Goal: Information Seeking & Learning: Learn about a topic

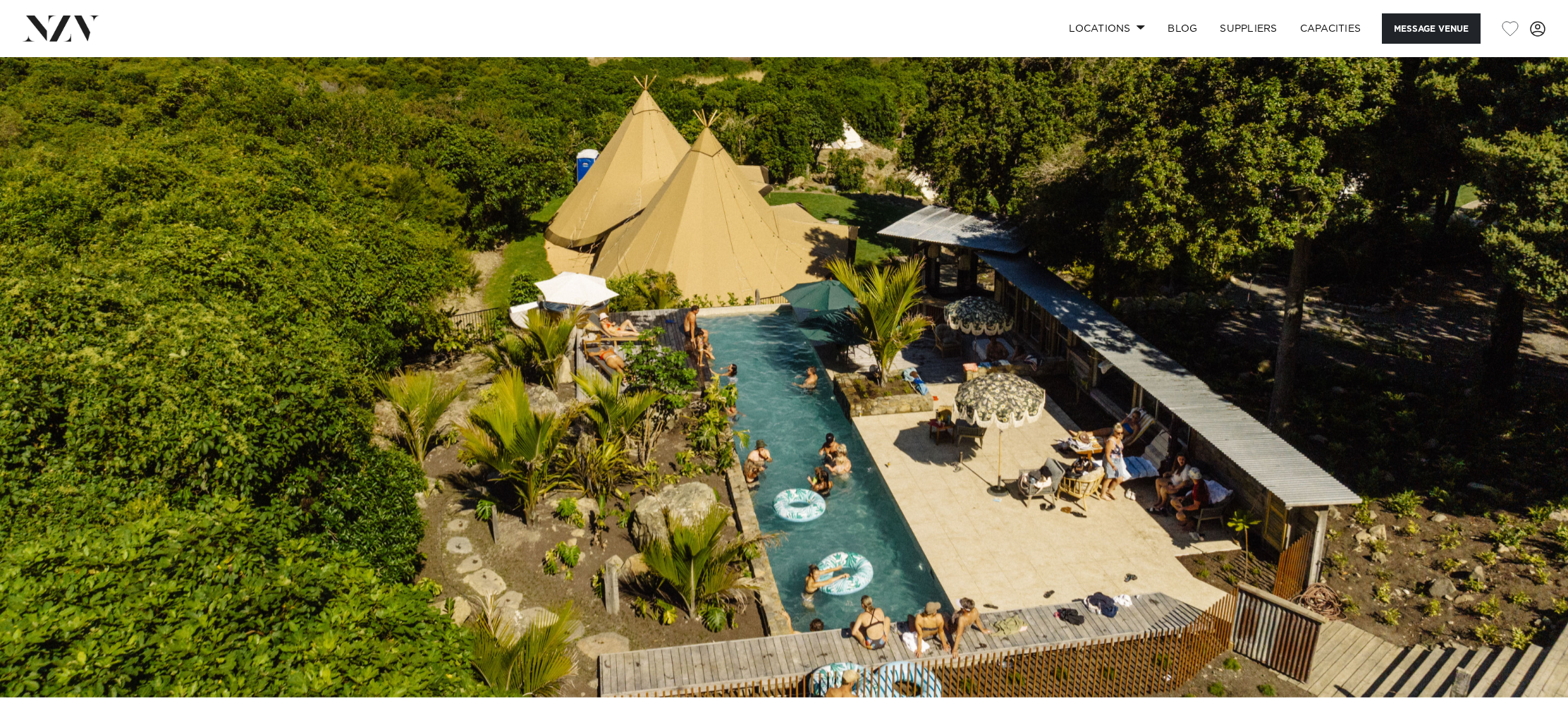
scroll to position [91, 0]
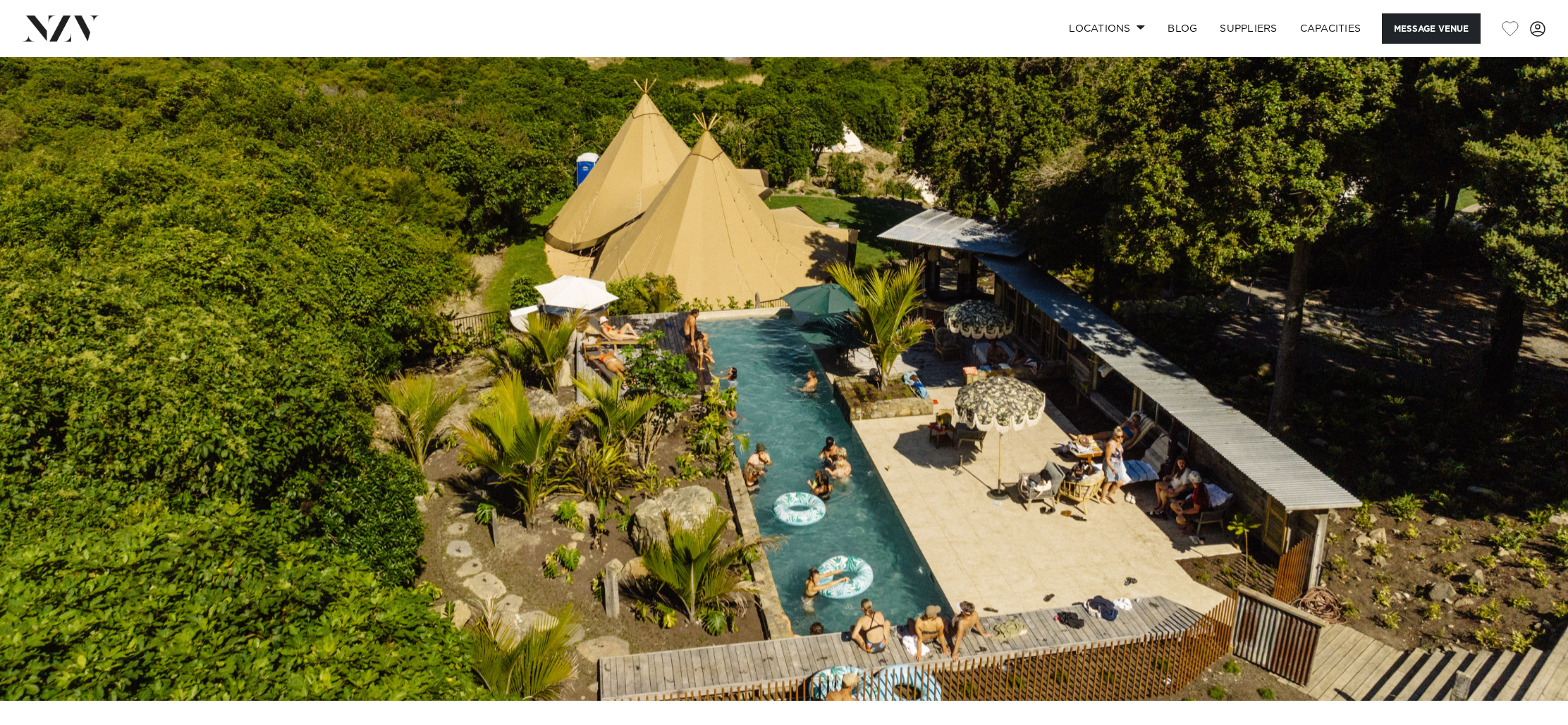
click at [948, 409] on img at bounding box center [784, 332] width 1568 height 735
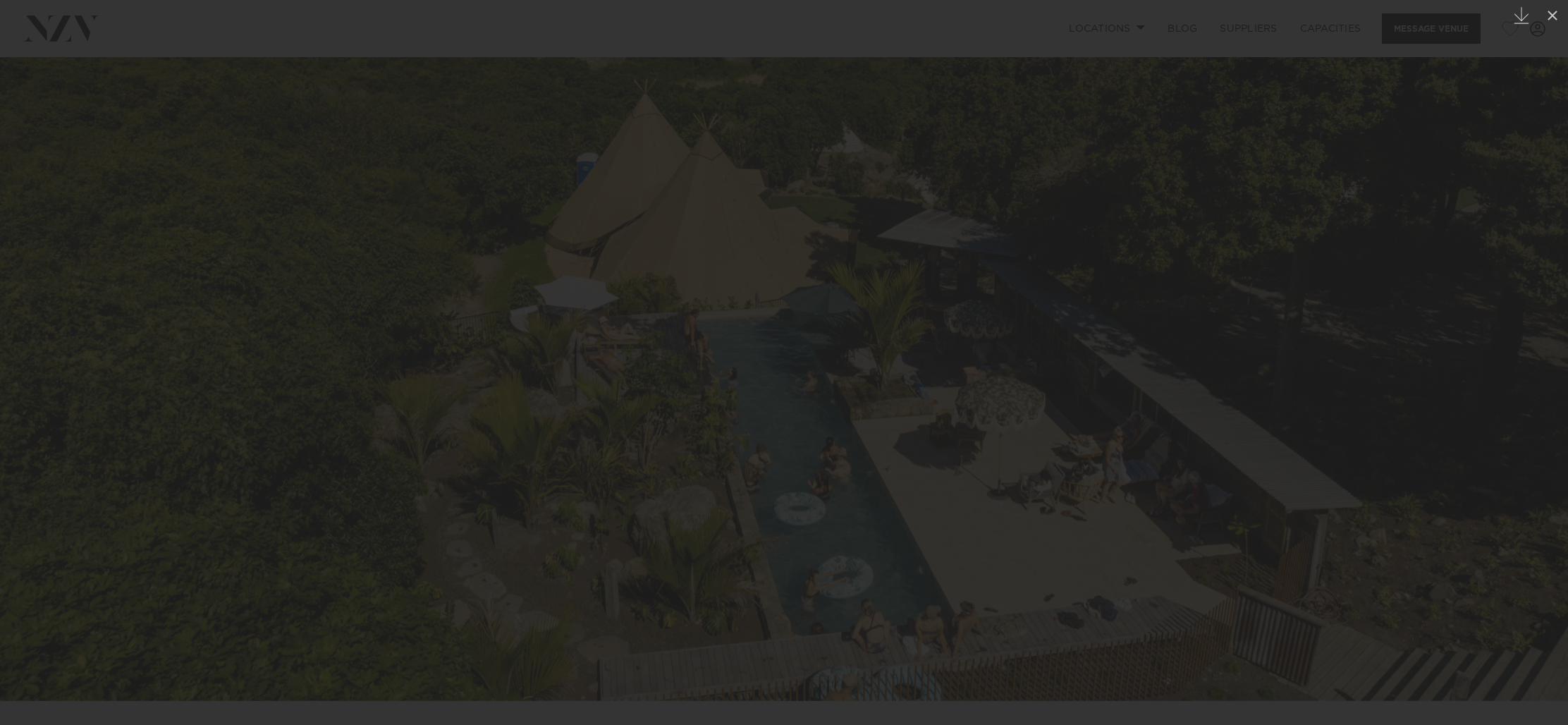
scroll to position [90, 0]
click at [948, 409] on div at bounding box center [784, 362] width 1568 height 725
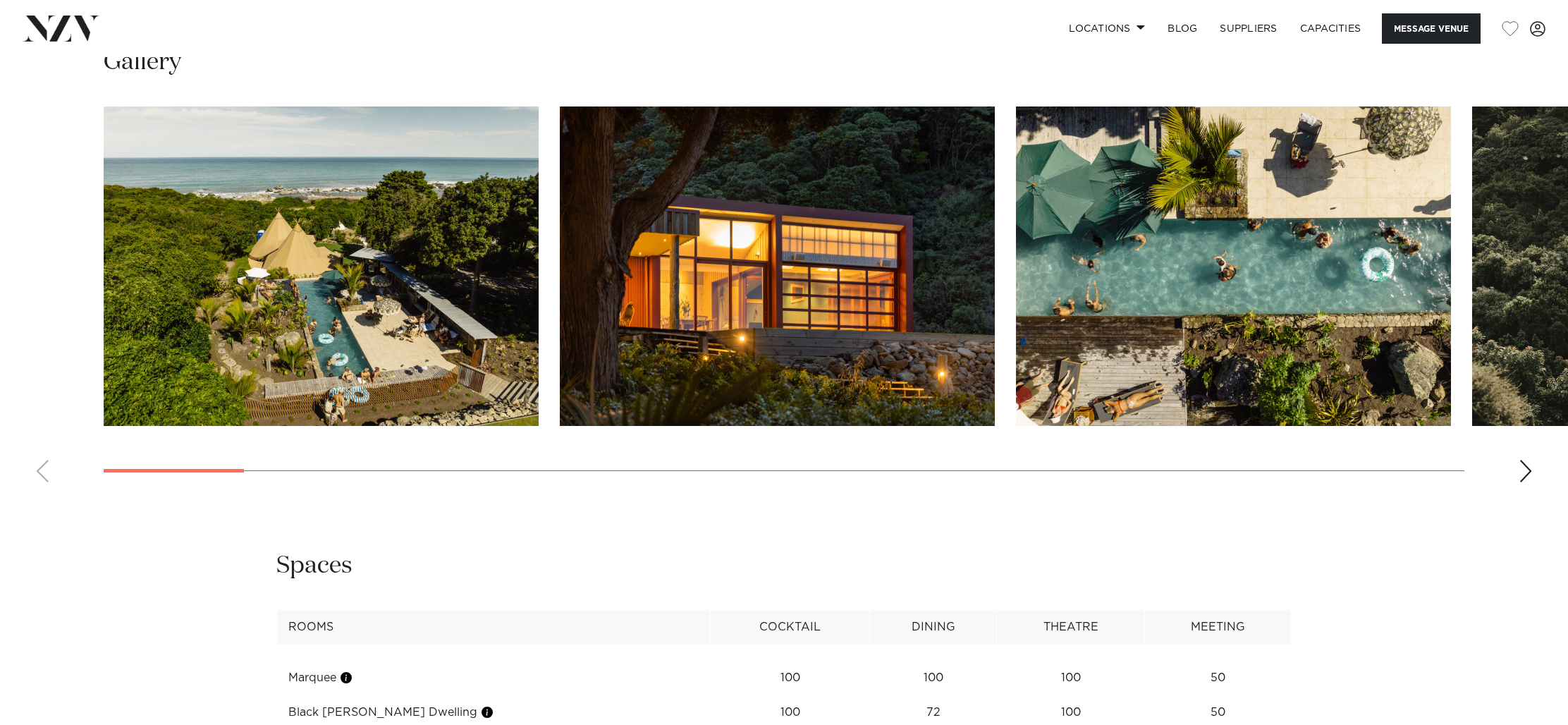
scroll to position [1473, 0]
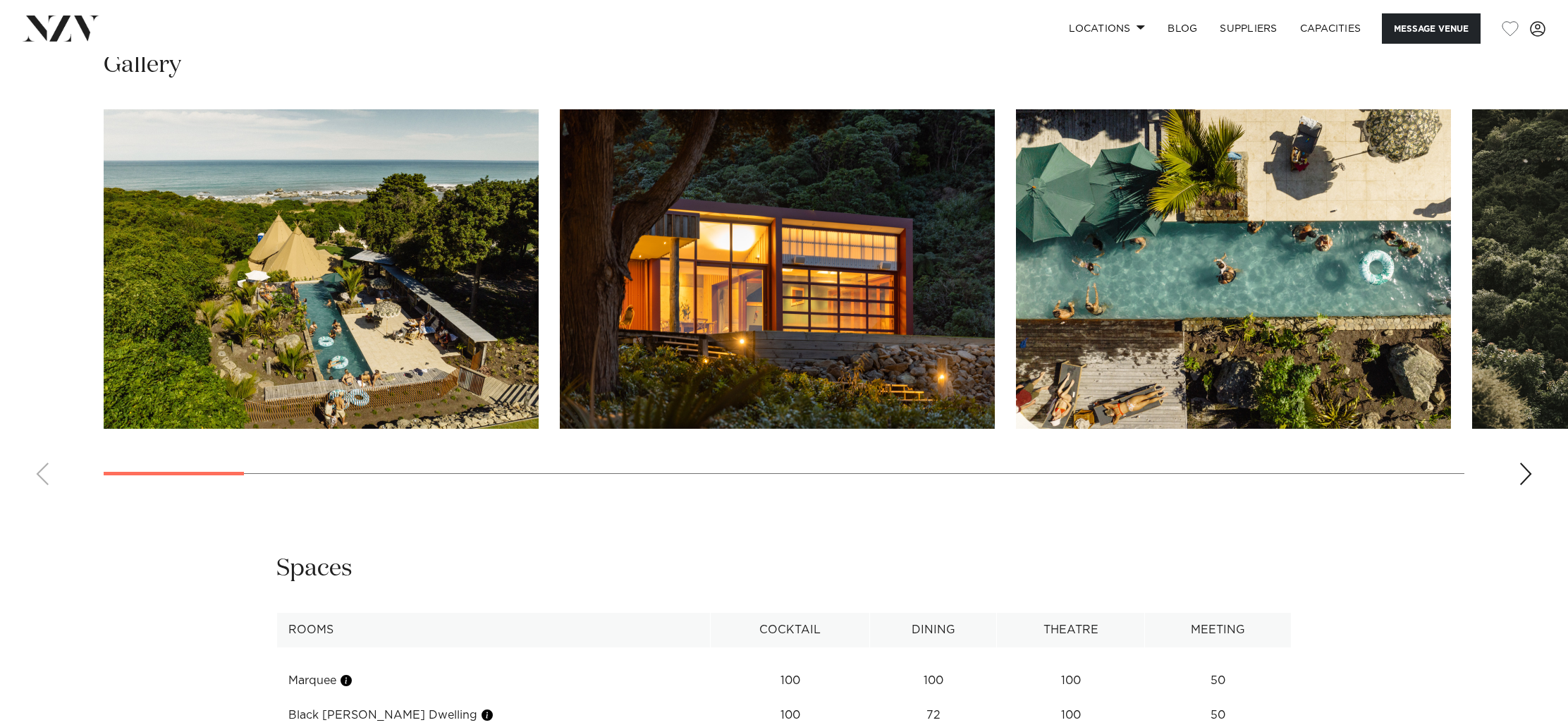
click at [1263, 286] on img "3 / 29" at bounding box center [1233, 268] width 435 height 320
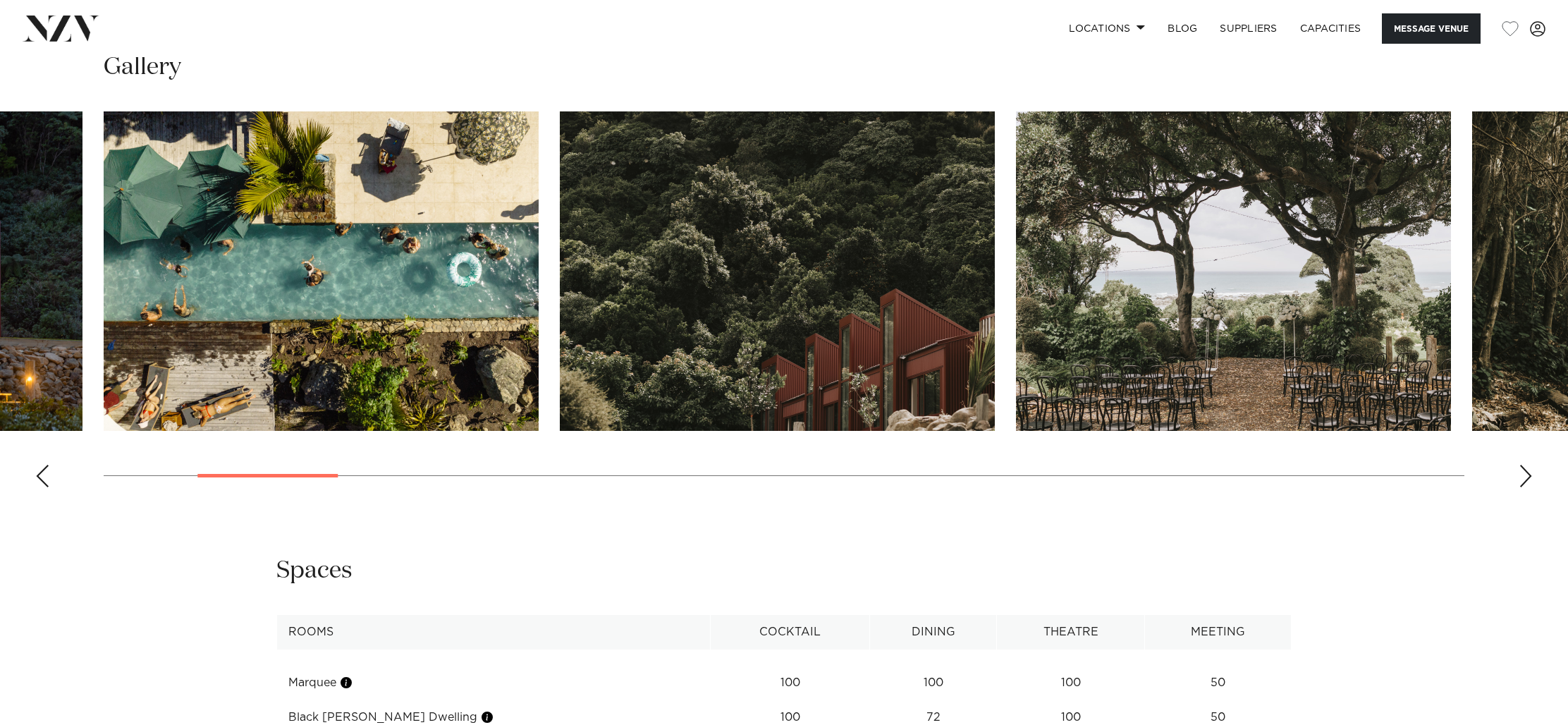
click at [1521, 480] on div "Next slide" at bounding box center [1525, 475] width 15 height 22
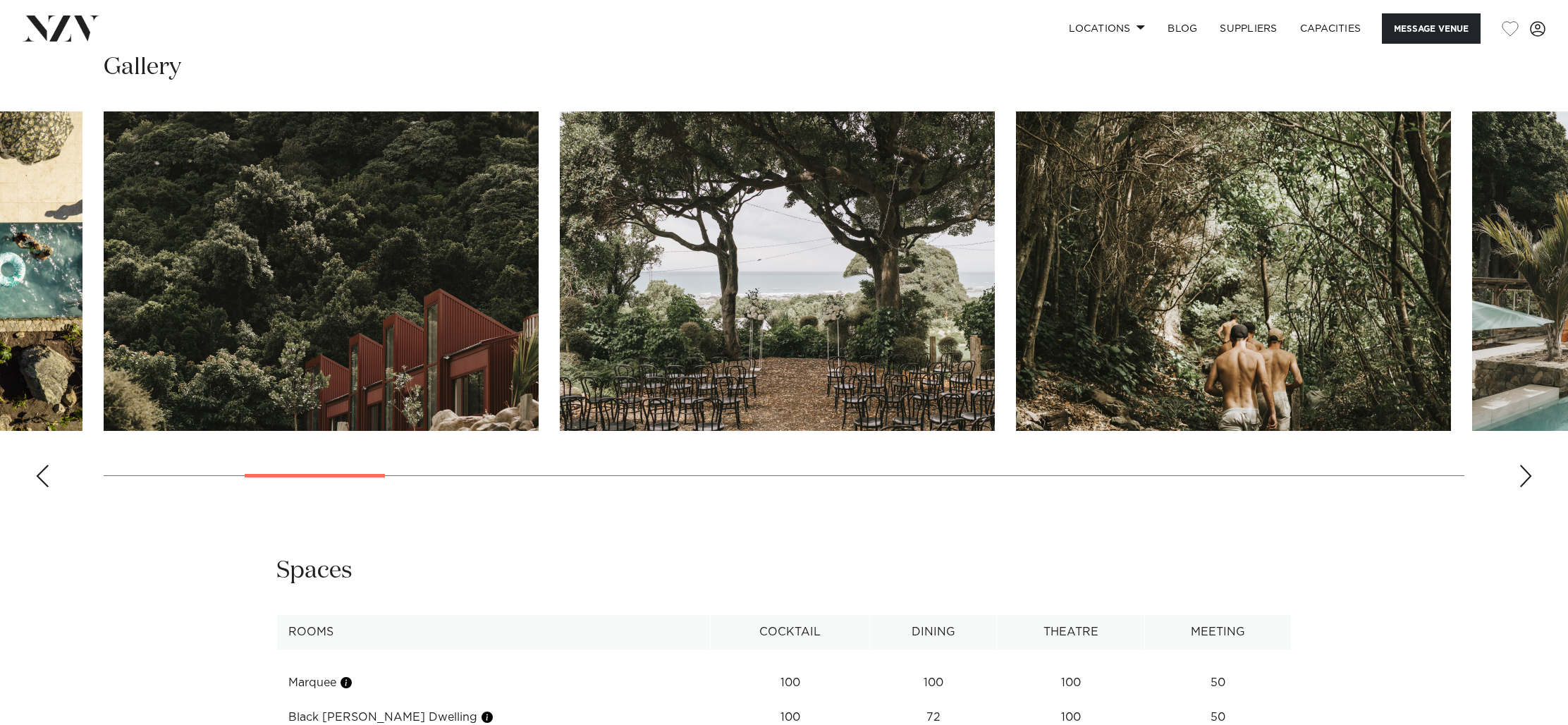
click at [1521, 480] on div "Next slide" at bounding box center [1525, 475] width 15 height 22
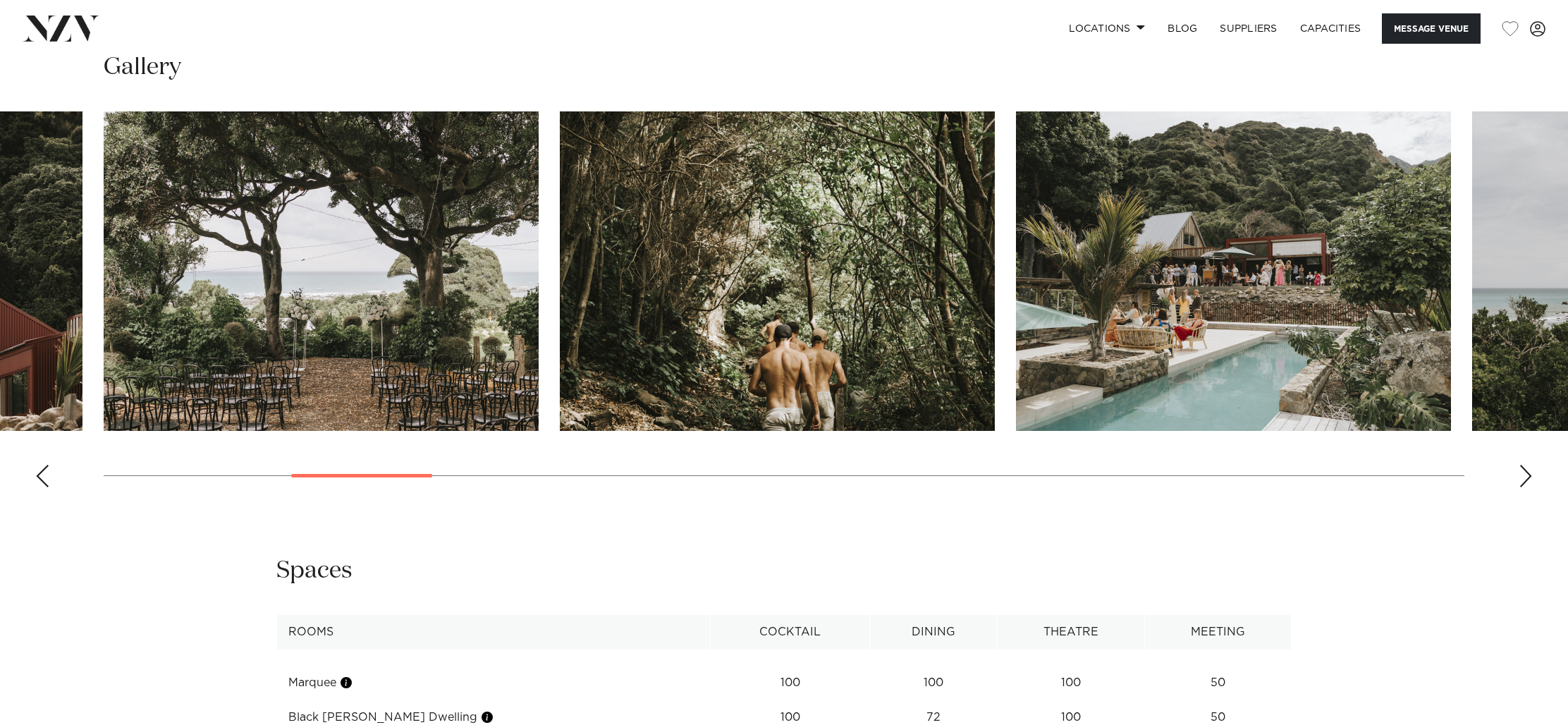
click at [1521, 480] on div "Next slide" at bounding box center [1525, 475] width 15 height 22
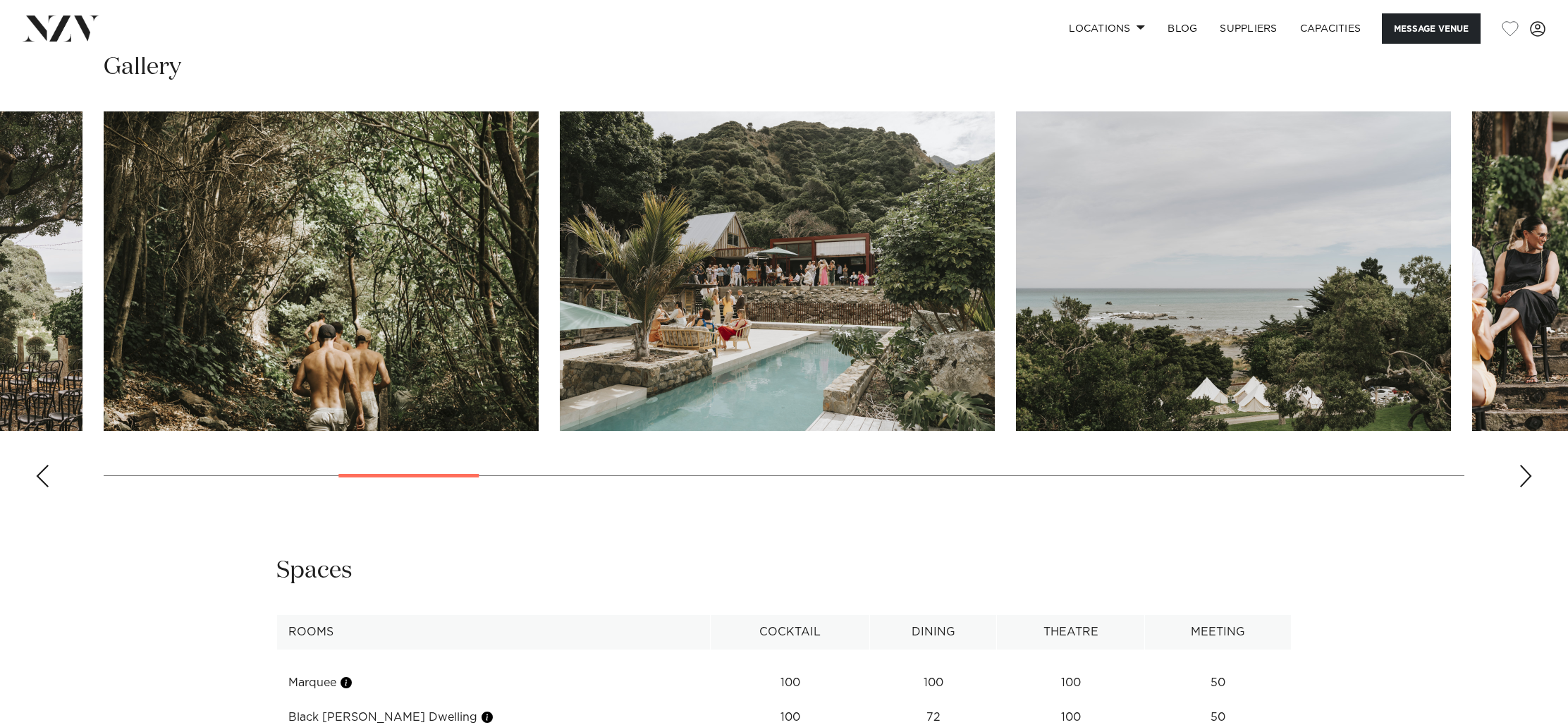
click at [1521, 480] on div "Next slide" at bounding box center [1525, 475] width 15 height 22
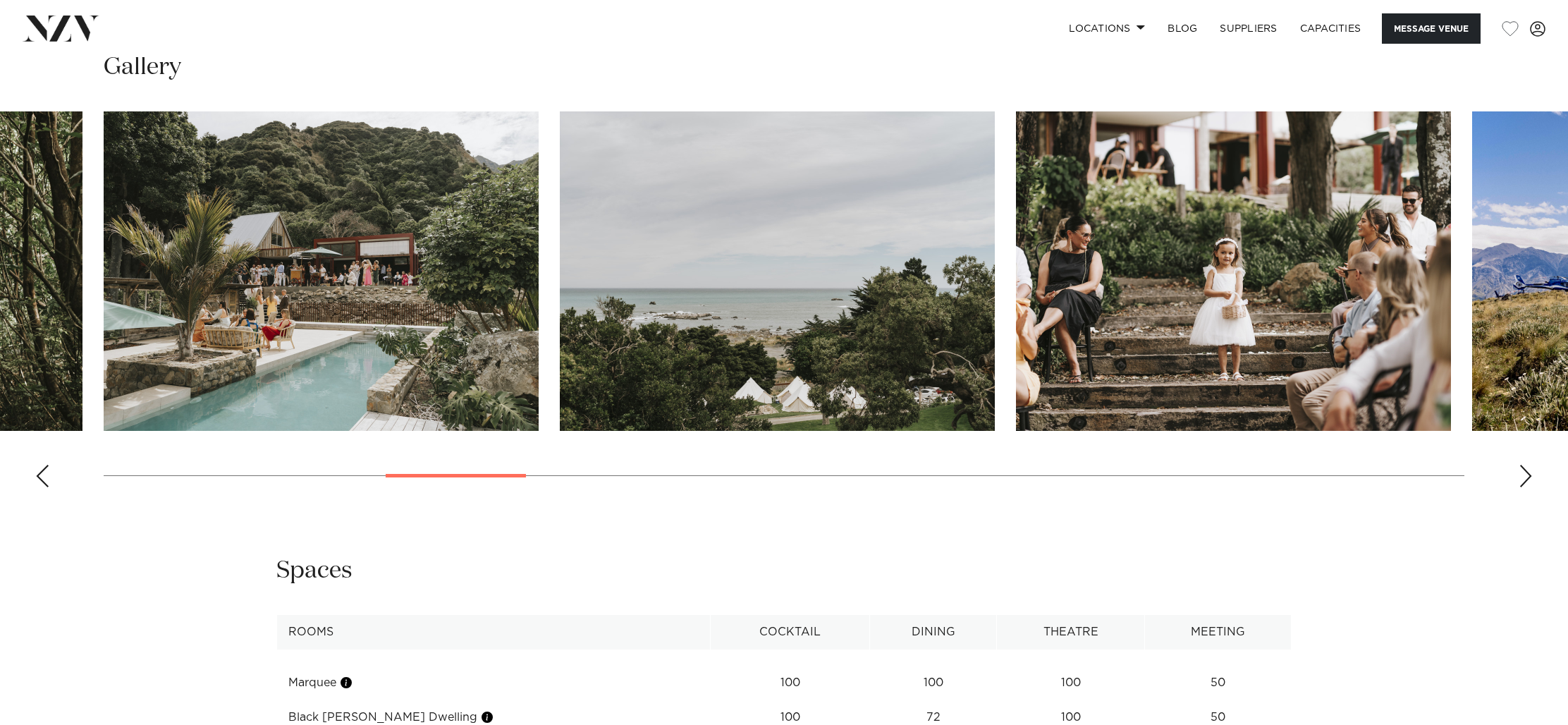
click at [1521, 480] on div "Next slide" at bounding box center [1525, 475] width 15 height 22
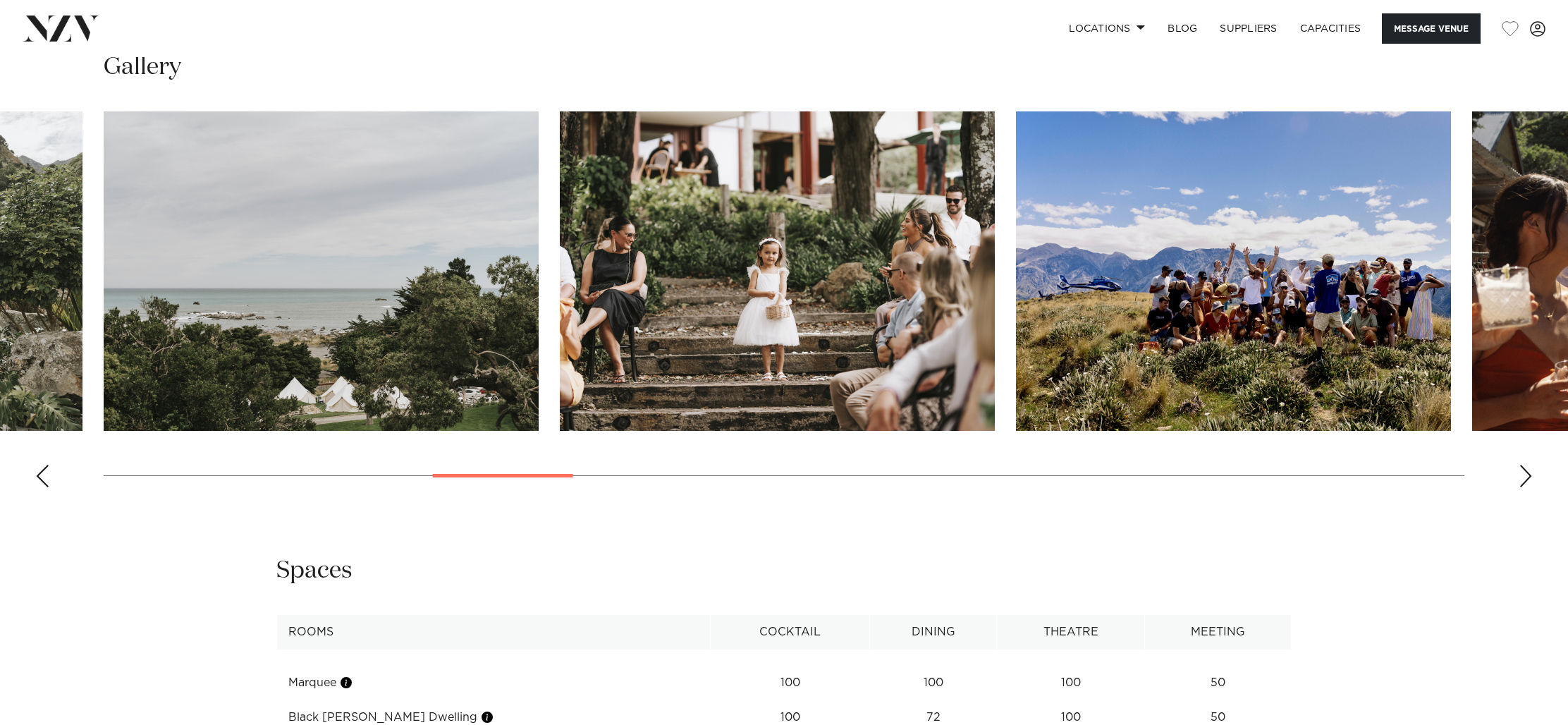
click at [1521, 480] on div "Next slide" at bounding box center [1525, 475] width 15 height 22
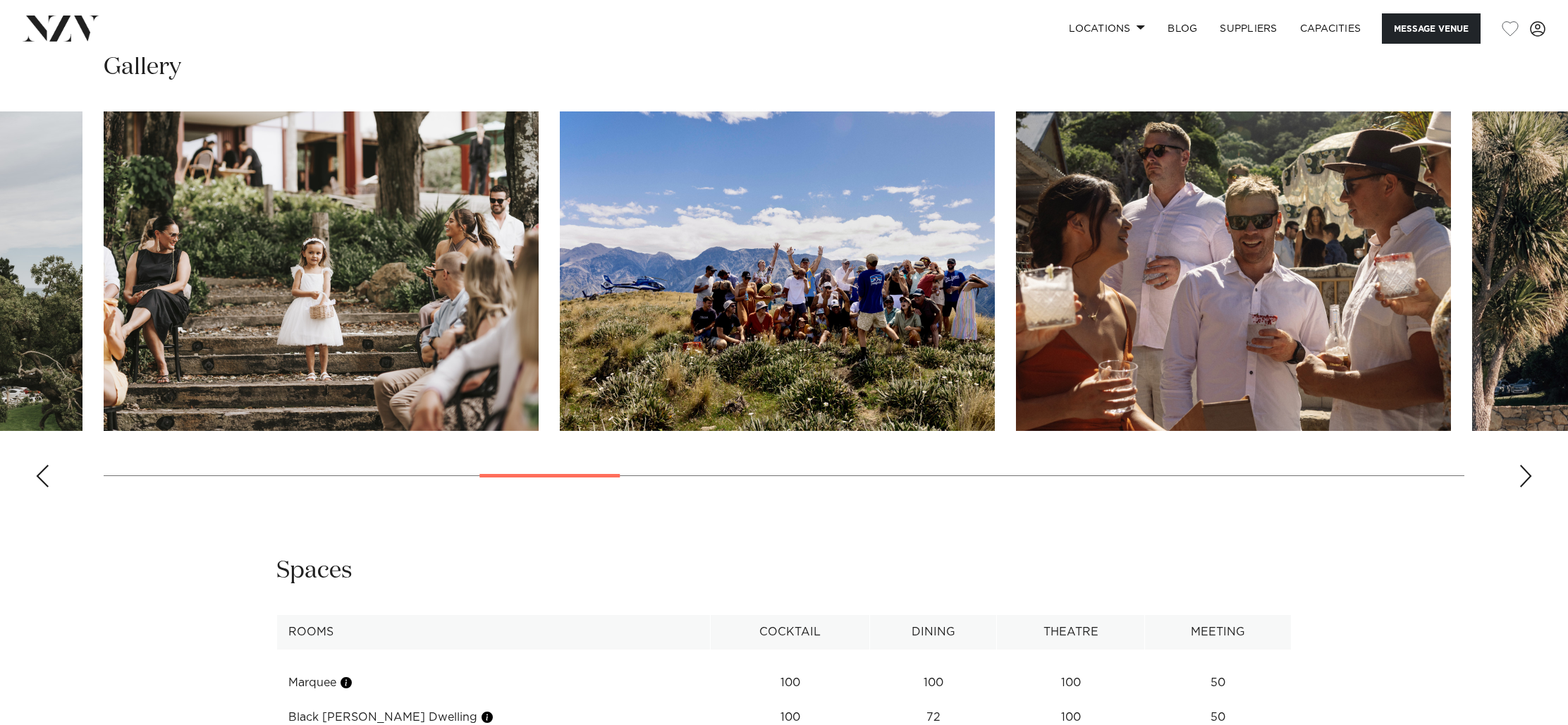
click at [1521, 480] on div "Next slide" at bounding box center [1525, 475] width 15 height 22
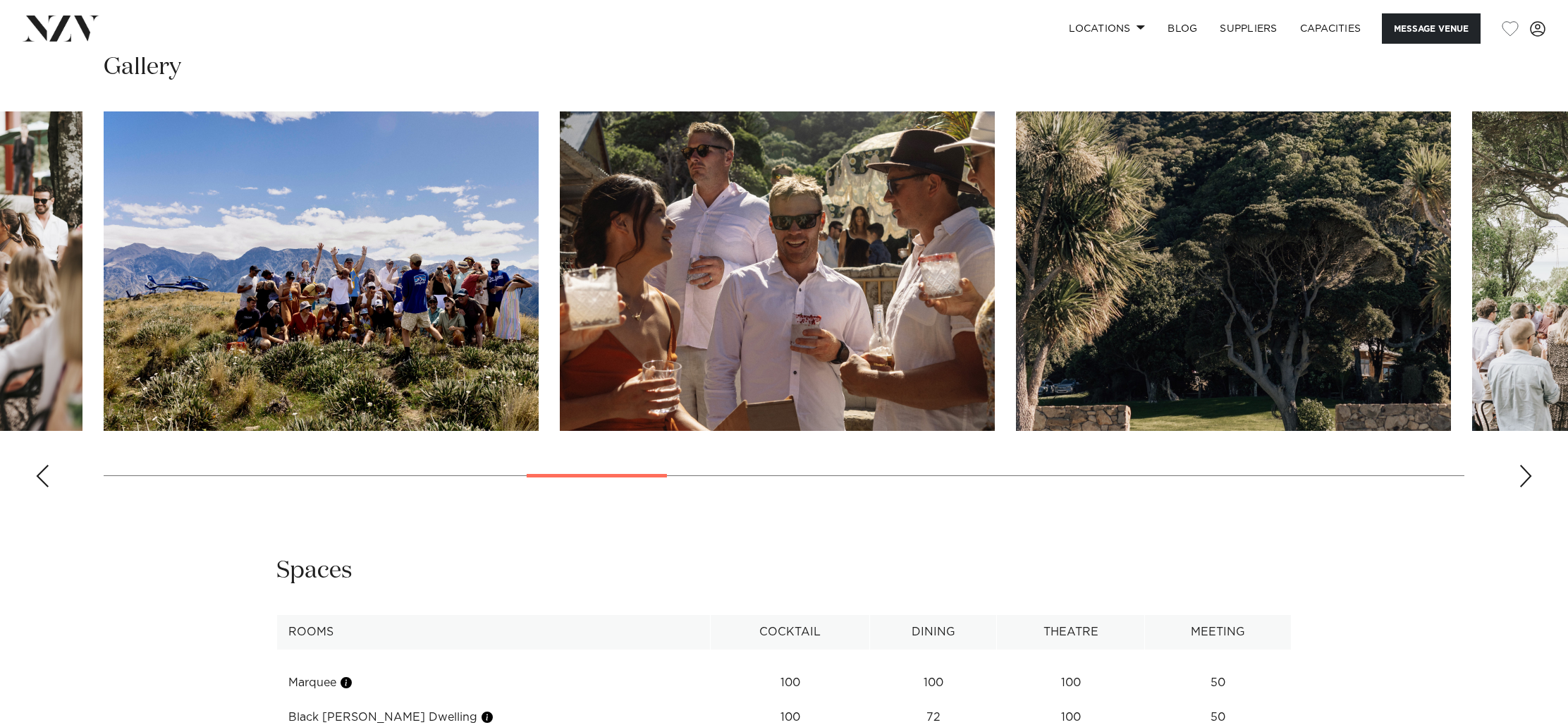
click at [1521, 480] on div "Next slide" at bounding box center [1525, 475] width 15 height 22
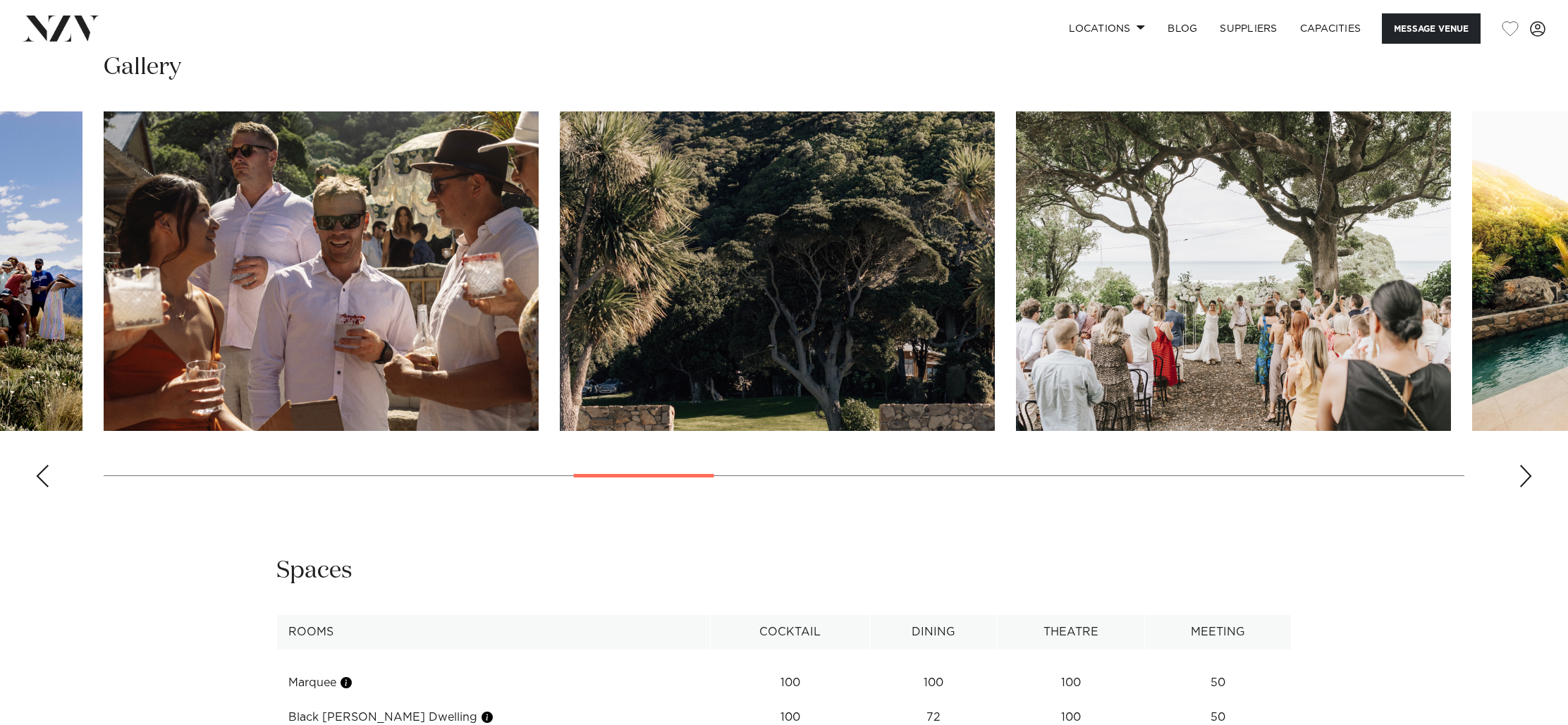
click at [1521, 480] on div "Next slide" at bounding box center [1525, 475] width 15 height 22
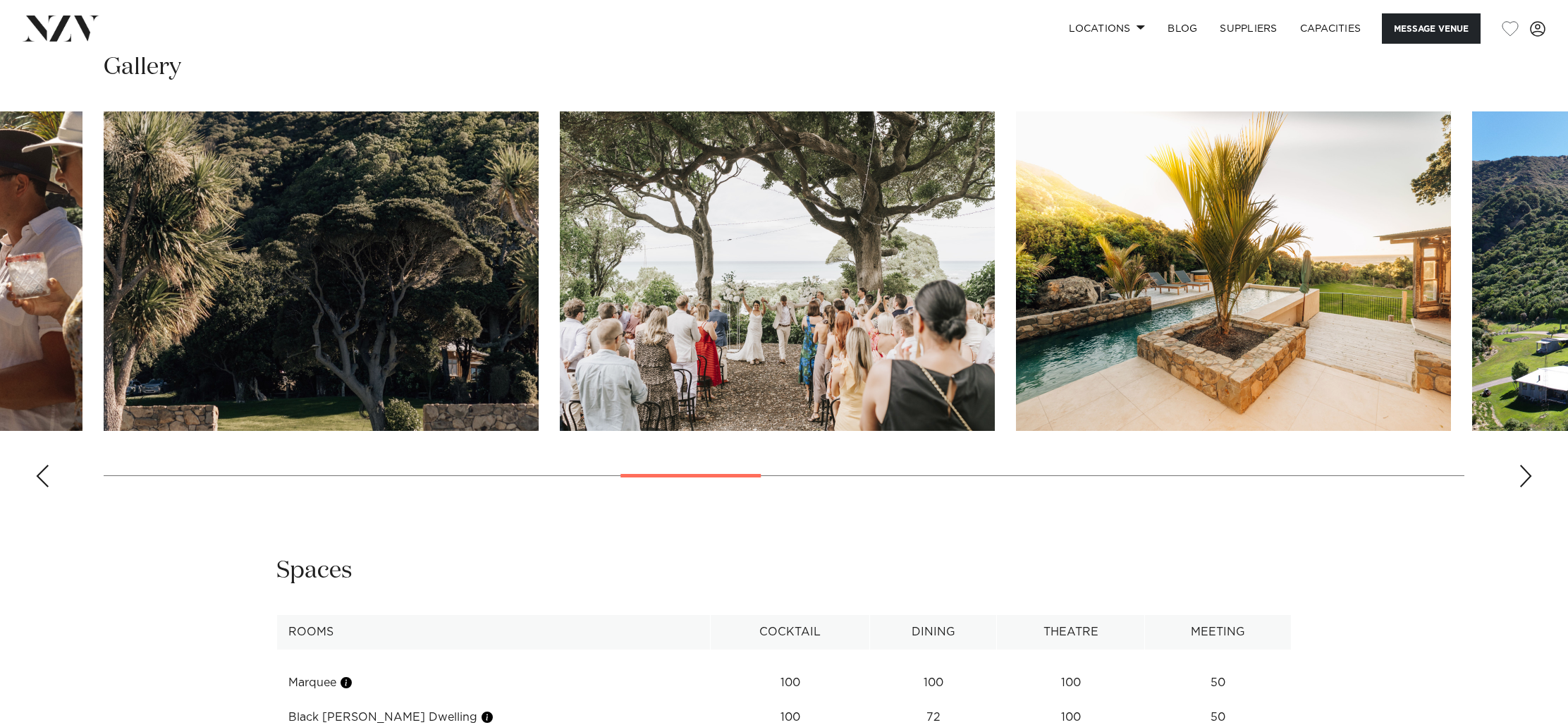
click at [1521, 480] on div "Next slide" at bounding box center [1525, 475] width 15 height 22
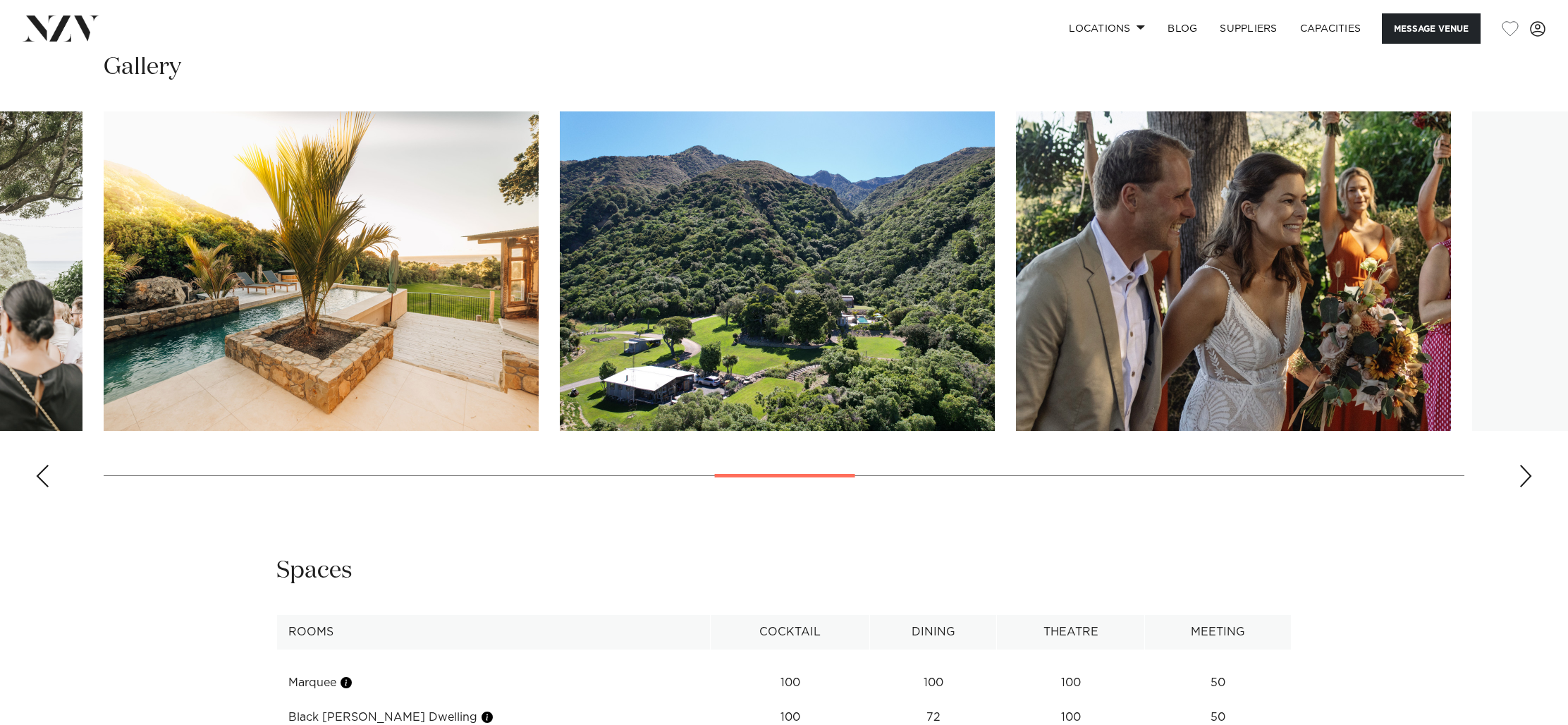
click at [1521, 480] on div "Next slide" at bounding box center [1525, 475] width 15 height 22
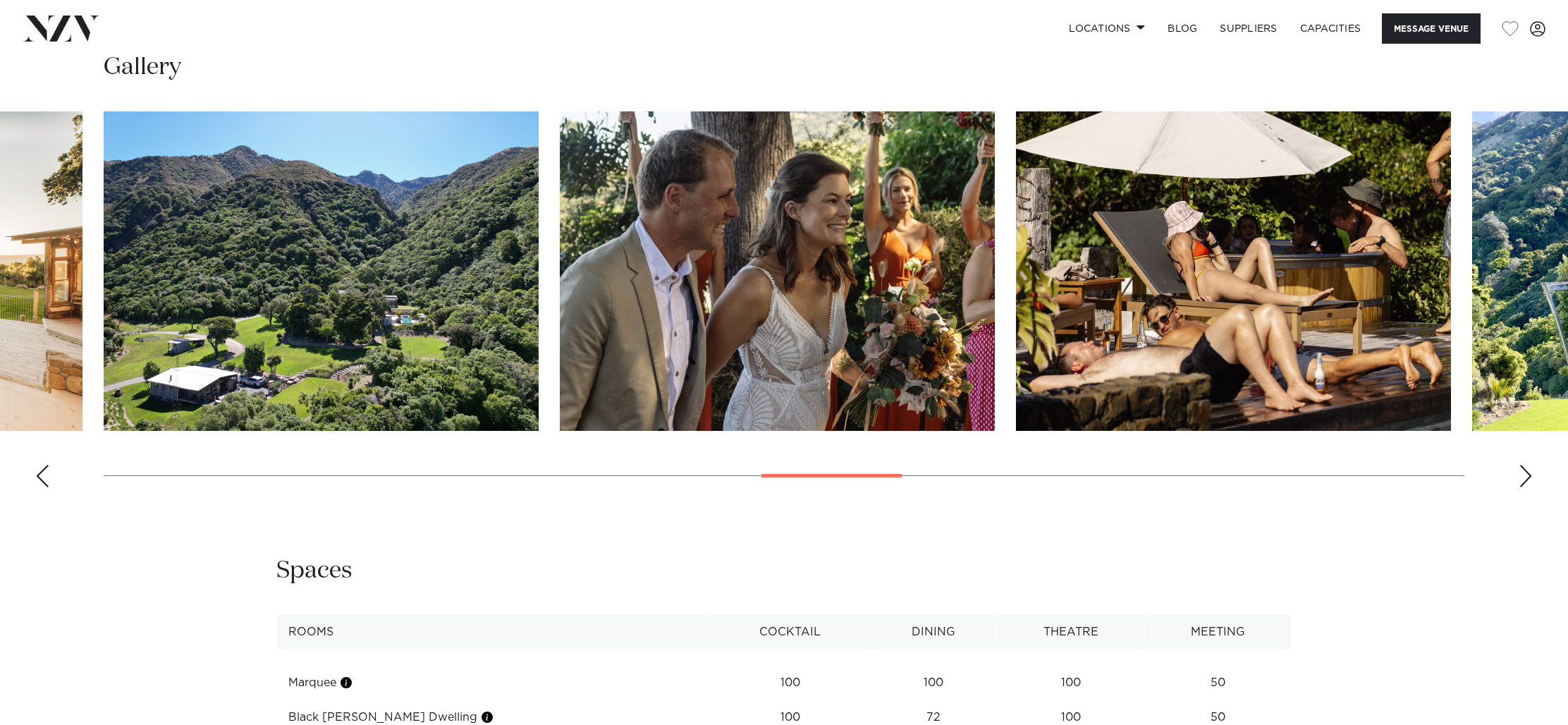
click at [1521, 480] on div "Next slide" at bounding box center [1525, 475] width 15 height 22
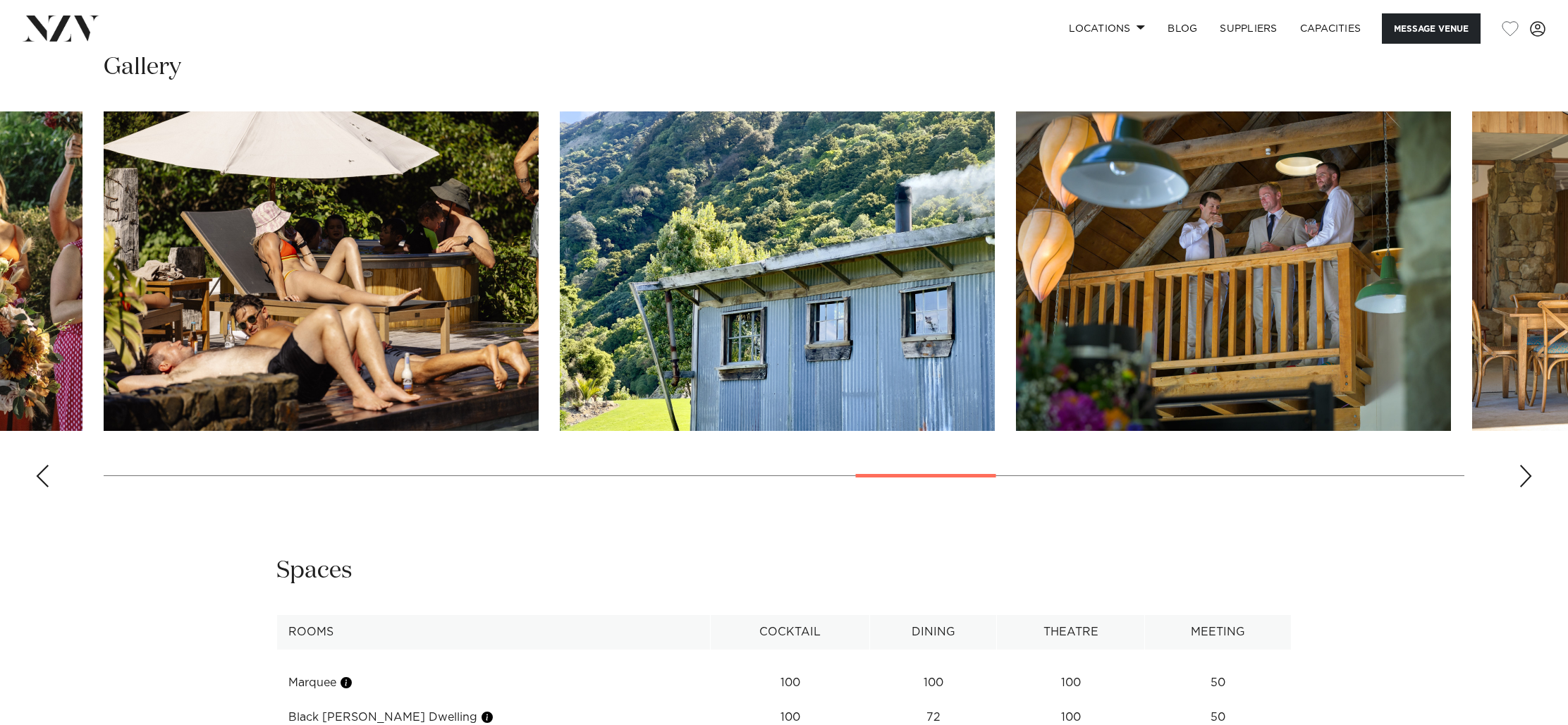
click at [1521, 480] on div "Next slide" at bounding box center [1525, 475] width 15 height 22
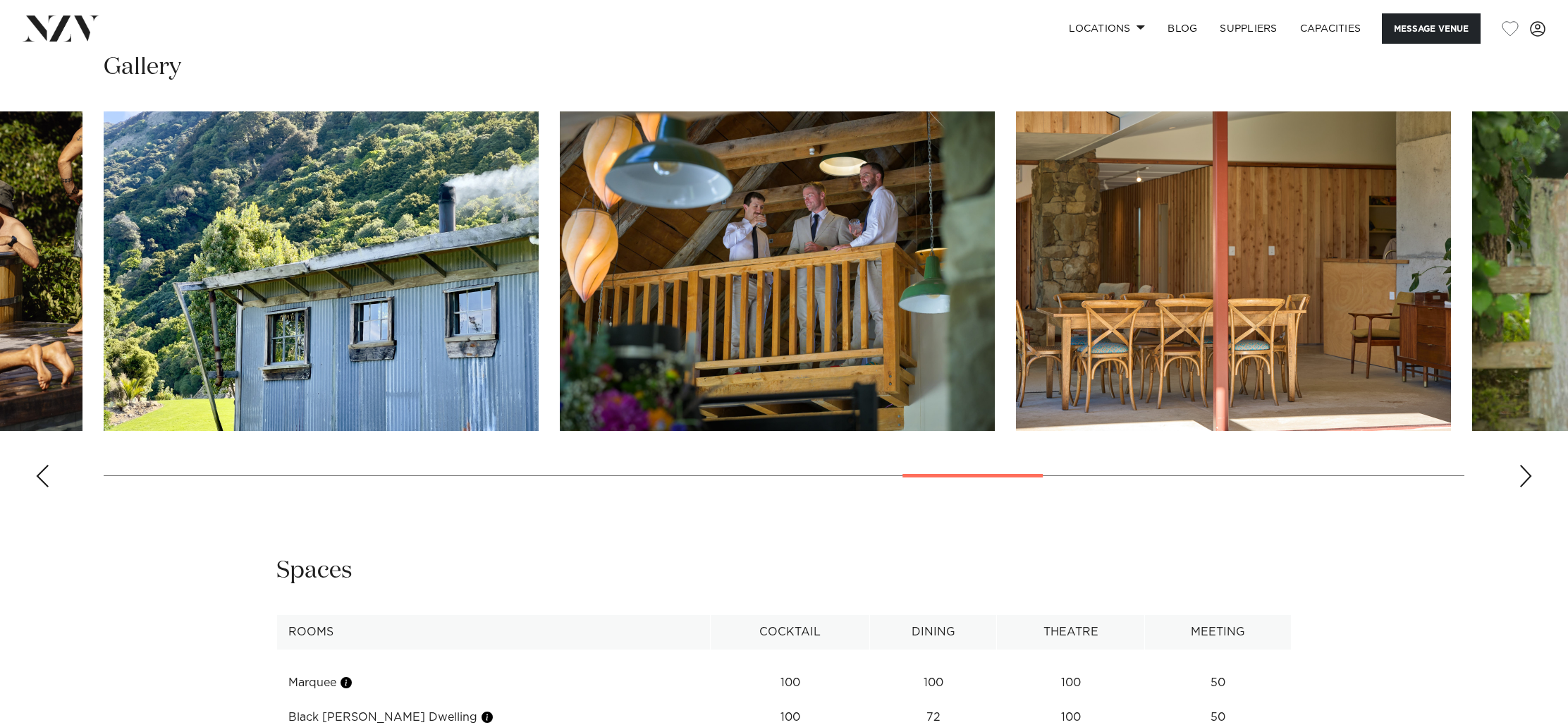
click at [1521, 480] on div "Next slide" at bounding box center [1525, 475] width 15 height 22
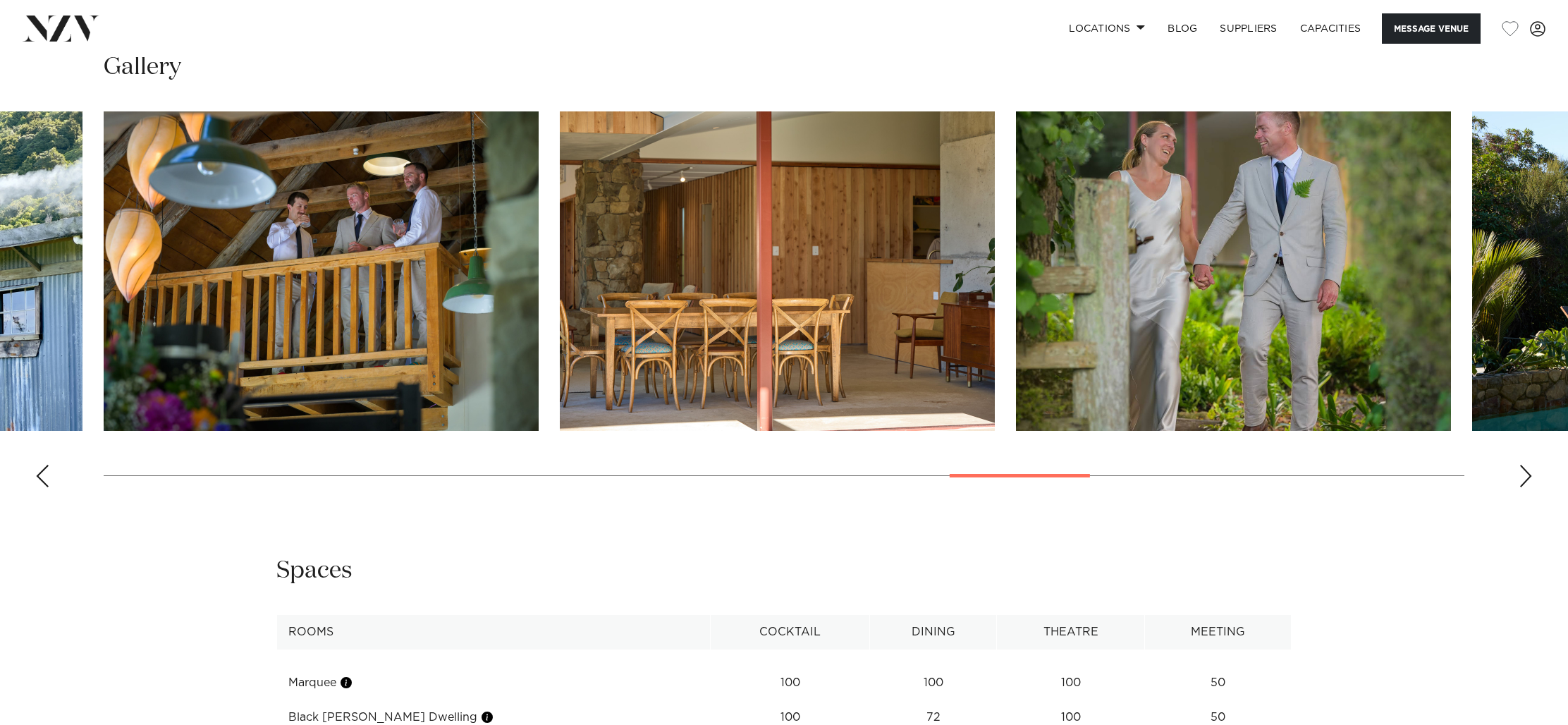
click at [42, 477] on div "Previous slide" at bounding box center [42, 475] width 15 height 22
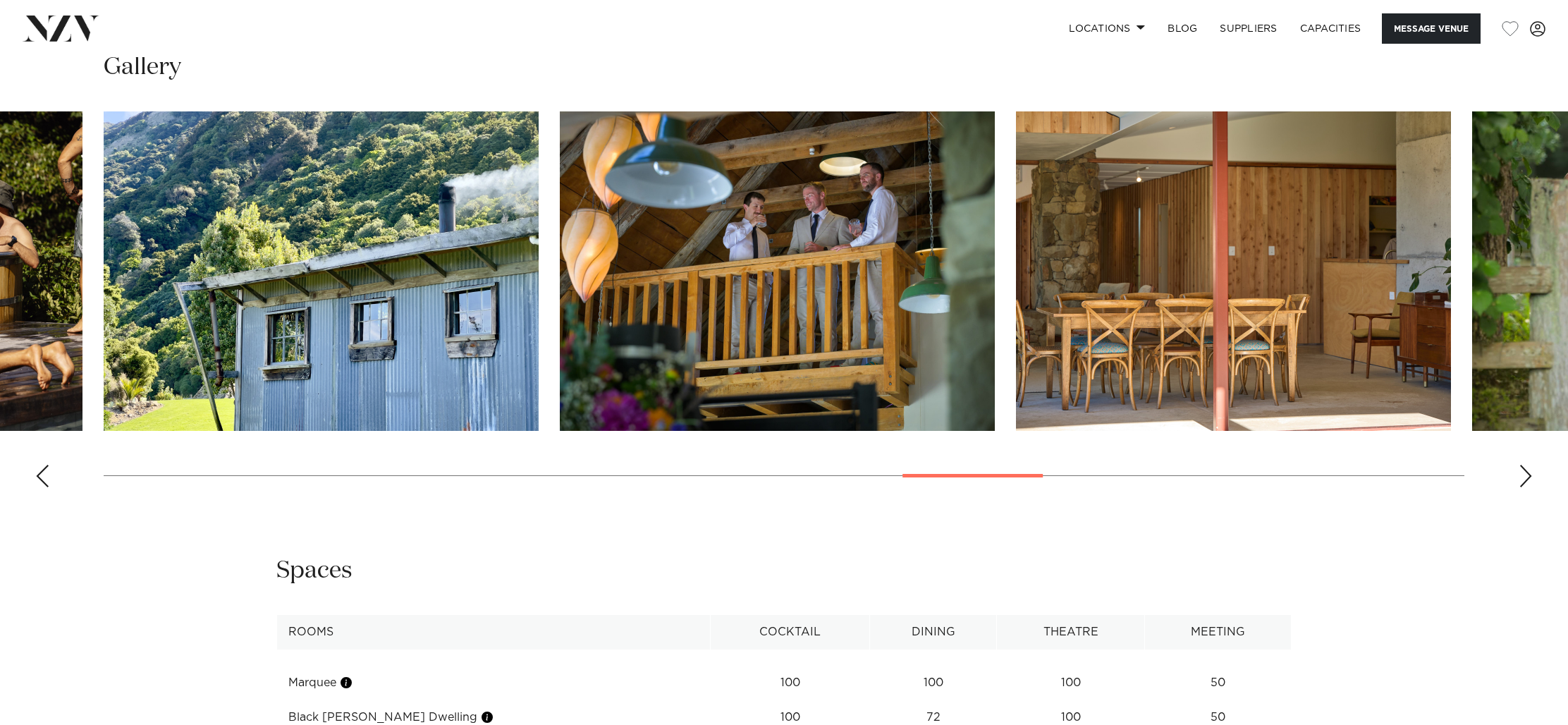
click at [42, 477] on div "Previous slide" at bounding box center [42, 475] width 15 height 22
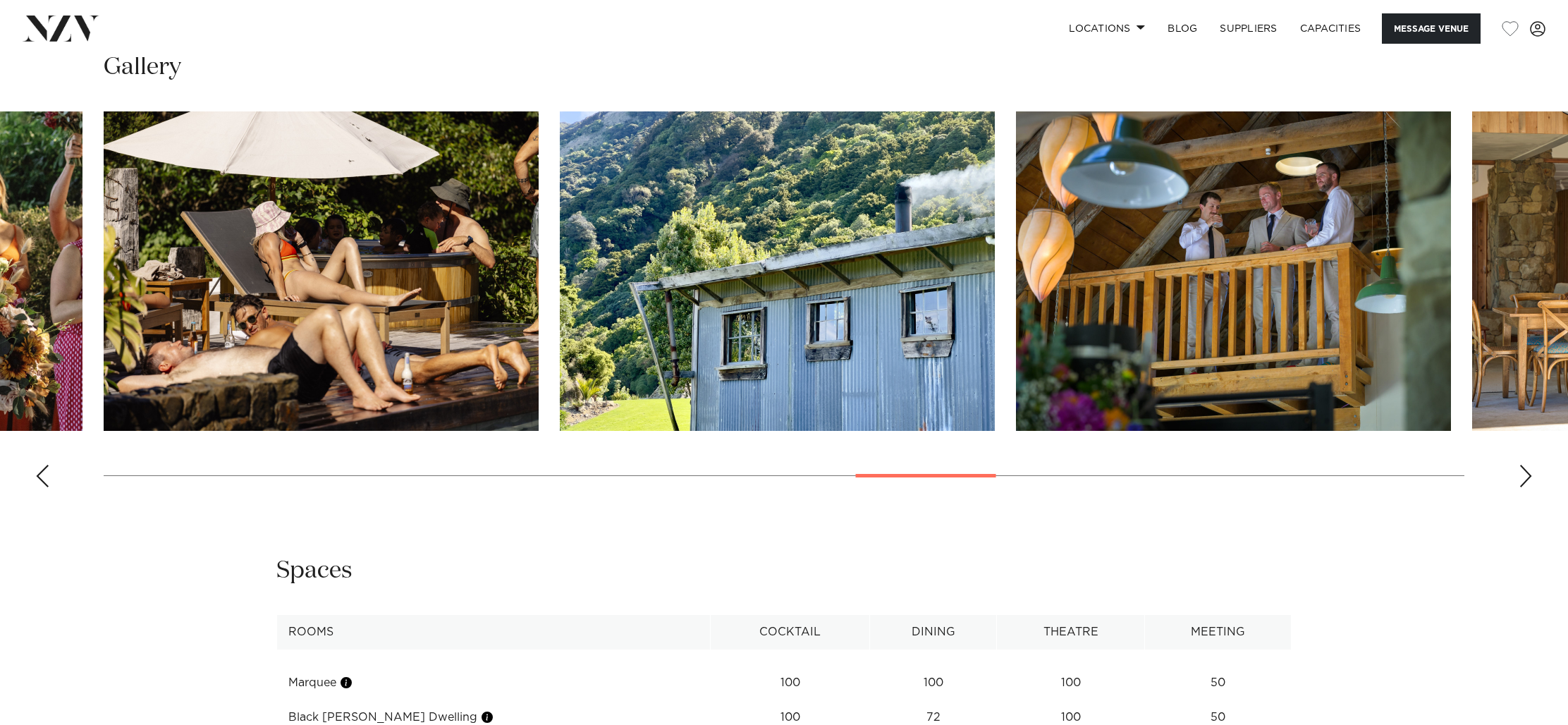
click at [42, 477] on div "Previous slide" at bounding box center [42, 475] width 15 height 22
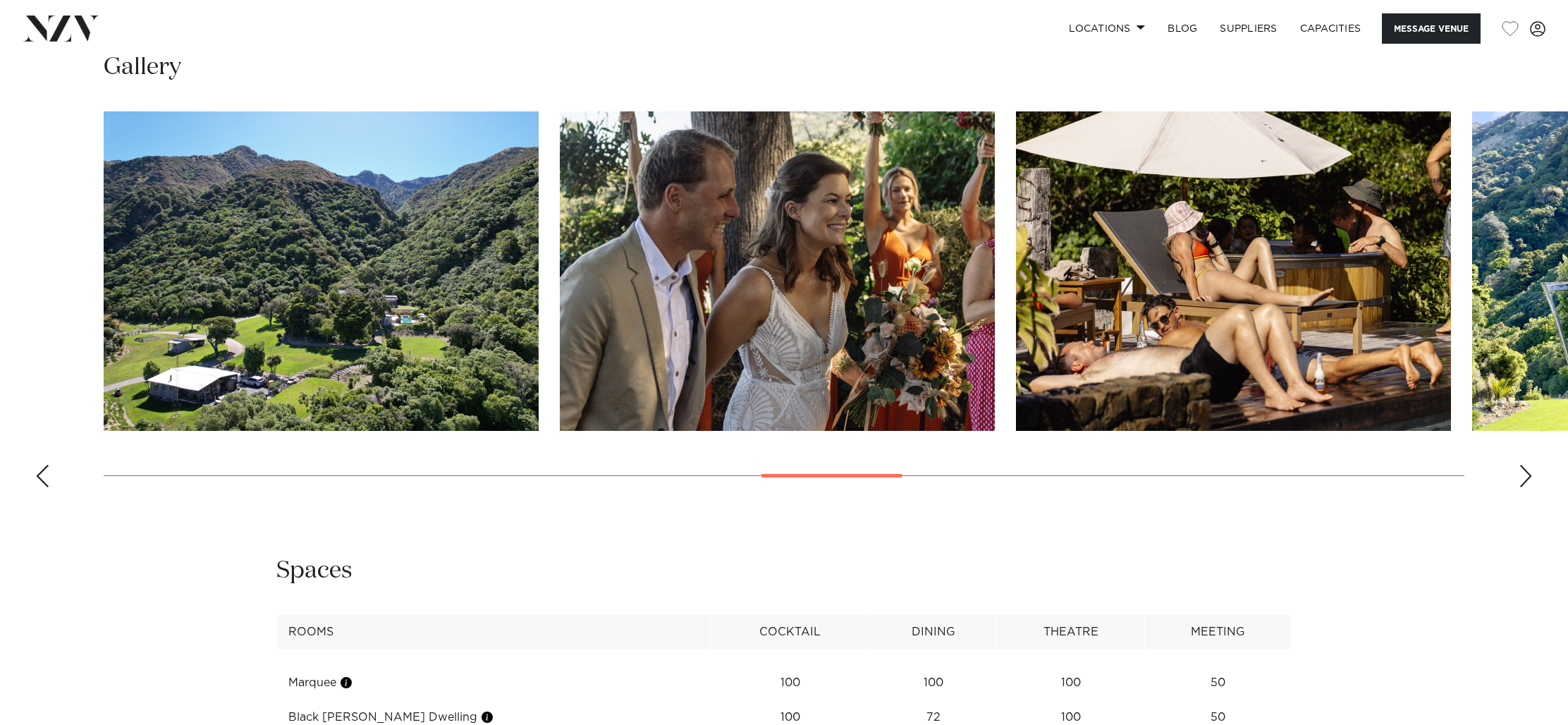
click at [42, 477] on div "Previous slide" at bounding box center [42, 475] width 15 height 22
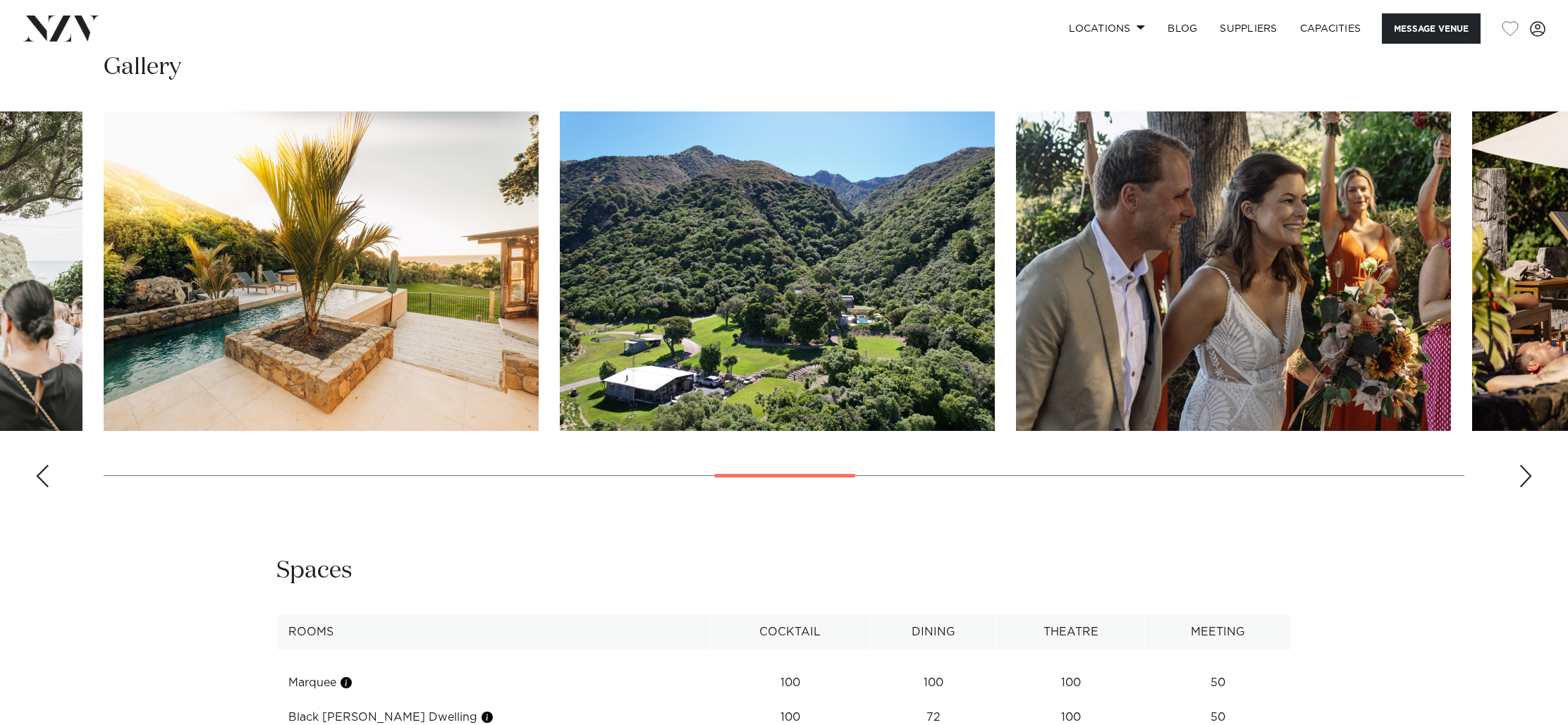
click at [42, 477] on div "Previous slide" at bounding box center [42, 475] width 15 height 22
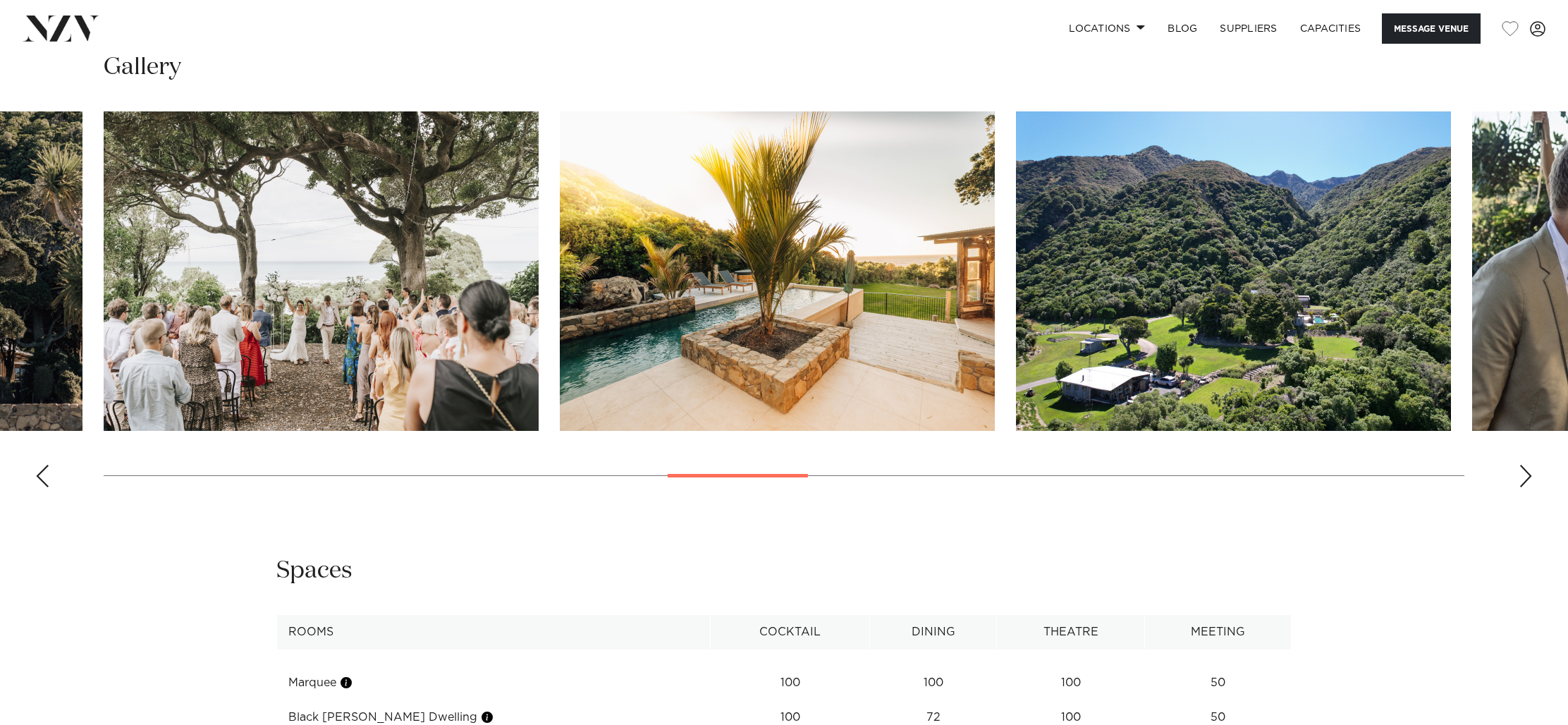
click at [42, 477] on div "Previous slide" at bounding box center [42, 475] width 15 height 22
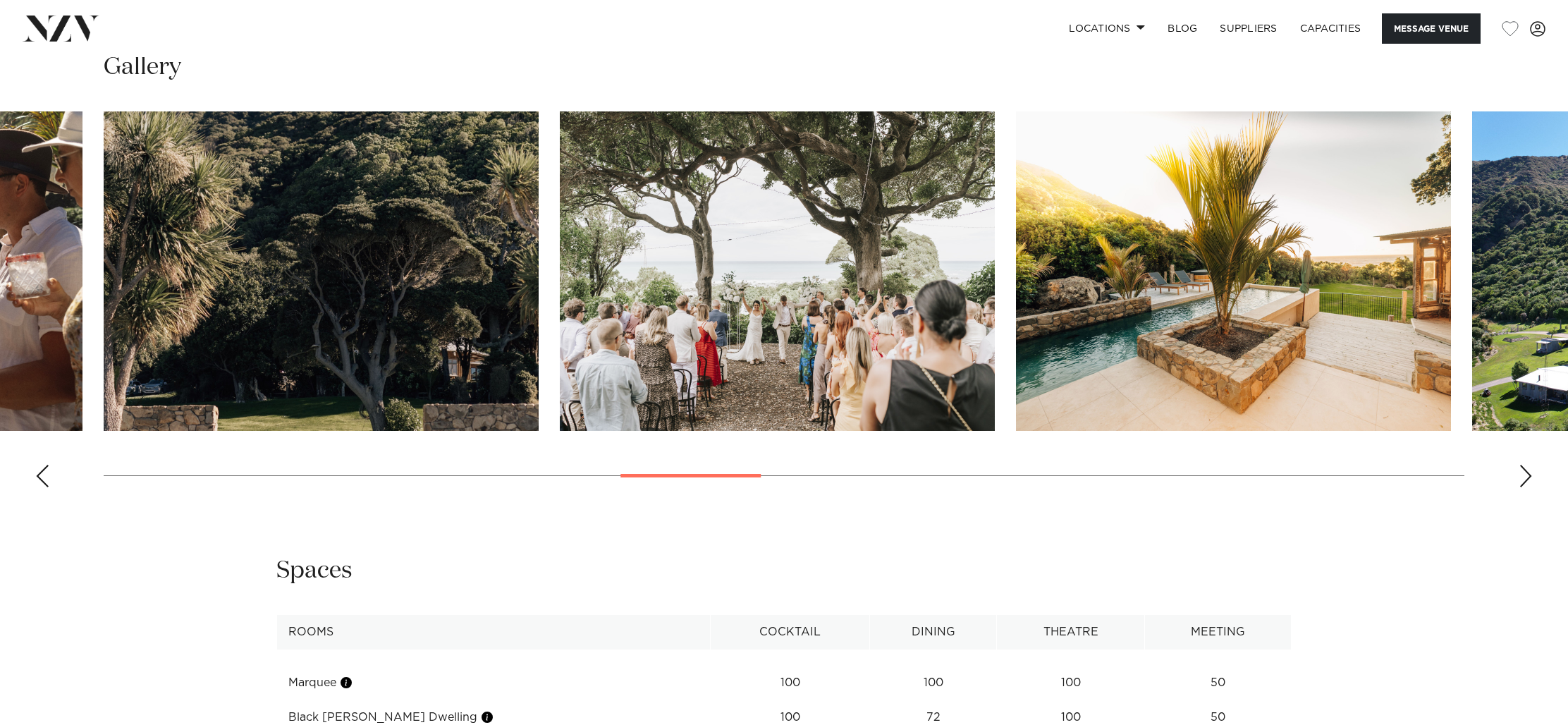
click at [42, 477] on div "Previous slide" at bounding box center [42, 475] width 15 height 22
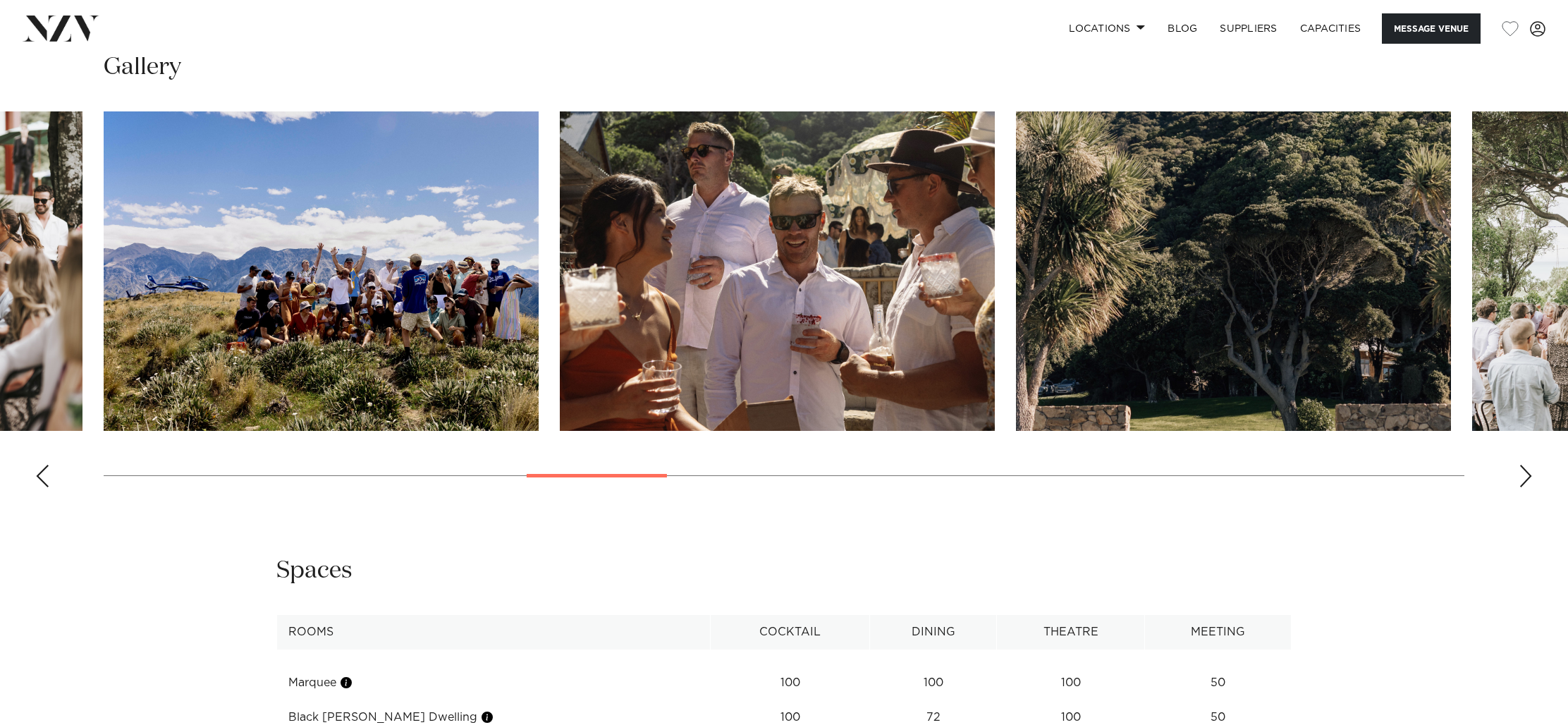
click at [42, 477] on div "Previous slide" at bounding box center [42, 475] width 15 height 22
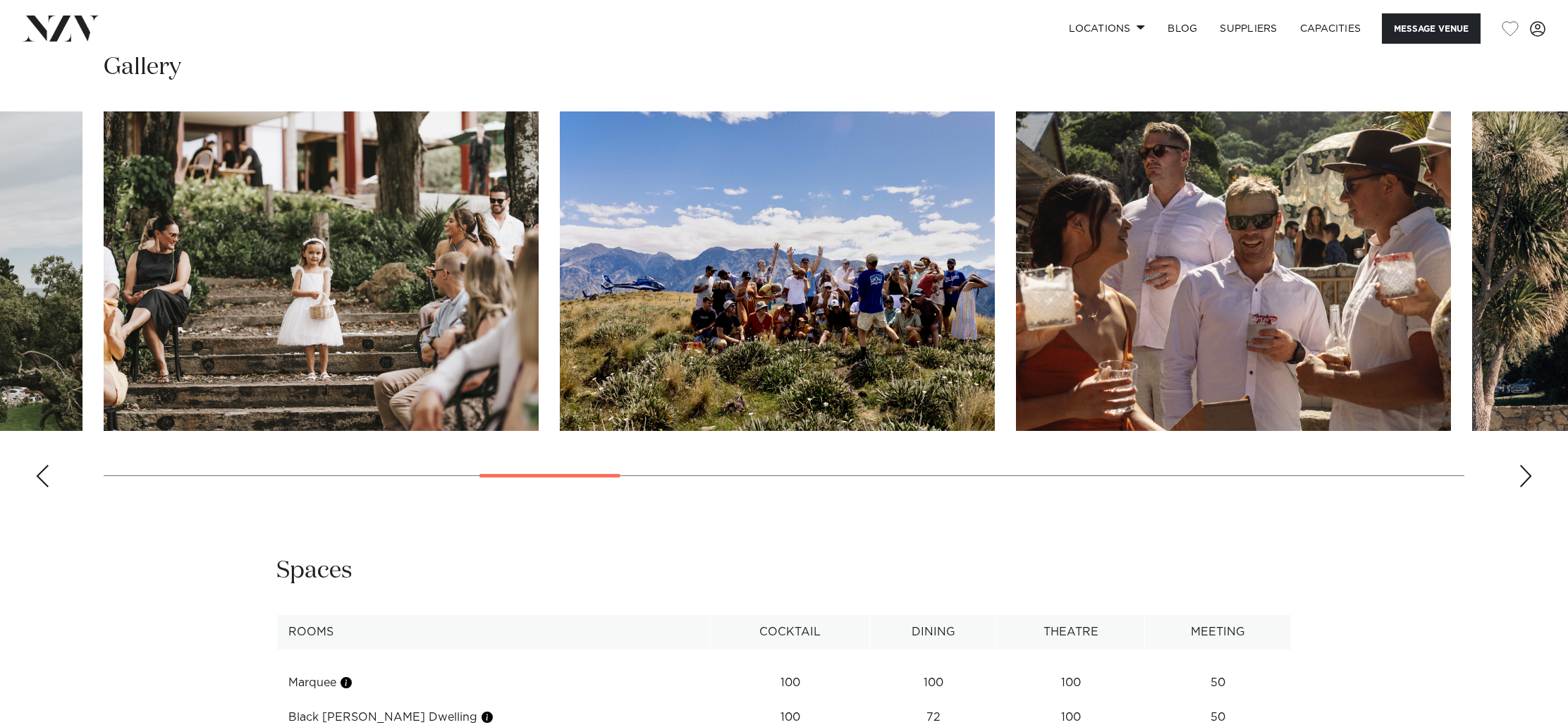
click at [42, 477] on div "Previous slide" at bounding box center [42, 475] width 15 height 22
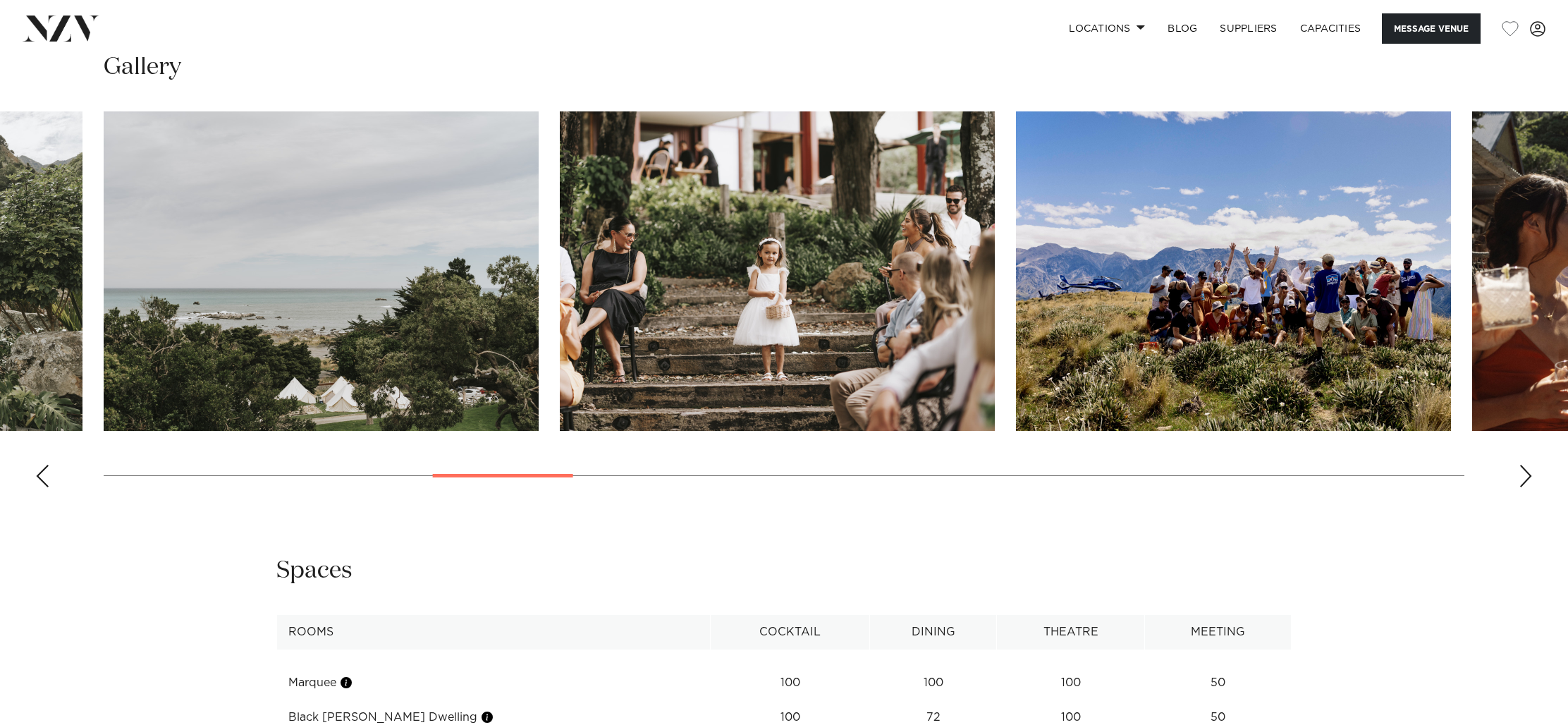
click at [42, 477] on div "Previous slide" at bounding box center [42, 475] width 15 height 22
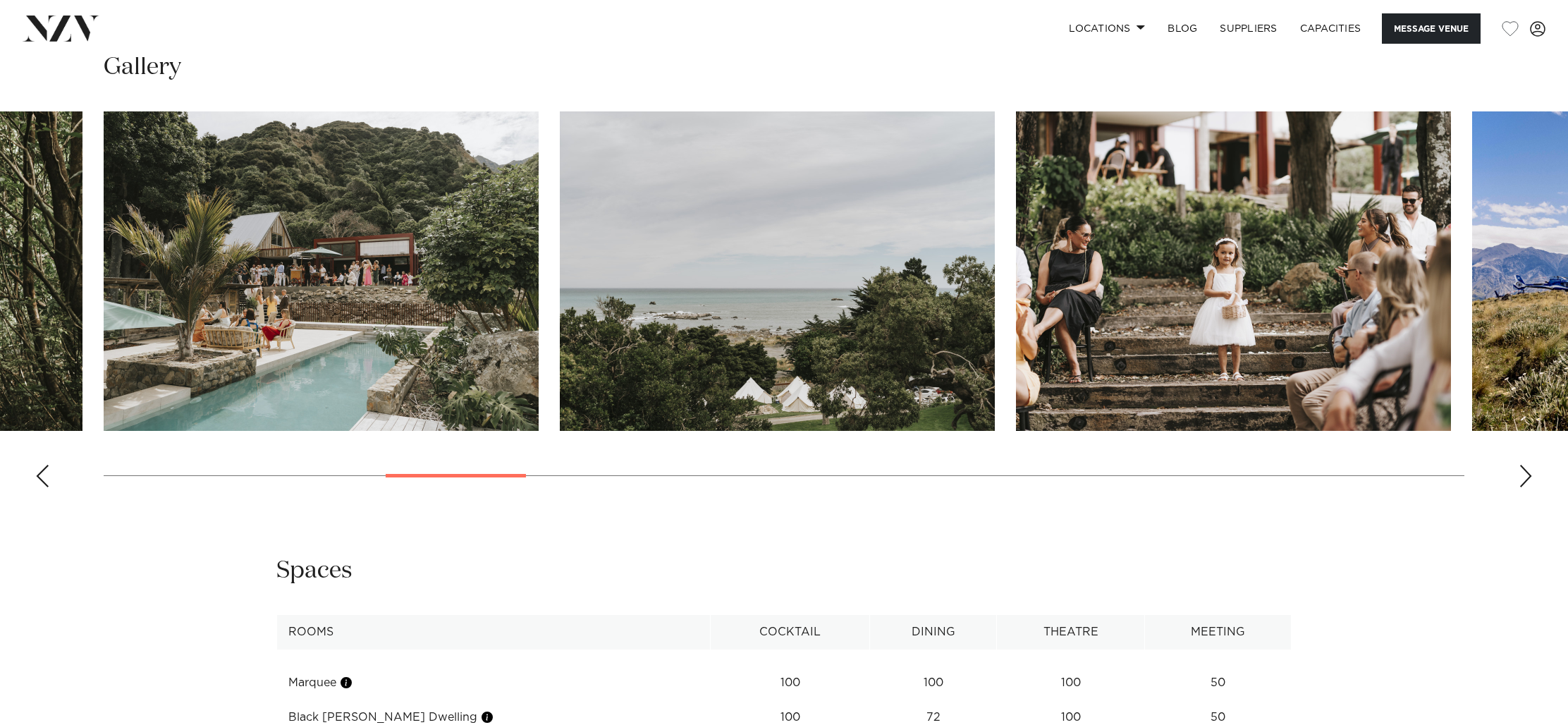
click at [42, 477] on div "Previous slide" at bounding box center [42, 475] width 15 height 22
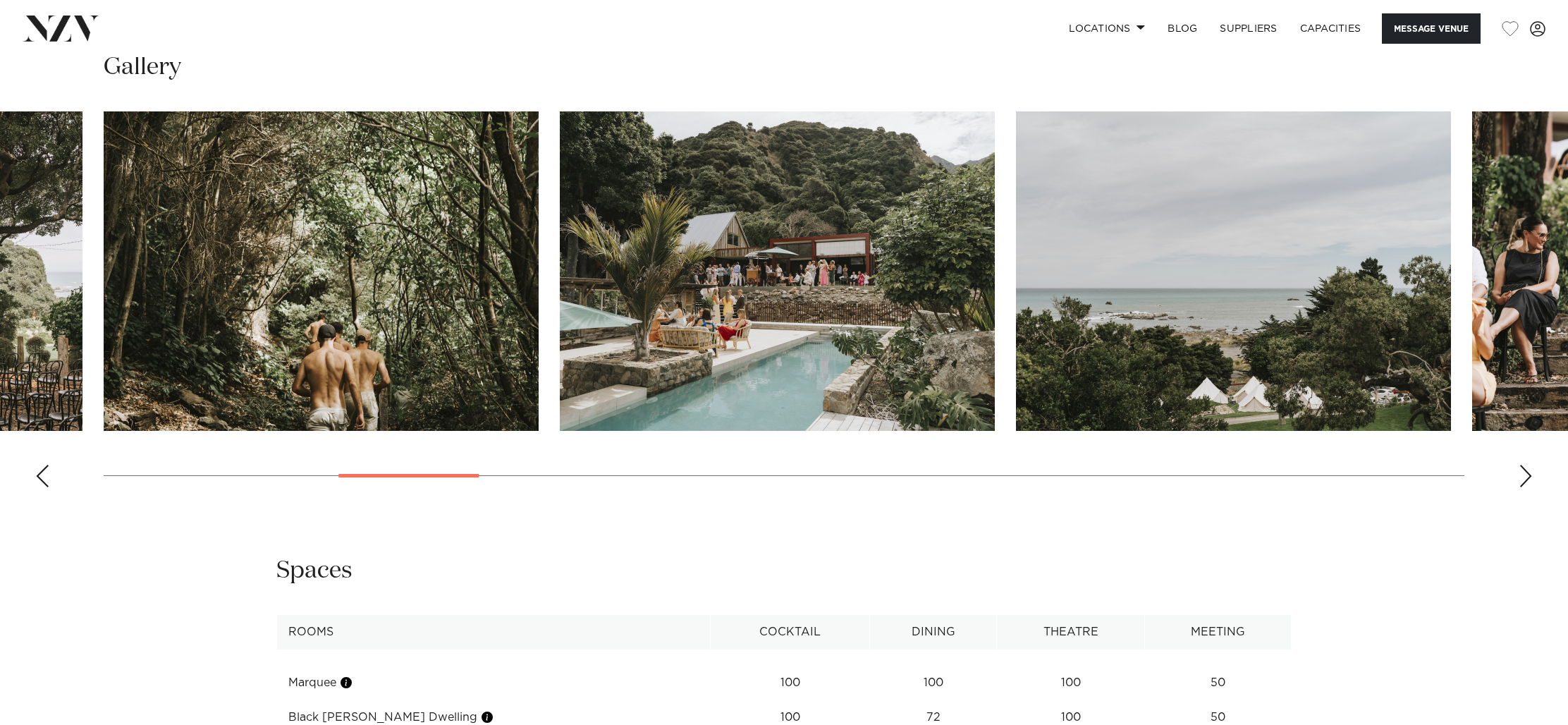
click at [42, 477] on div "Previous slide" at bounding box center [42, 475] width 15 height 22
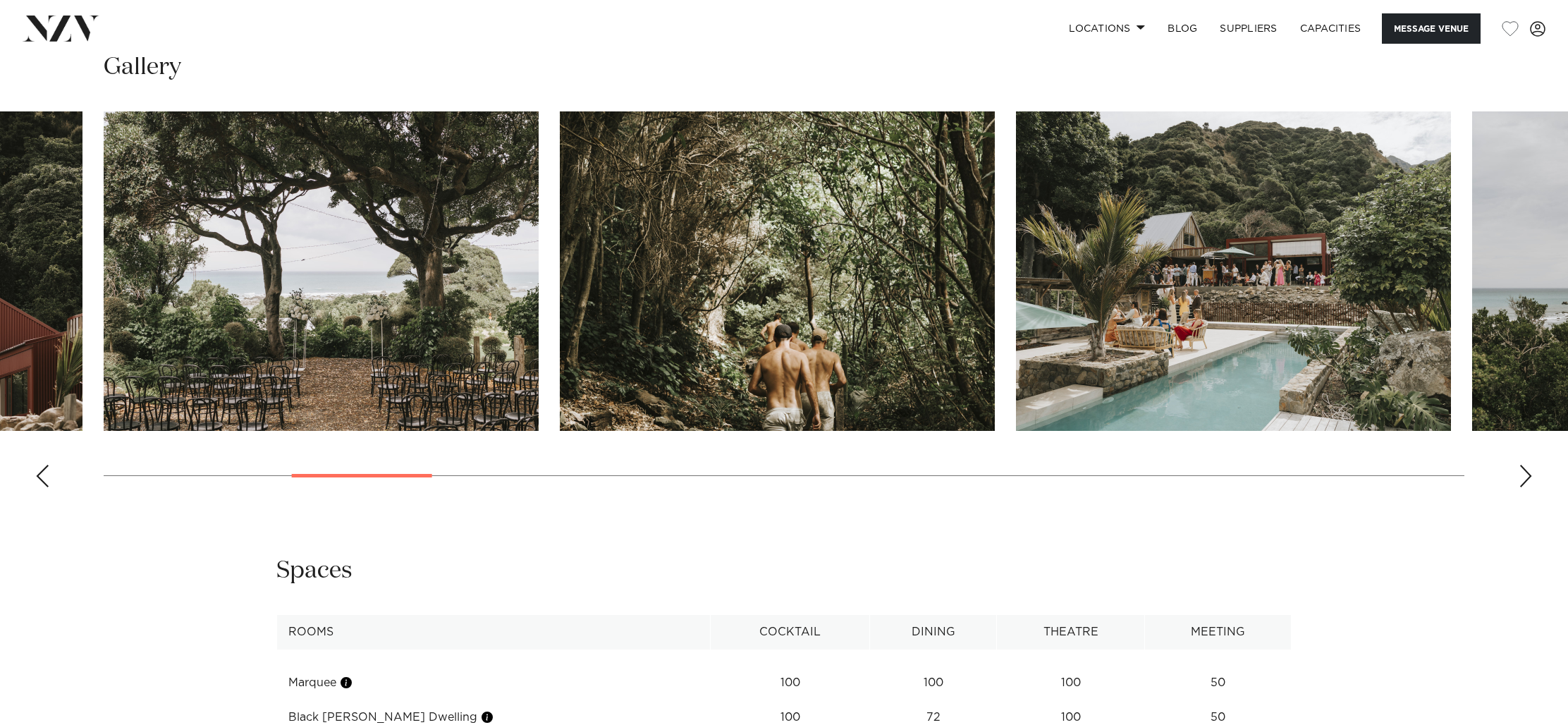
click at [42, 477] on div "Previous slide" at bounding box center [42, 475] width 15 height 22
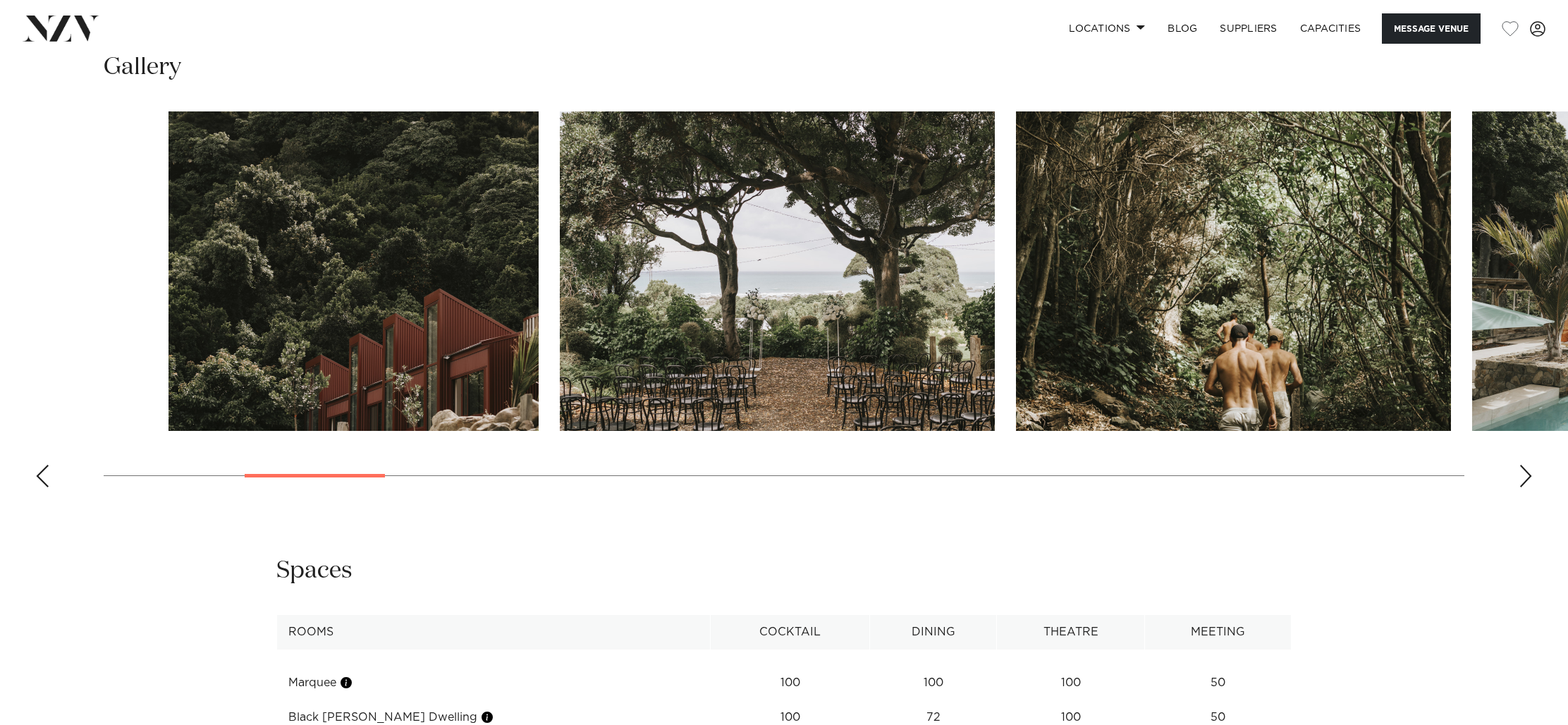
click at [42, 477] on div "Previous slide" at bounding box center [42, 475] width 15 height 22
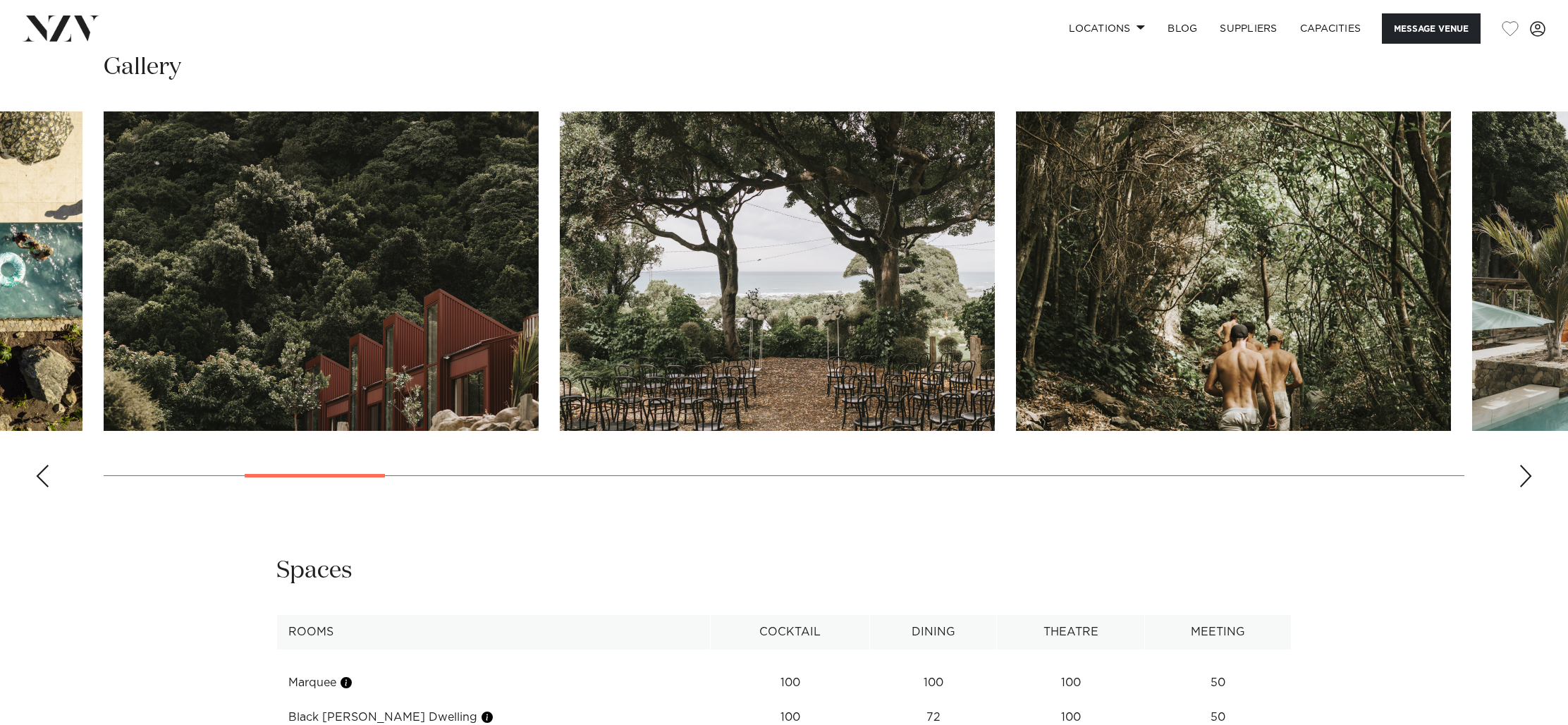
click at [42, 477] on div "Previous slide" at bounding box center [42, 475] width 15 height 22
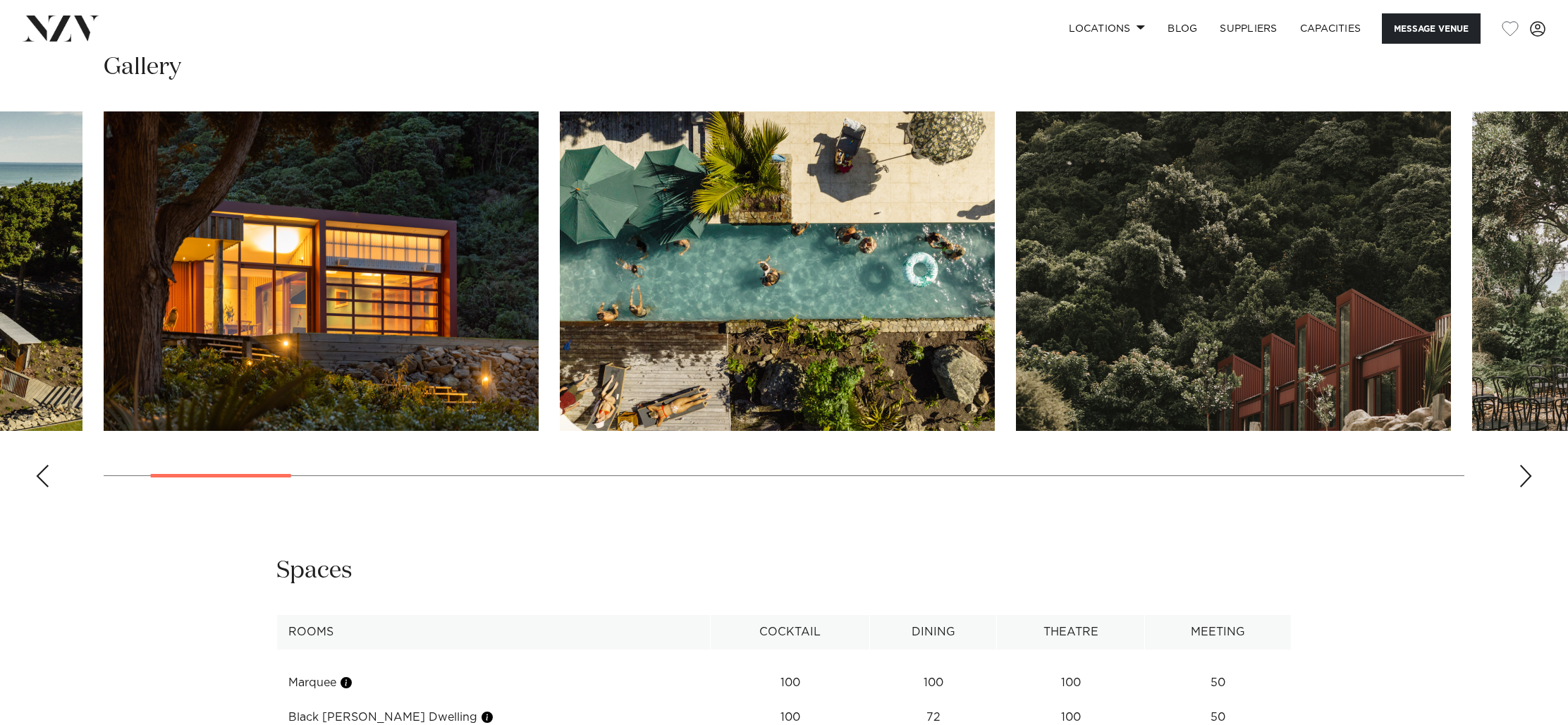
click at [42, 477] on div "Previous slide" at bounding box center [42, 475] width 15 height 22
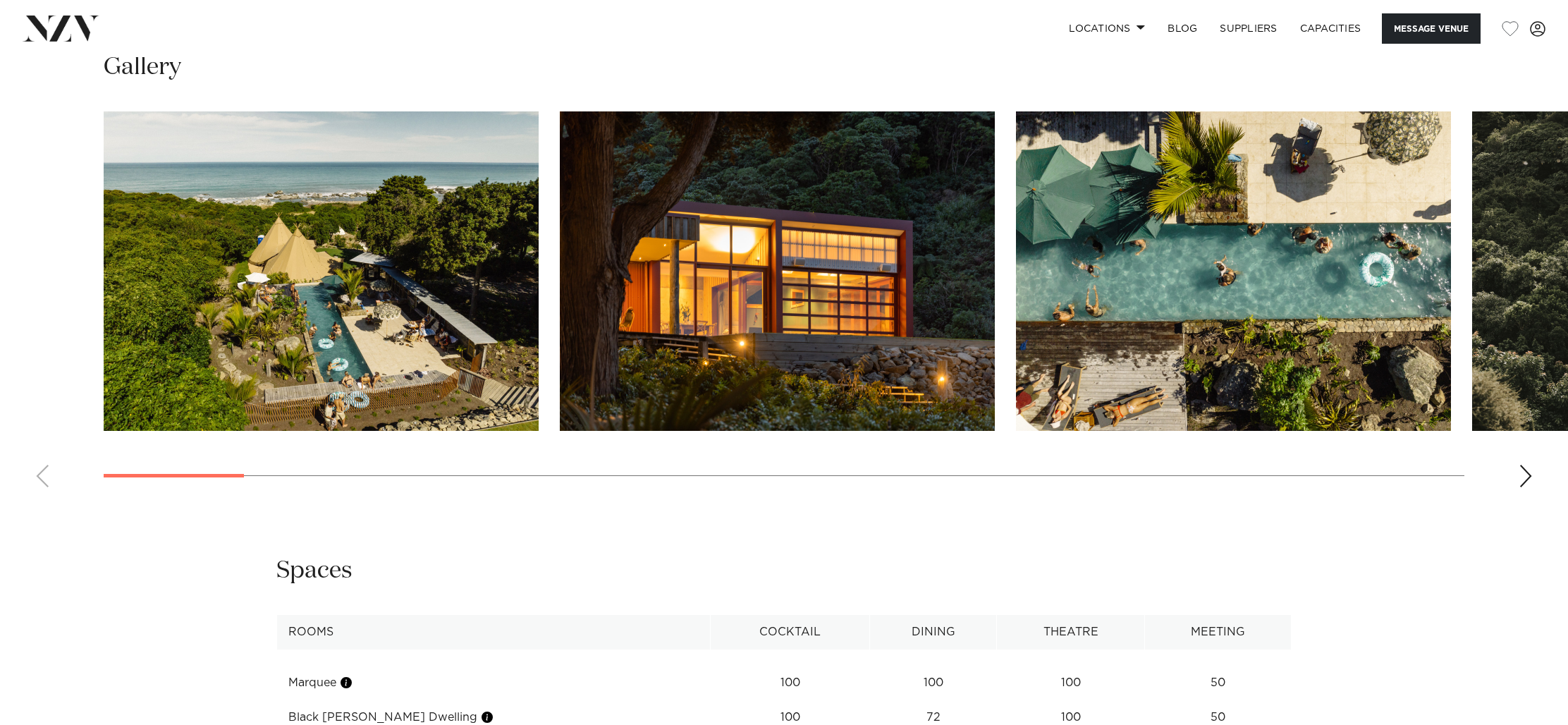
click at [42, 477] on swiper-container at bounding box center [784, 305] width 1568 height 387
click at [1229, 262] on img "3 / 29" at bounding box center [1233, 271] width 435 height 320
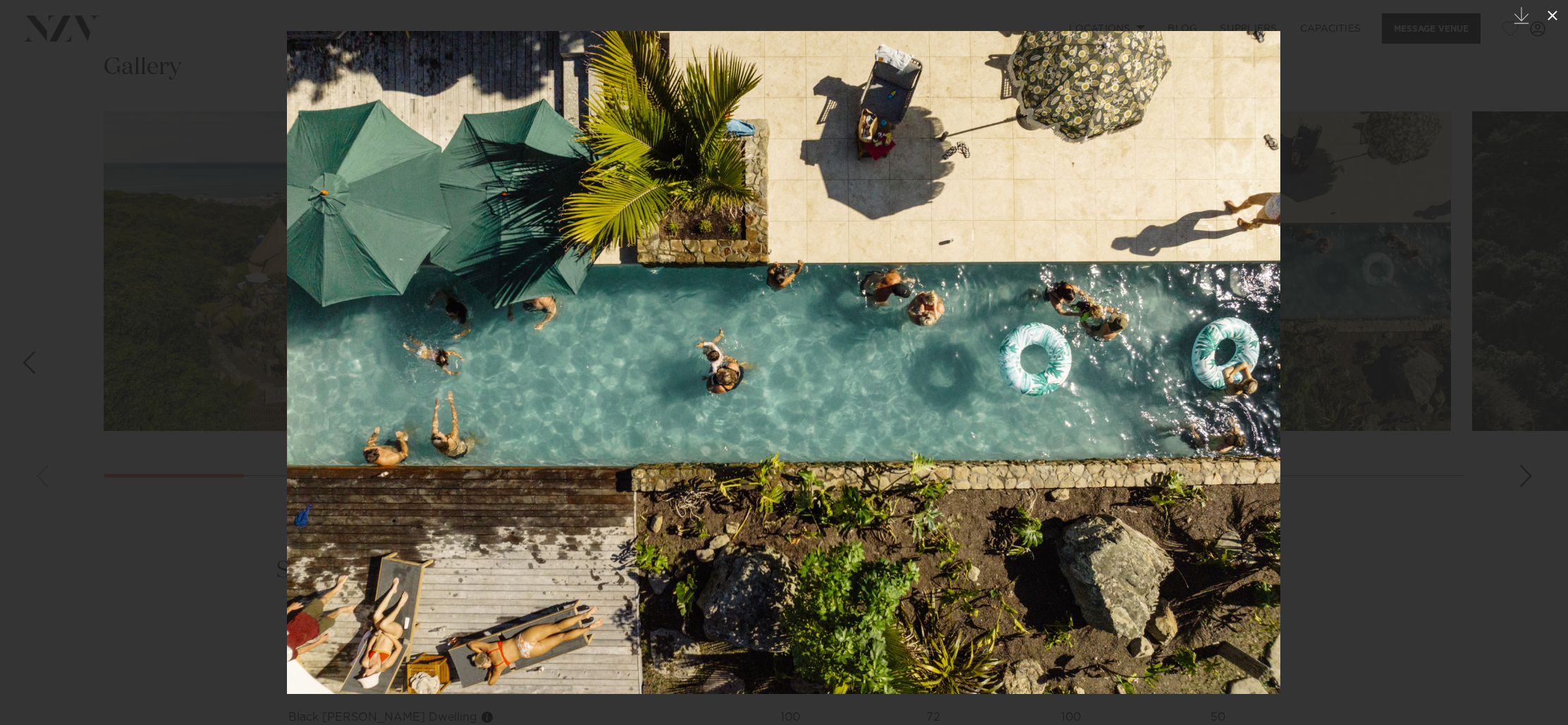
click at [1553, 16] on icon at bounding box center [1551, 15] width 17 height 17
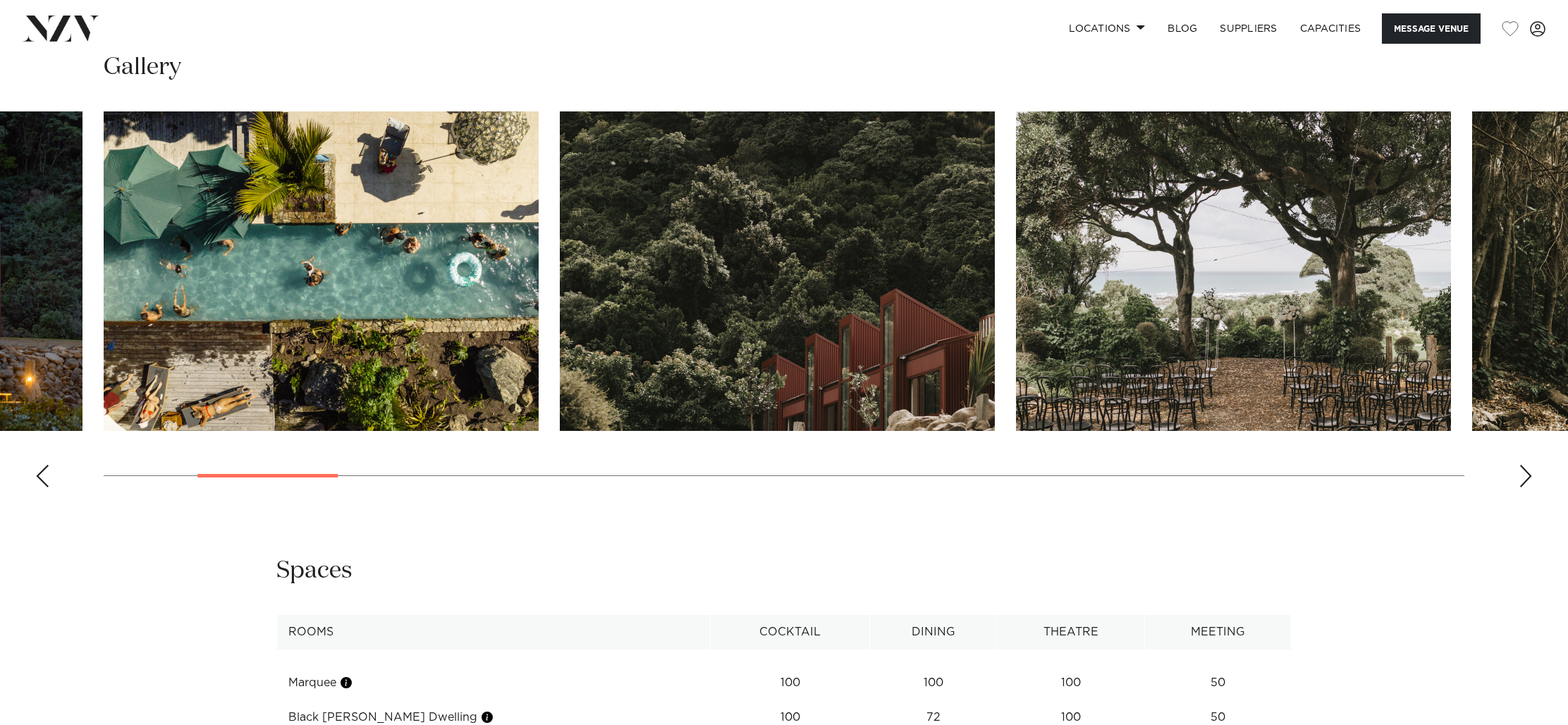
click at [29, 481] on swiper-container at bounding box center [784, 305] width 1568 height 387
click at [40, 480] on div "Previous slide" at bounding box center [42, 475] width 15 height 22
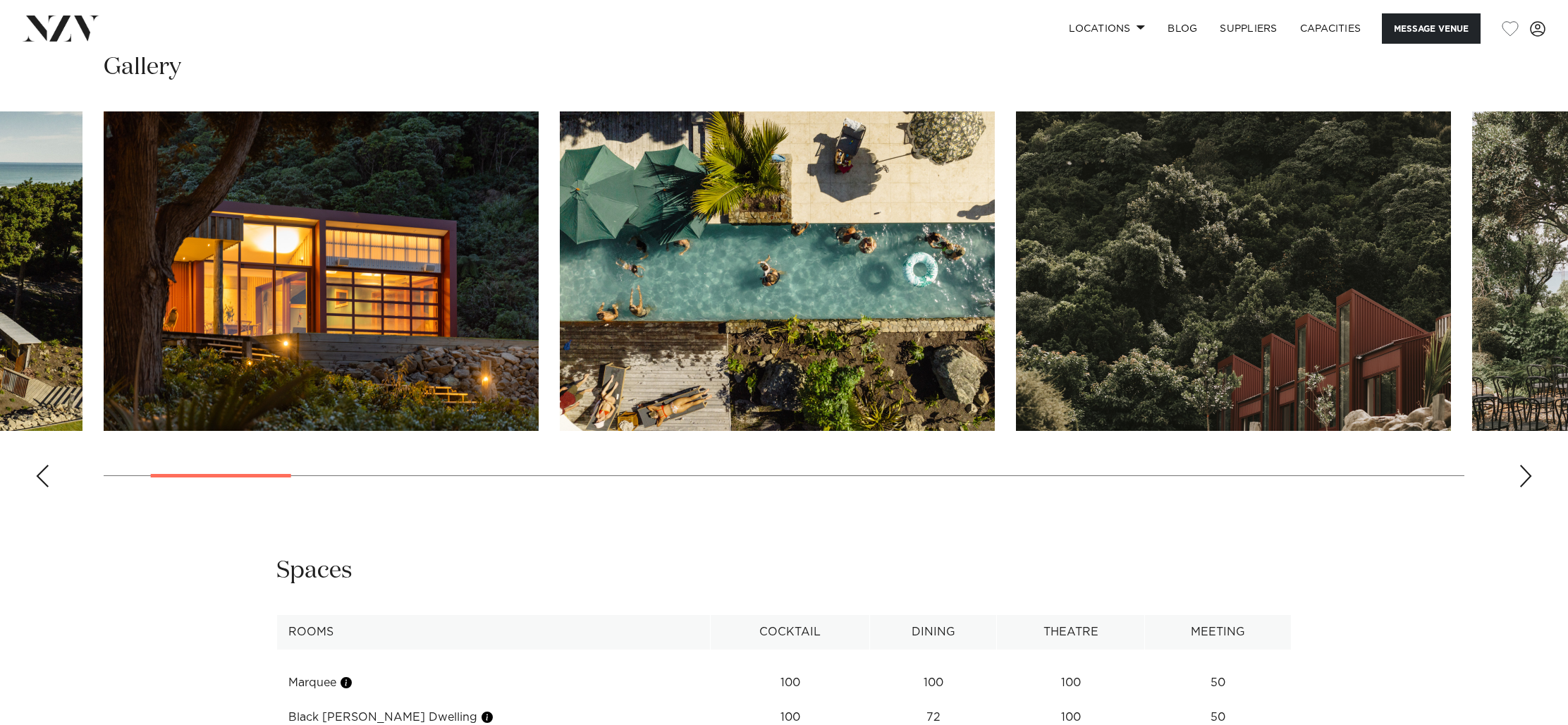
click at [39, 481] on div "Previous slide" at bounding box center [42, 475] width 15 height 22
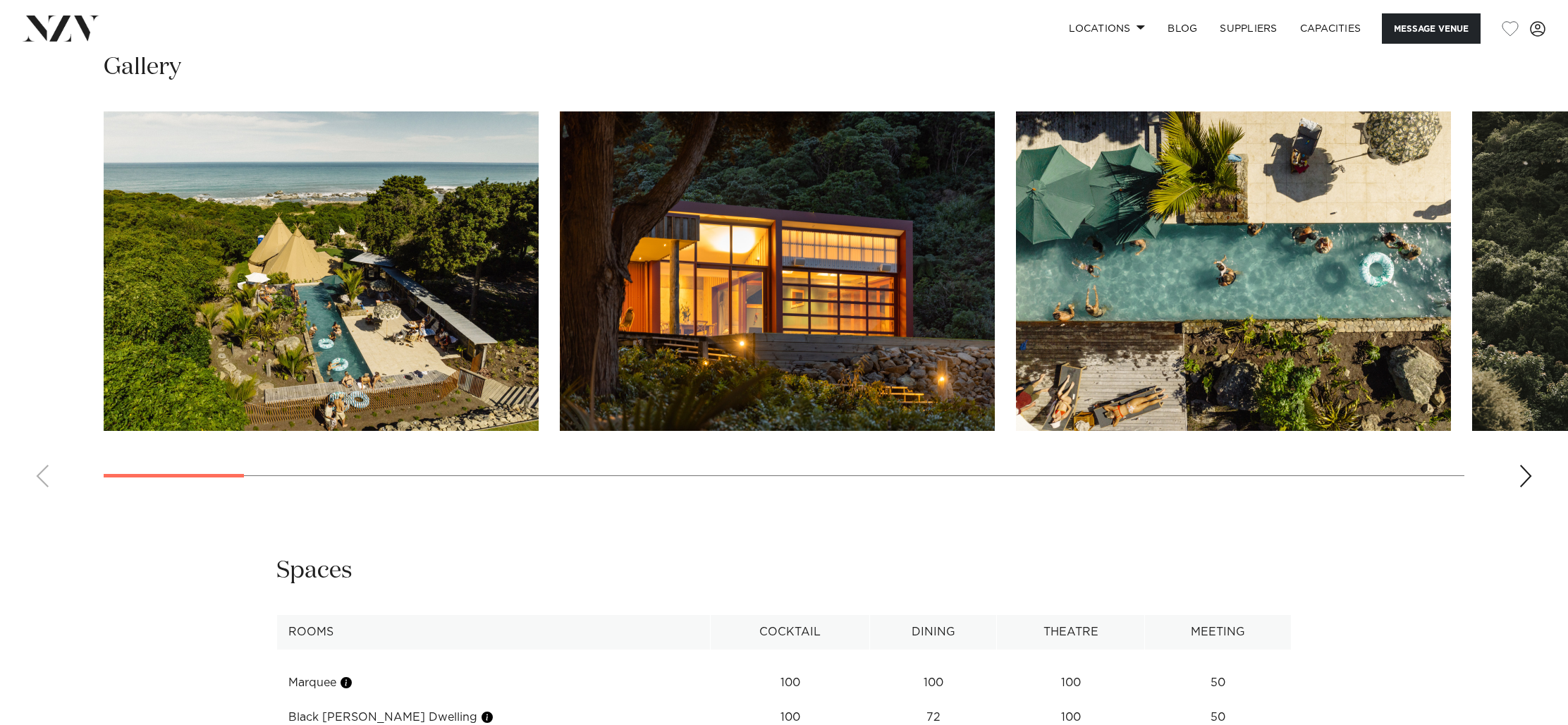
click at [240, 349] on img "1 / 29" at bounding box center [321, 271] width 435 height 320
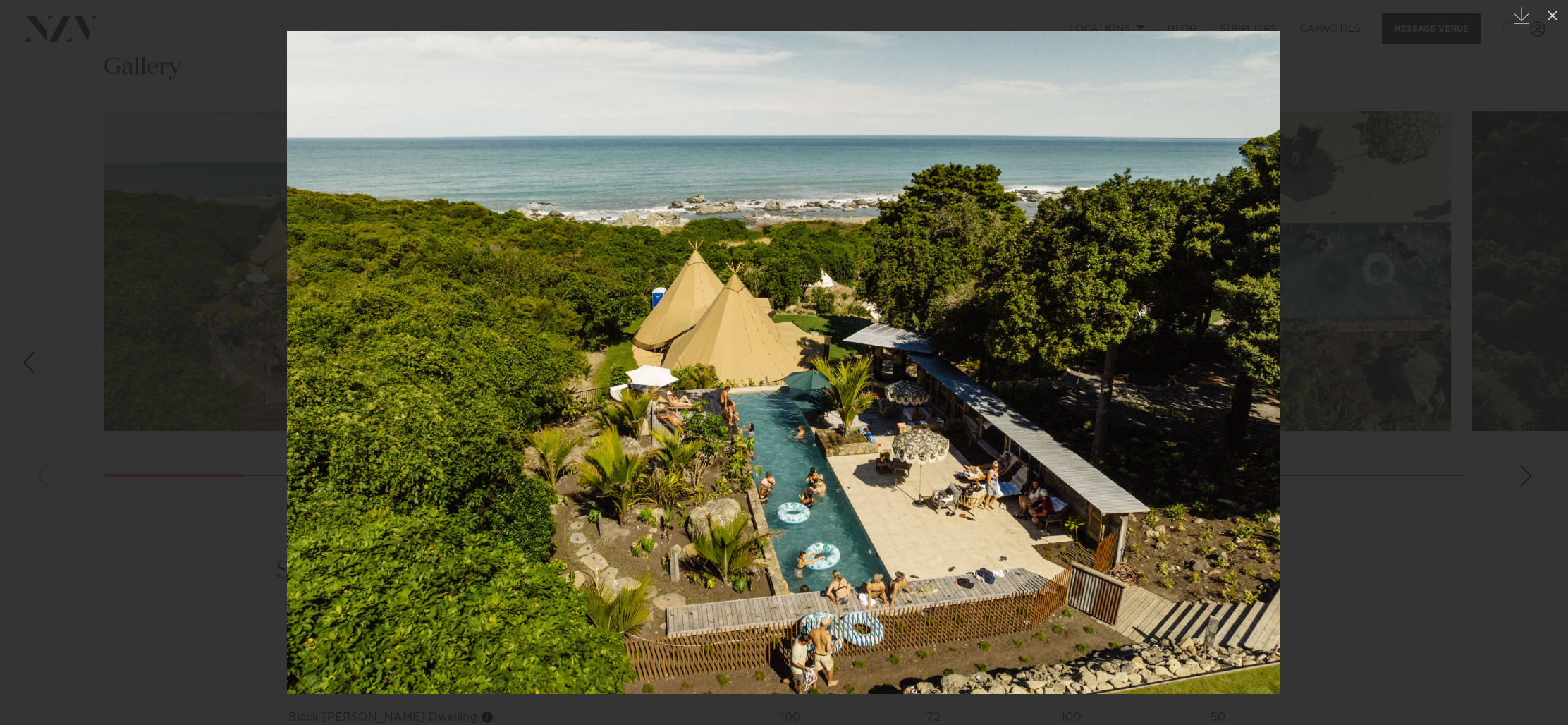
click at [240, 349] on div at bounding box center [784, 362] width 1568 height 725
click at [590, 301] on img at bounding box center [784, 362] width 993 height 663
click at [1220, 374] on img at bounding box center [784, 362] width 993 height 663
click at [1548, 19] on icon at bounding box center [1551, 15] width 17 height 17
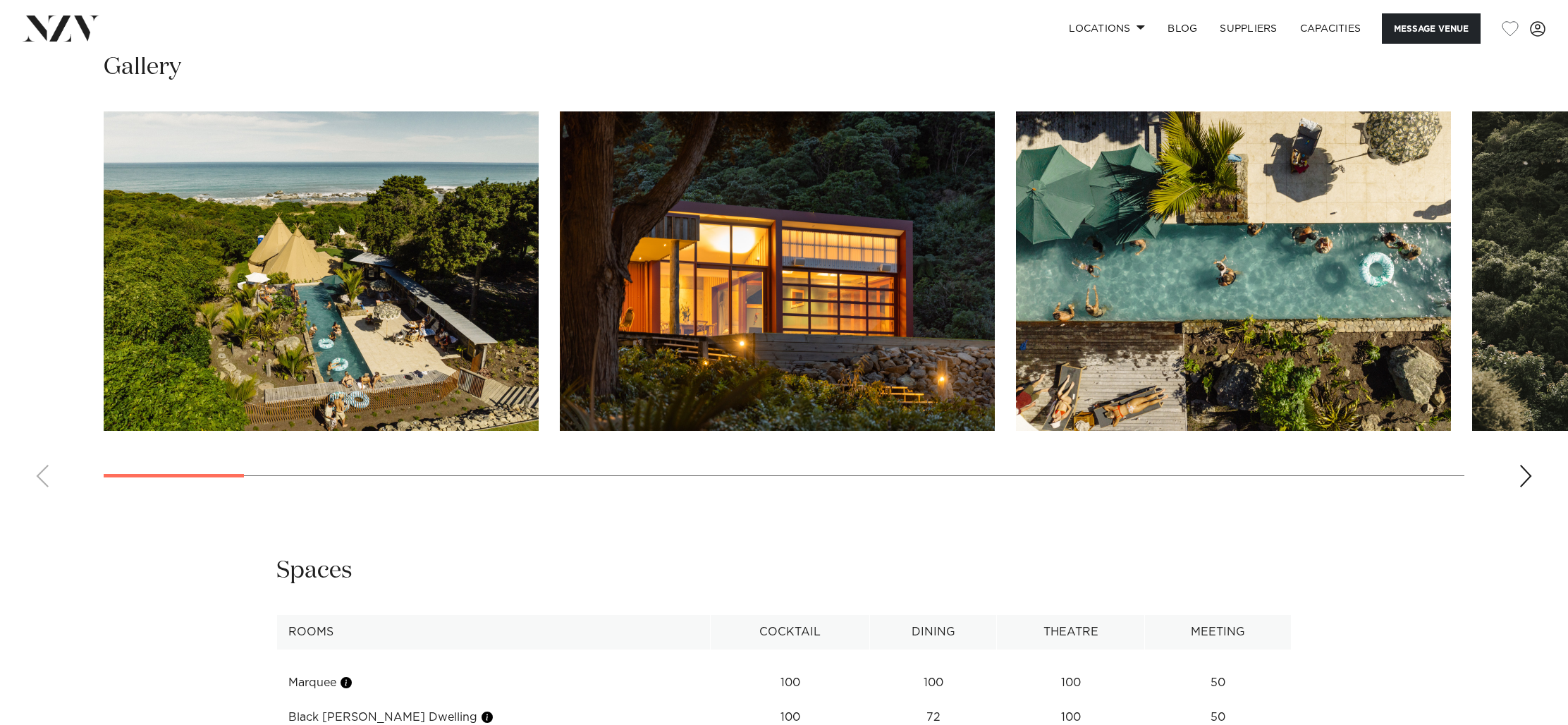
click at [1113, 324] on img "3 / 29" at bounding box center [1233, 271] width 435 height 320
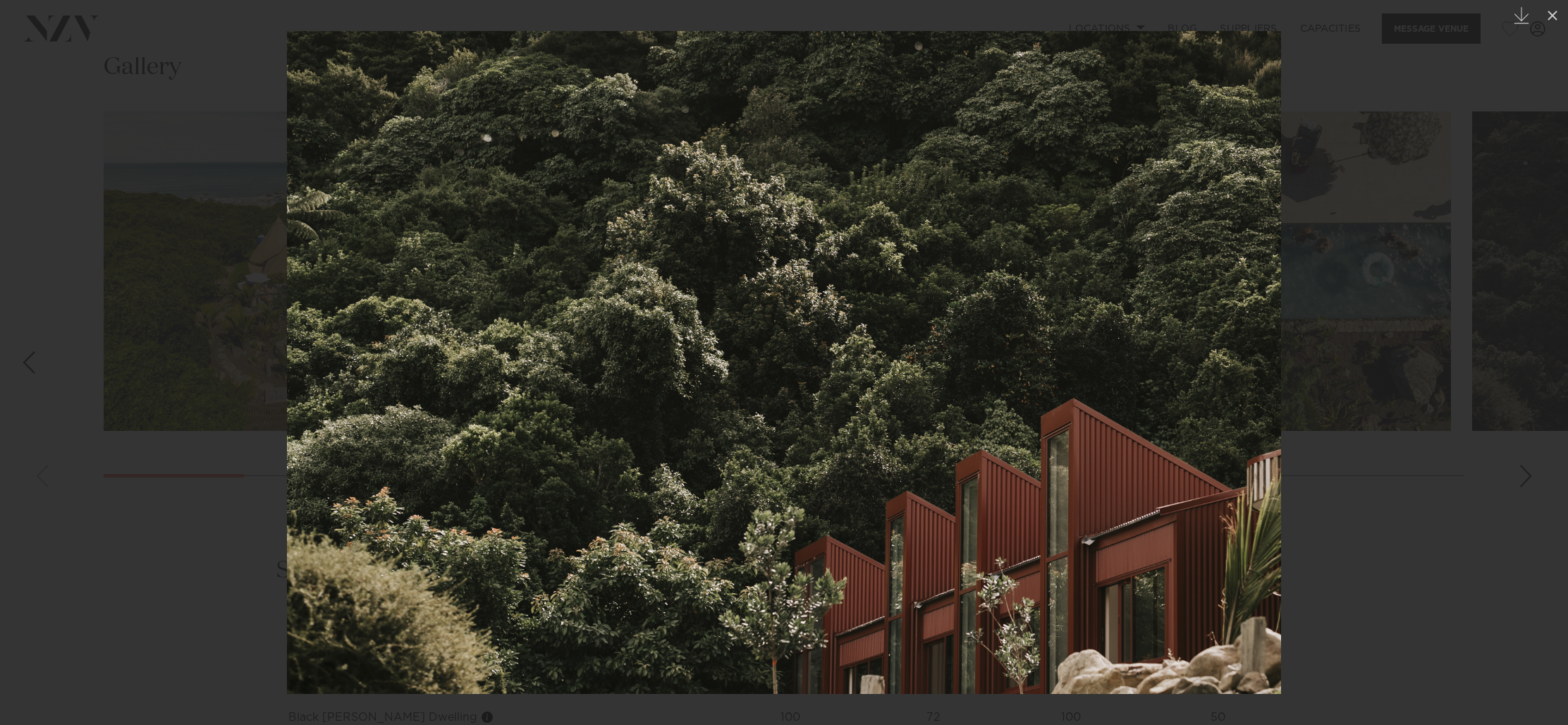
click at [1338, 278] on div at bounding box center [784, 362] width 1568 height 725
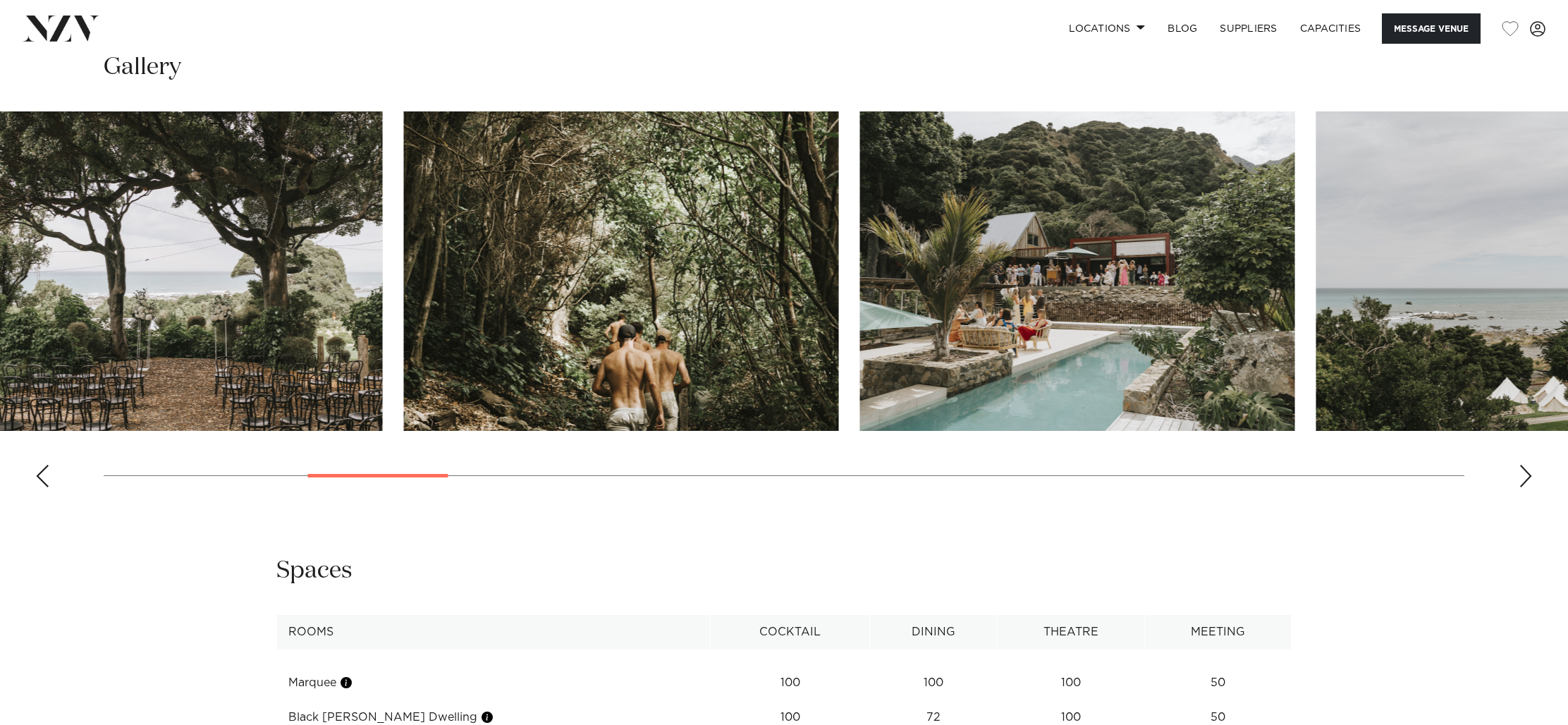
click at [575, 313] on img "6 / 29" at bounding box center [621, 271] width 435 height 320
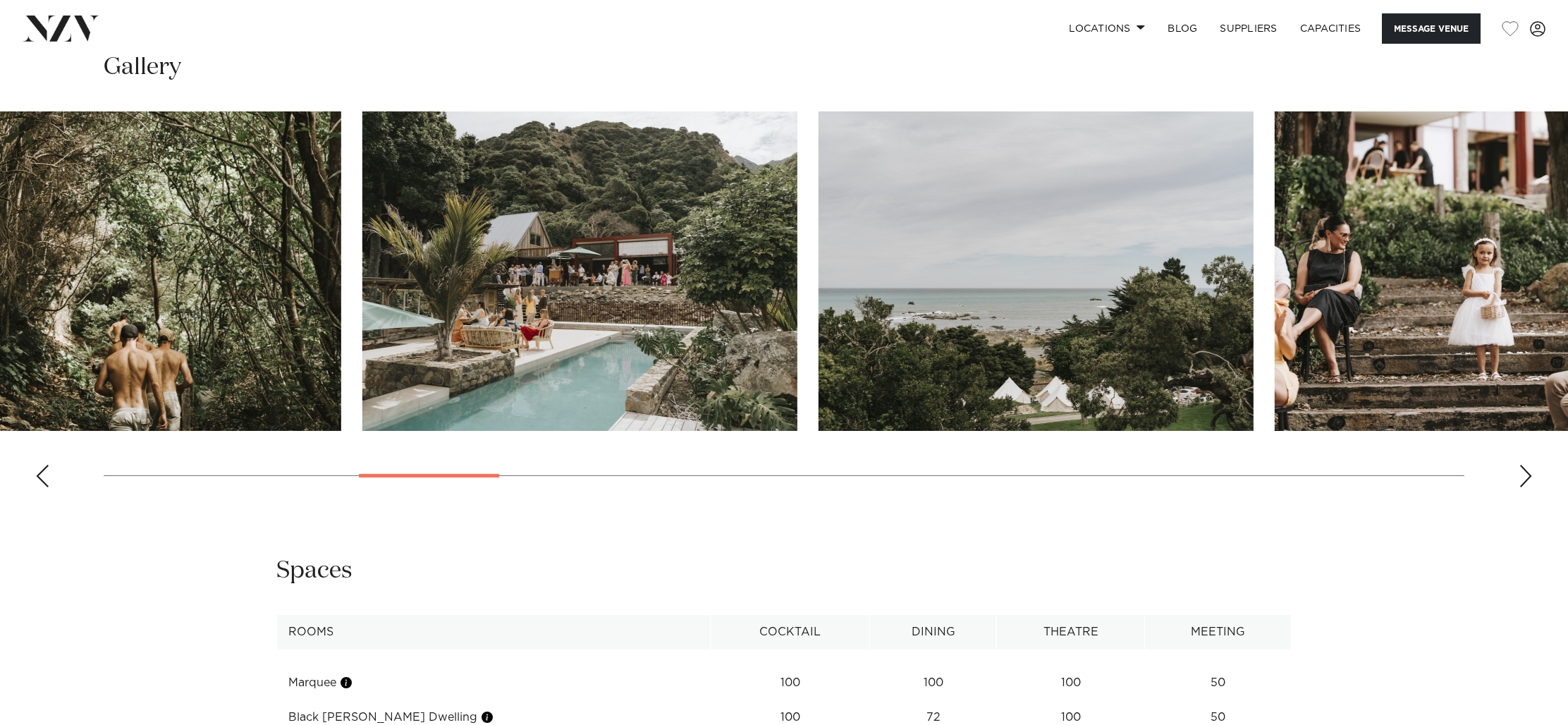
click at [535, 316] on img "7 / 29" at bounding box center [579, 271] width 435 height 320
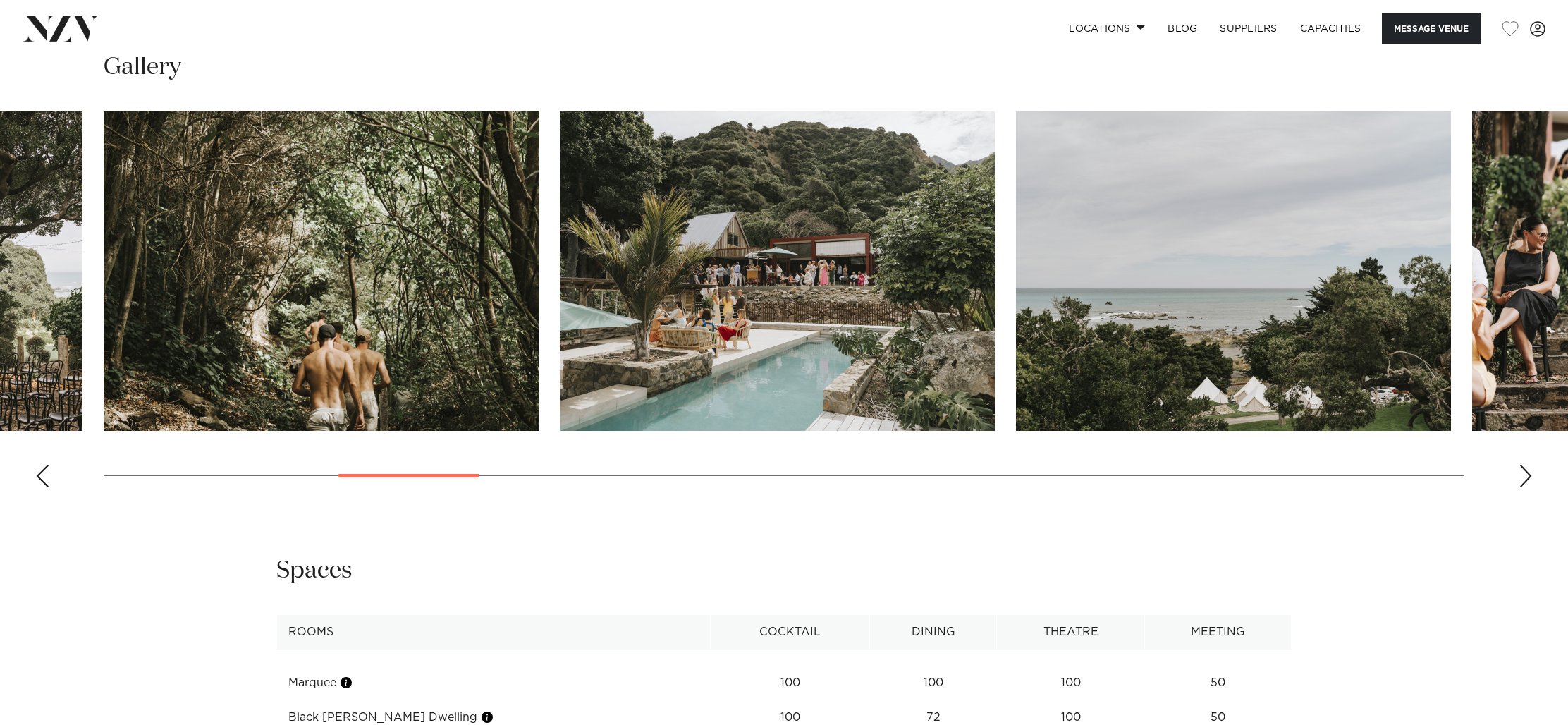
click at [740, 329] on img "7 / 29" at bounding box center [777, 271] width 435 height 320
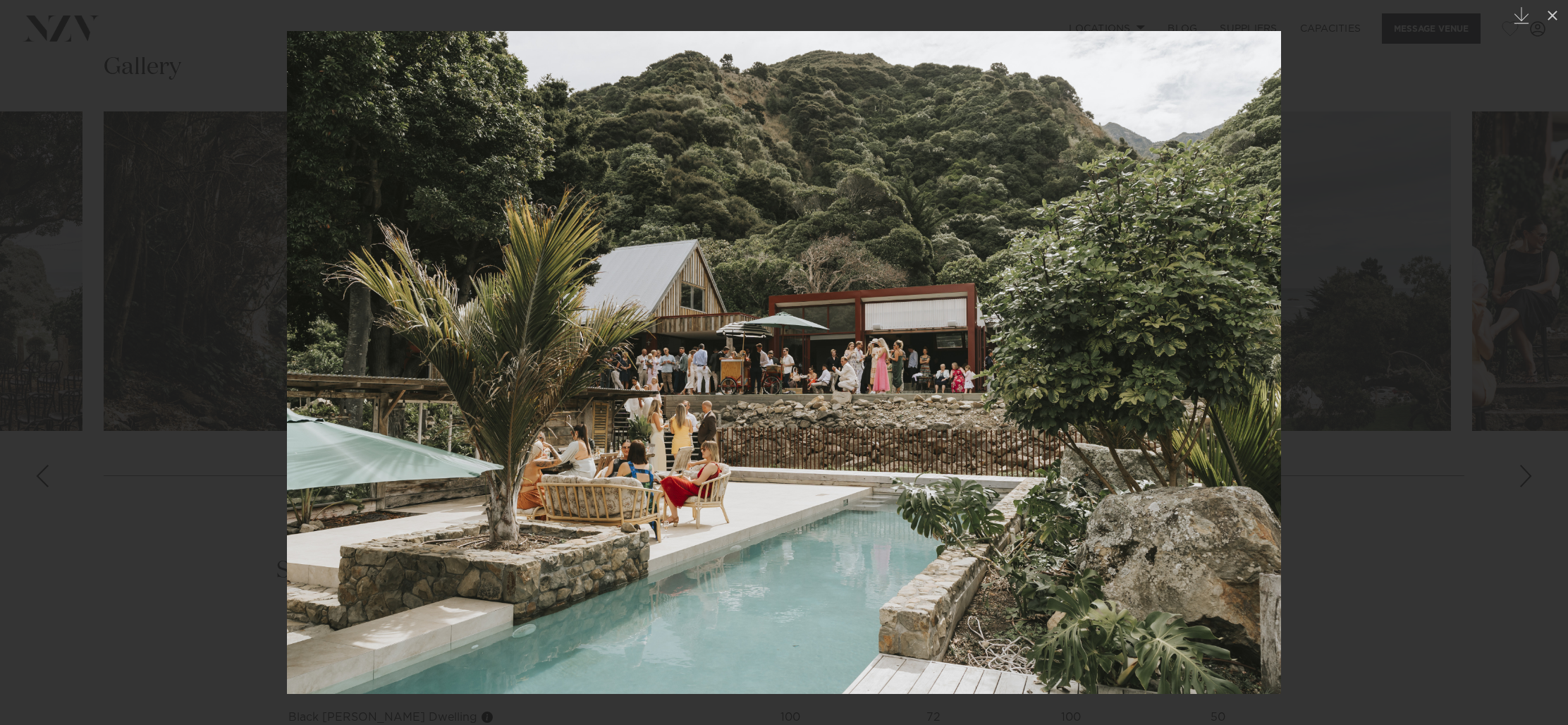
click at [1449, 271] on div at bounding box center [784, 362] width 1568 height 725
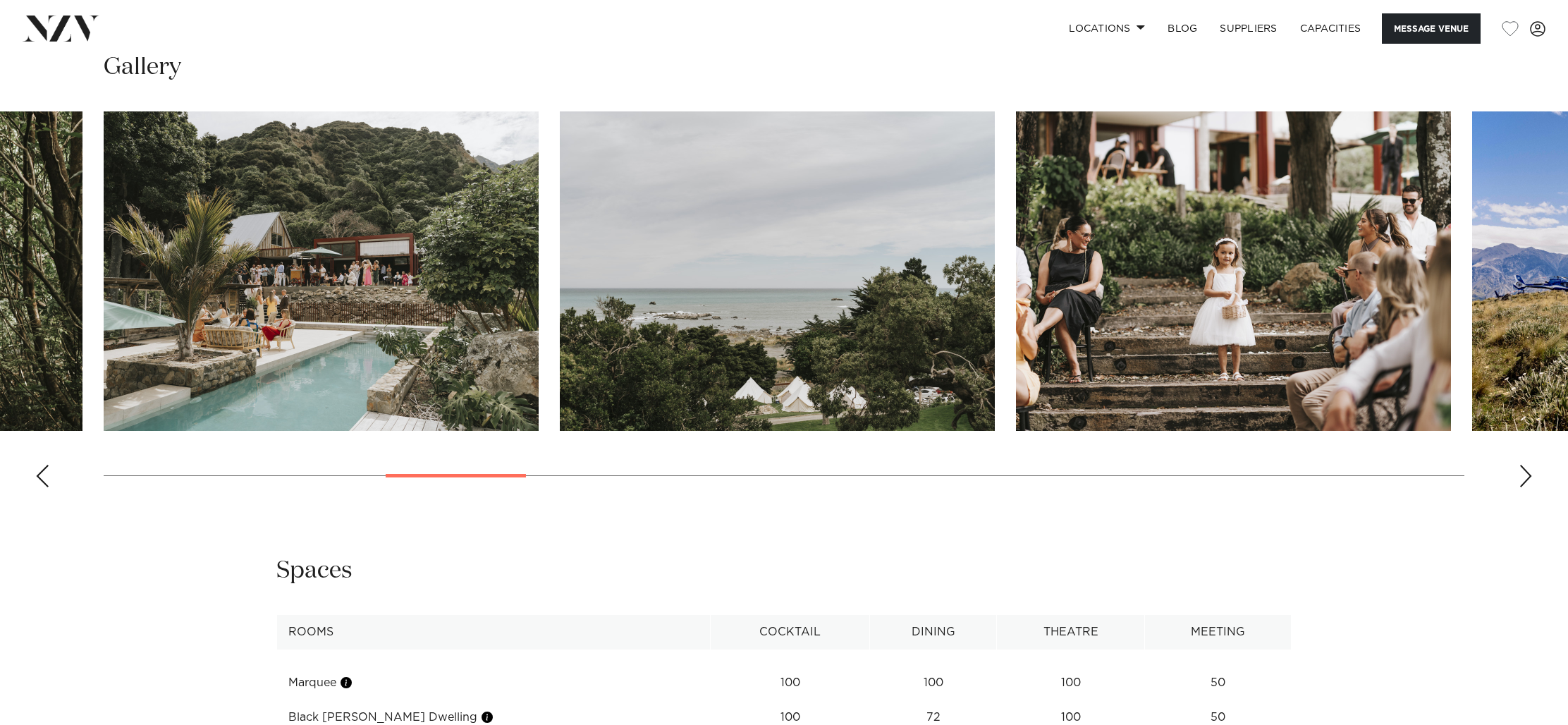
click at [1525, 480] on div "Next slide" at bounding box center [1525, 475] width 15 height 22
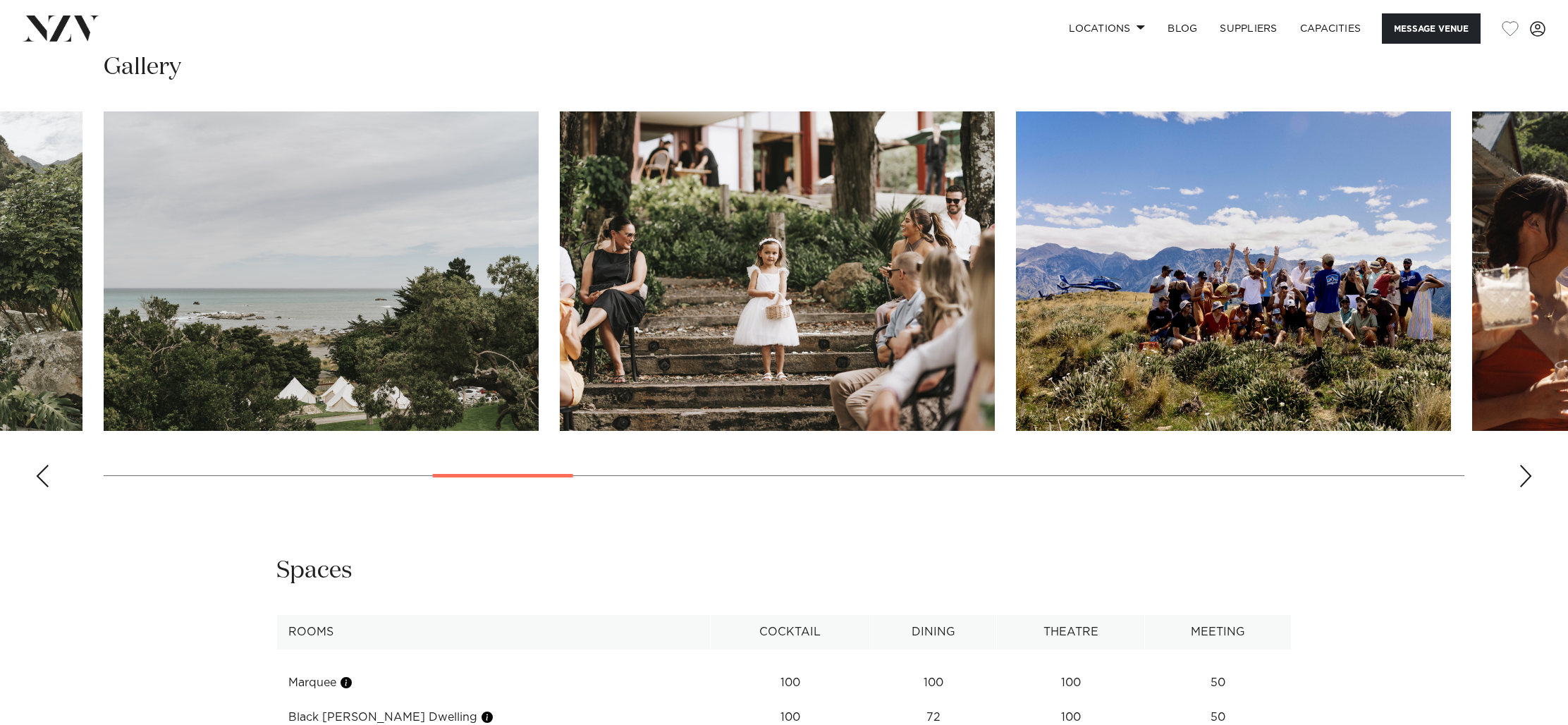
click at [1525, 480] on div "Next slide" at bounding box center [1525, 475] width 15 height 22
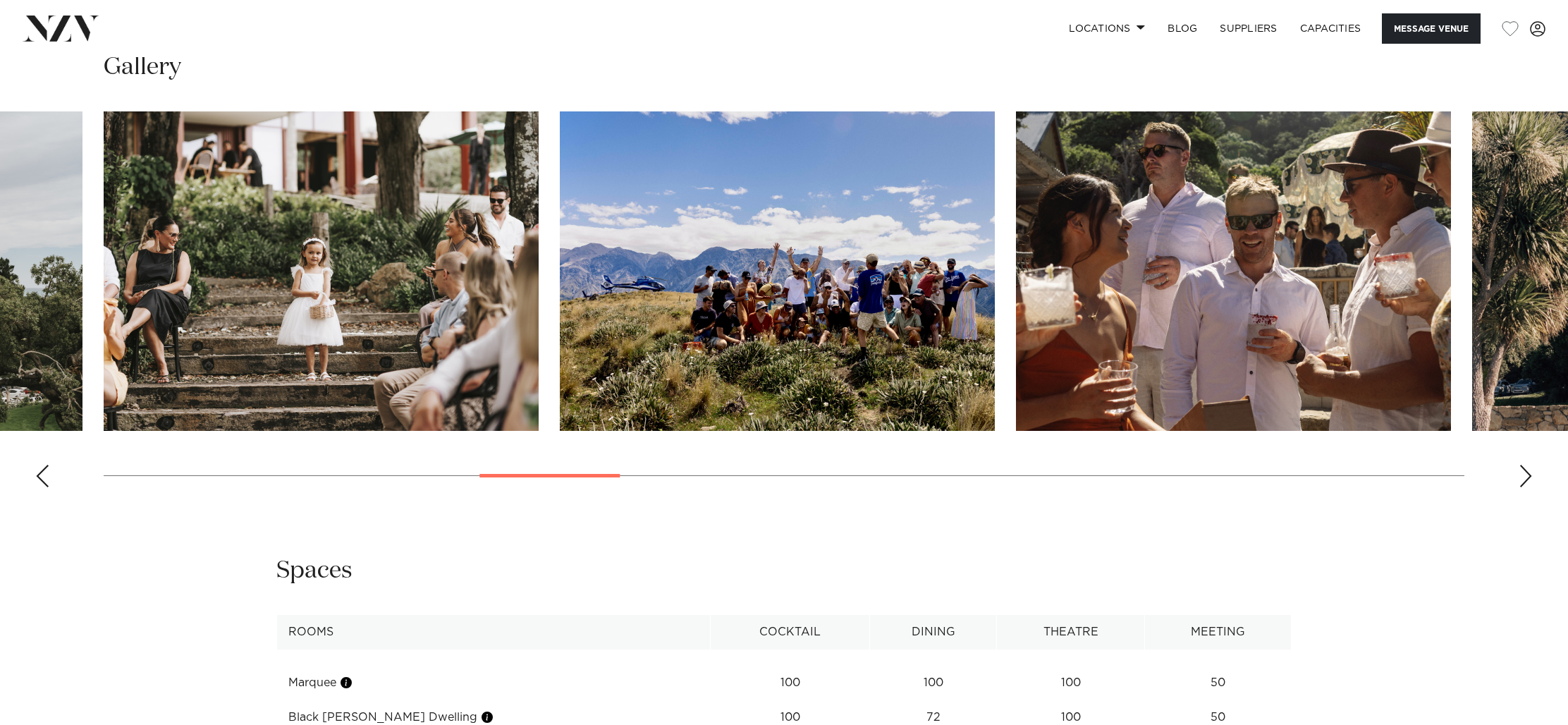
click at [1525, 480] on div "Next slide" at bounding box center [1525, 475] width 15 height 22
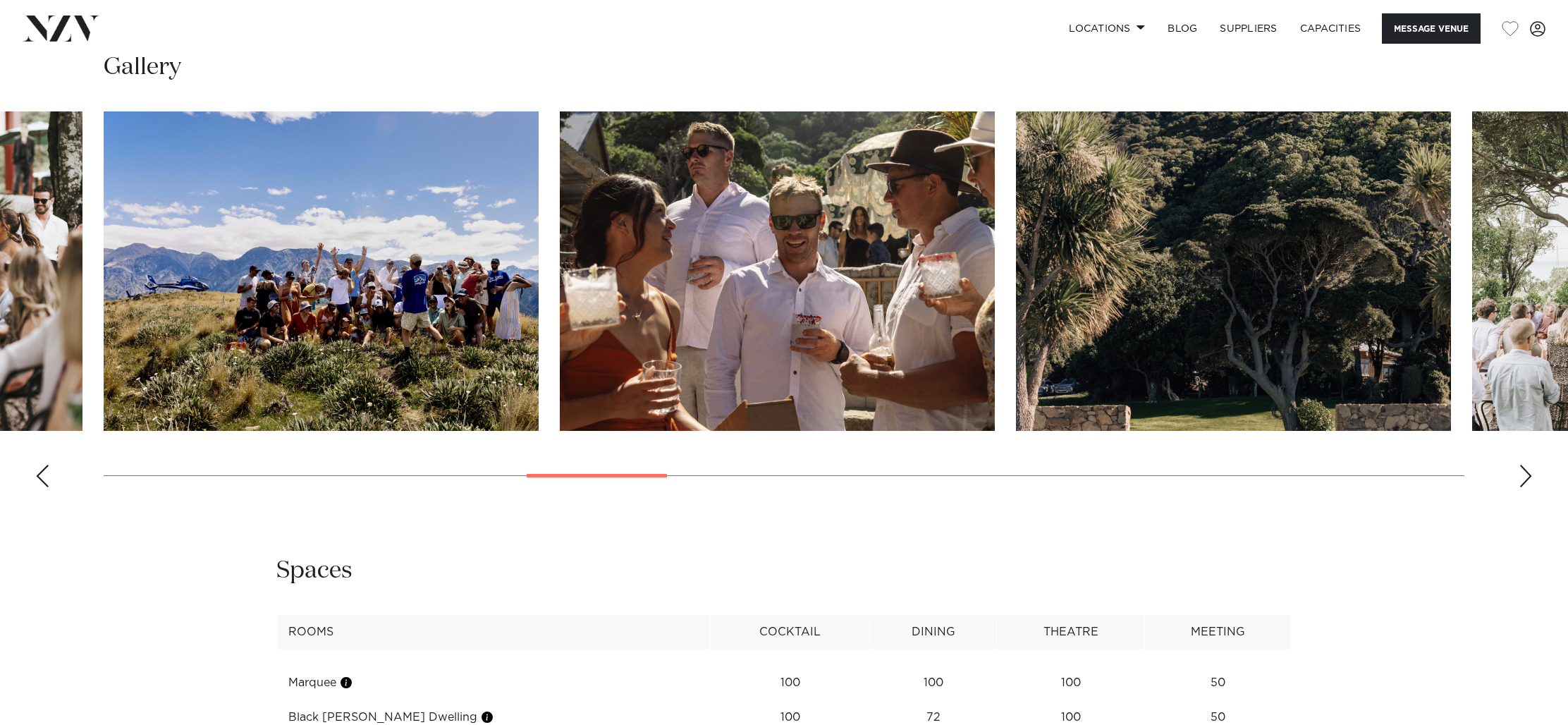
click at [1525, 480] on div "Next slide" at bounding box center [1525, 475] width 15 height 22
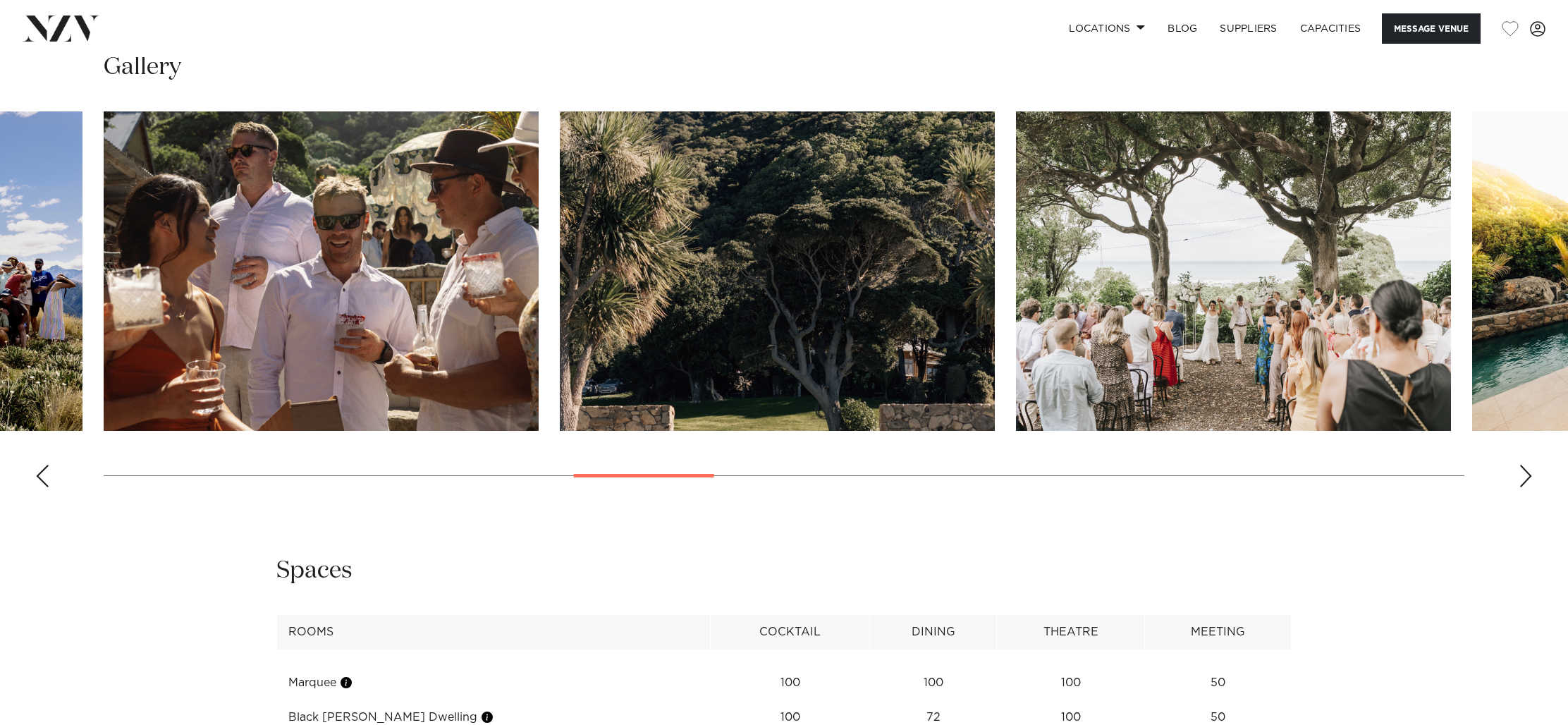
click at [1525, 480] on div "Next slide" at bounding box center [1525, 475] width 15 height 22
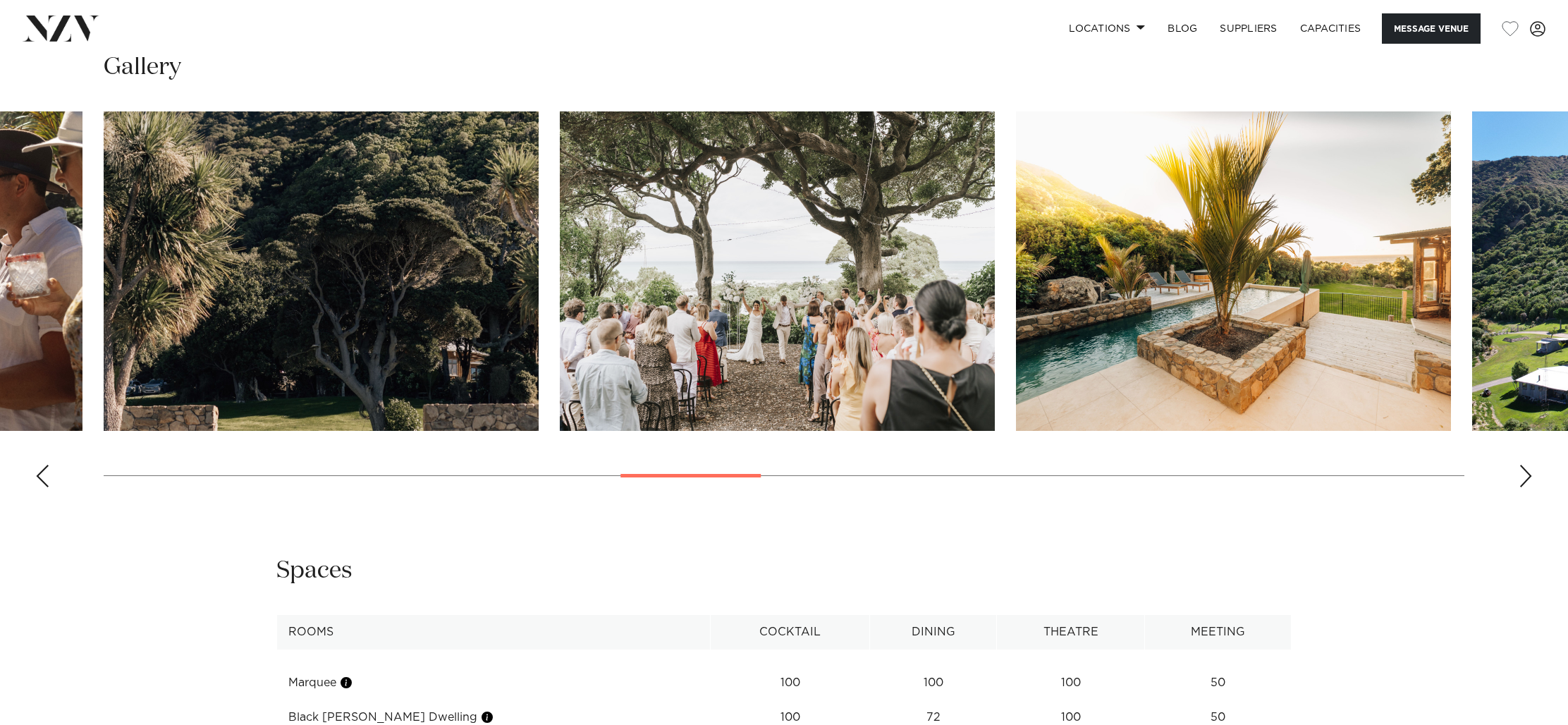
click at [1525, 480] on div "Next slide" at bounding box center [1525, 475] width 15 height 22
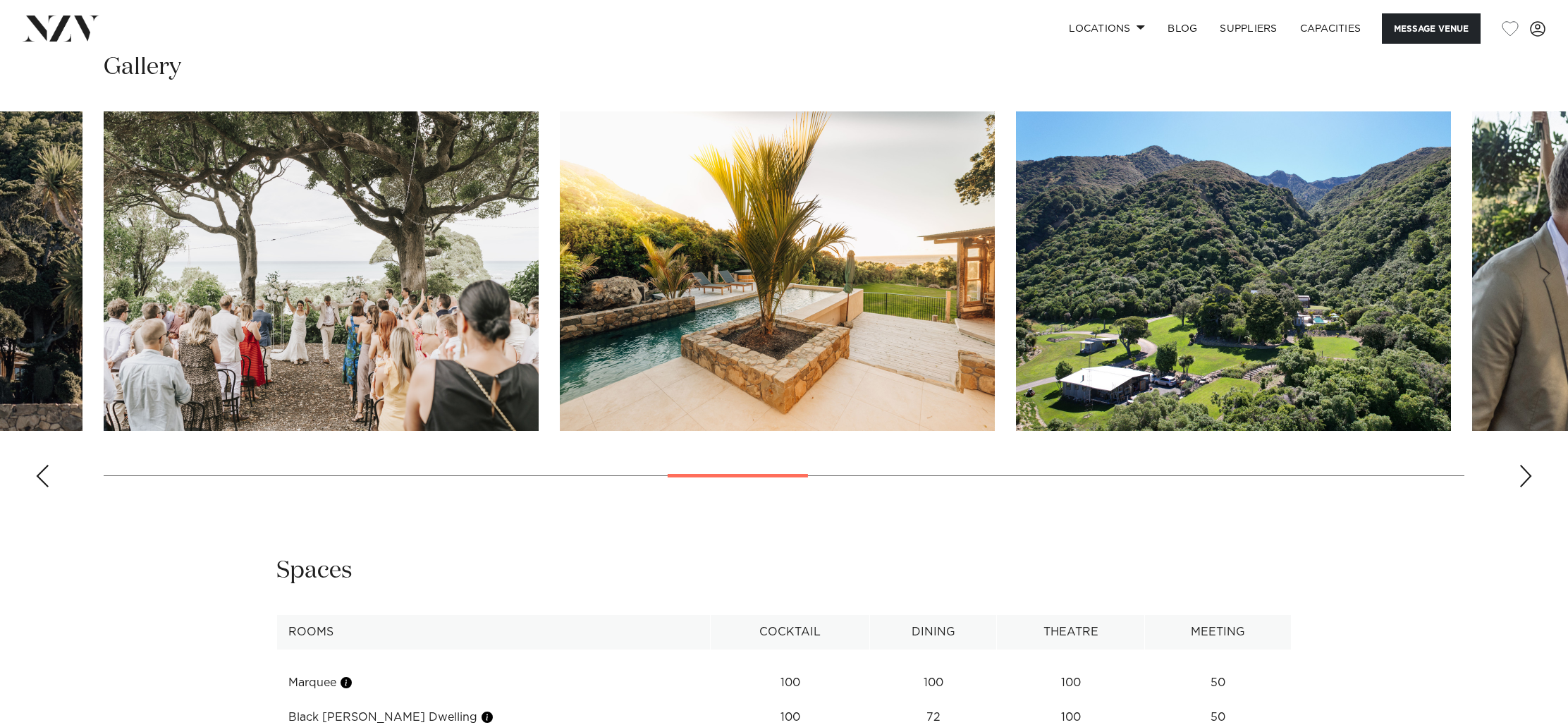
click at [857, 308] on img "14 / 29" at bounding box center [777, 271] width 435 height 320
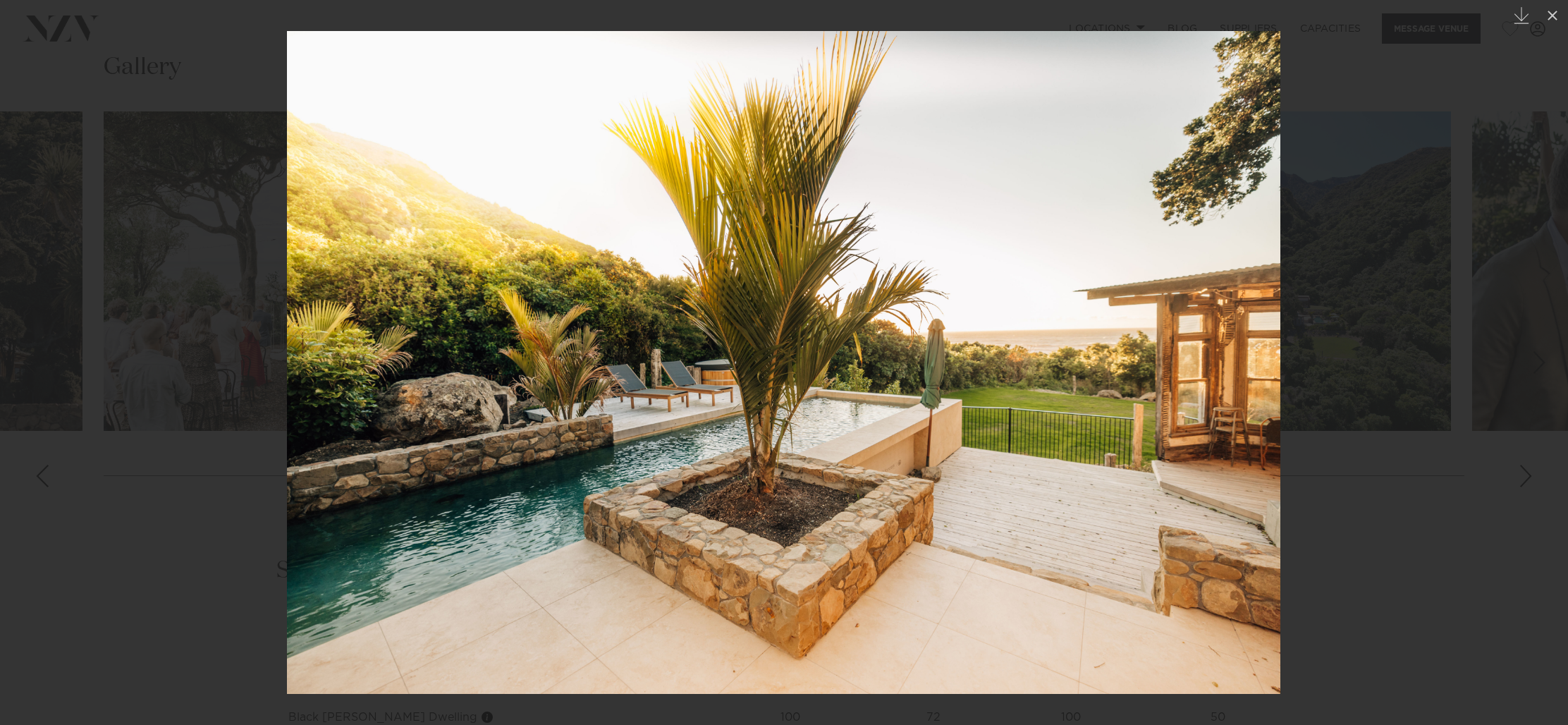
click at [1218, 403] on img at bounding box center [784, 362] width 993 height 663
click at [1426, 470] on div at bounding box center [784, 362] width 1568 height 725
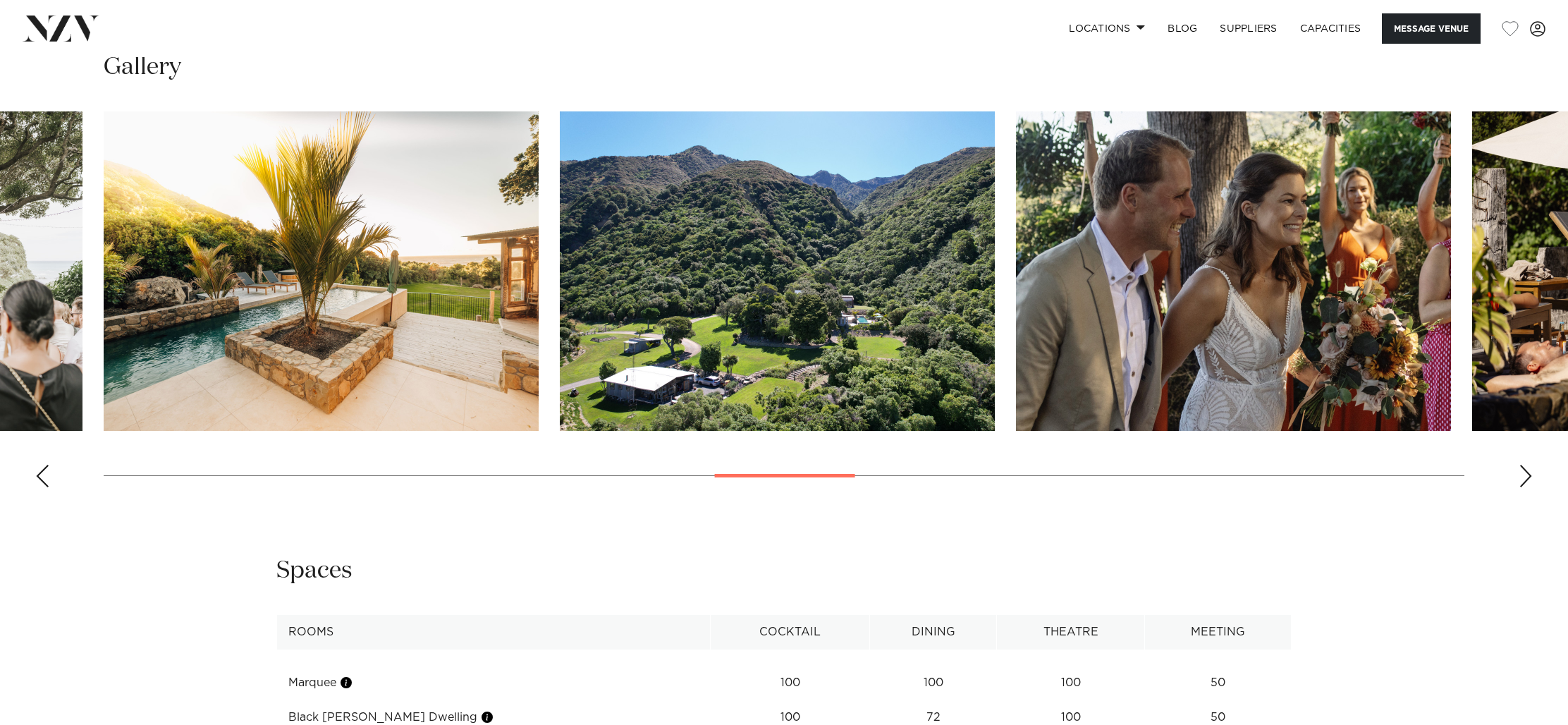
click at [874, 346] on img "15 / 29" at bounding box center [777, 271] width 435 height 320
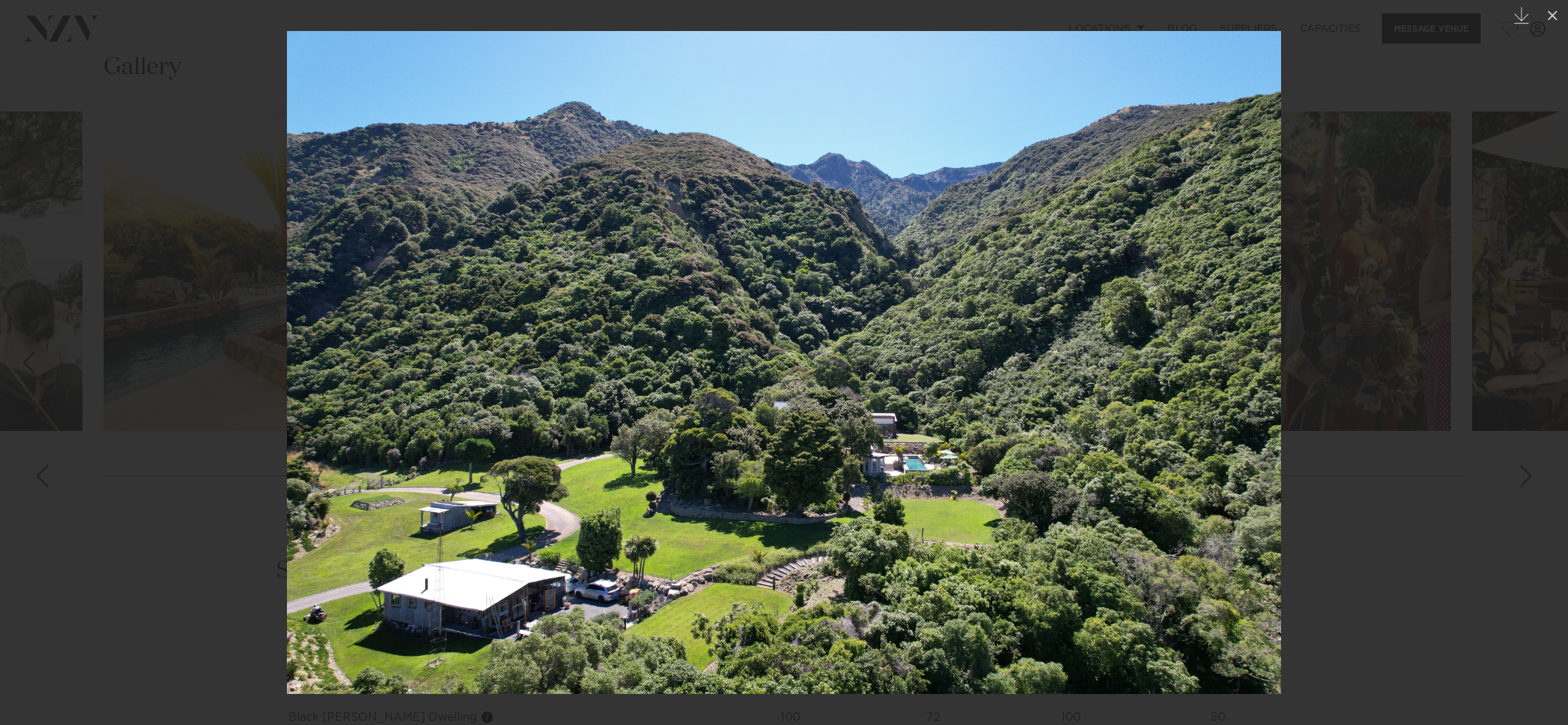
click at [873, 346] on img at bounding box center [784, 362] width 994 height 663
click at [1472, 368] on div at bounding box center [784, 362] width 1568 height 725
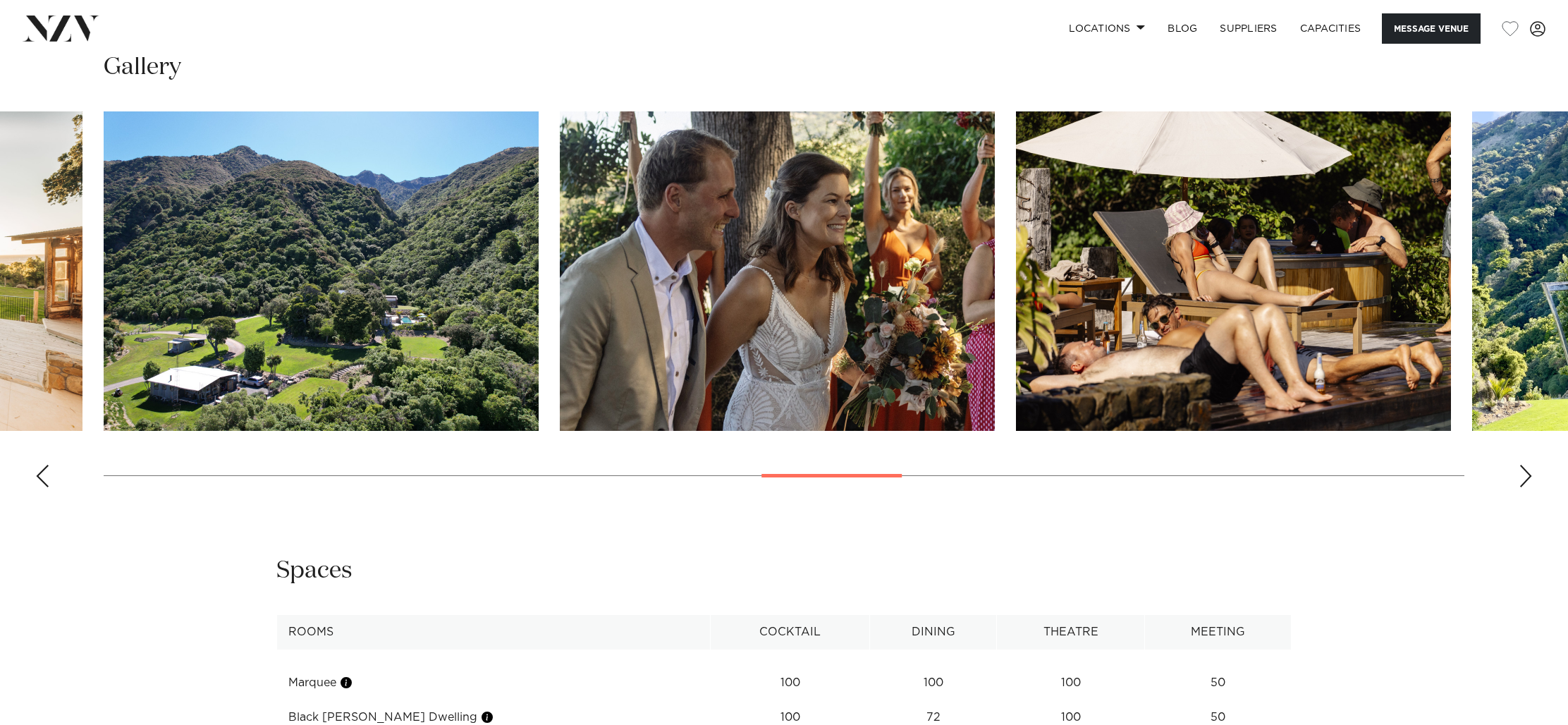
click at [1528, 473] on div "Next slide" at bounding box center [1525, 475] width 15 height 22
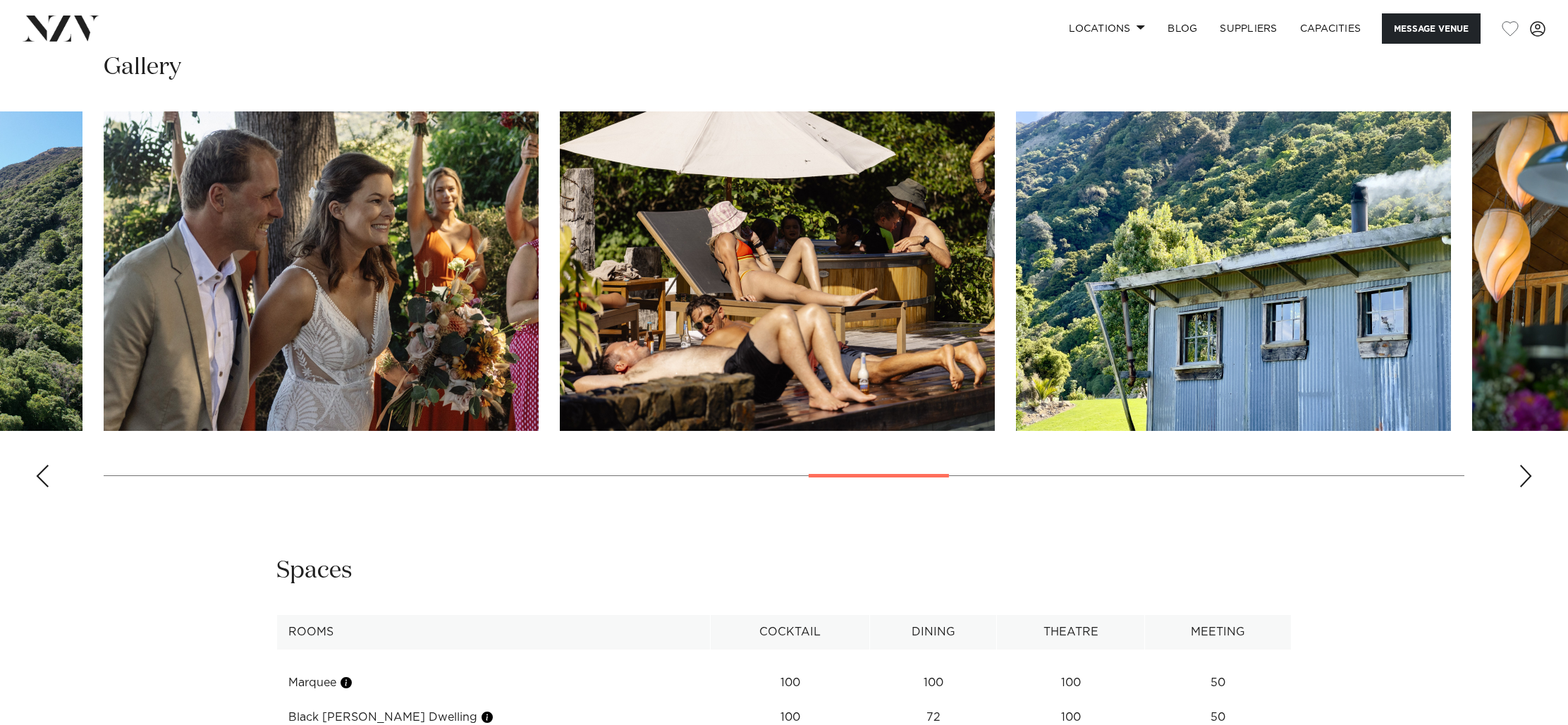
click at [1528, 473] on div "Next slide" at bounding box center [1525, 475] width 15 height 22
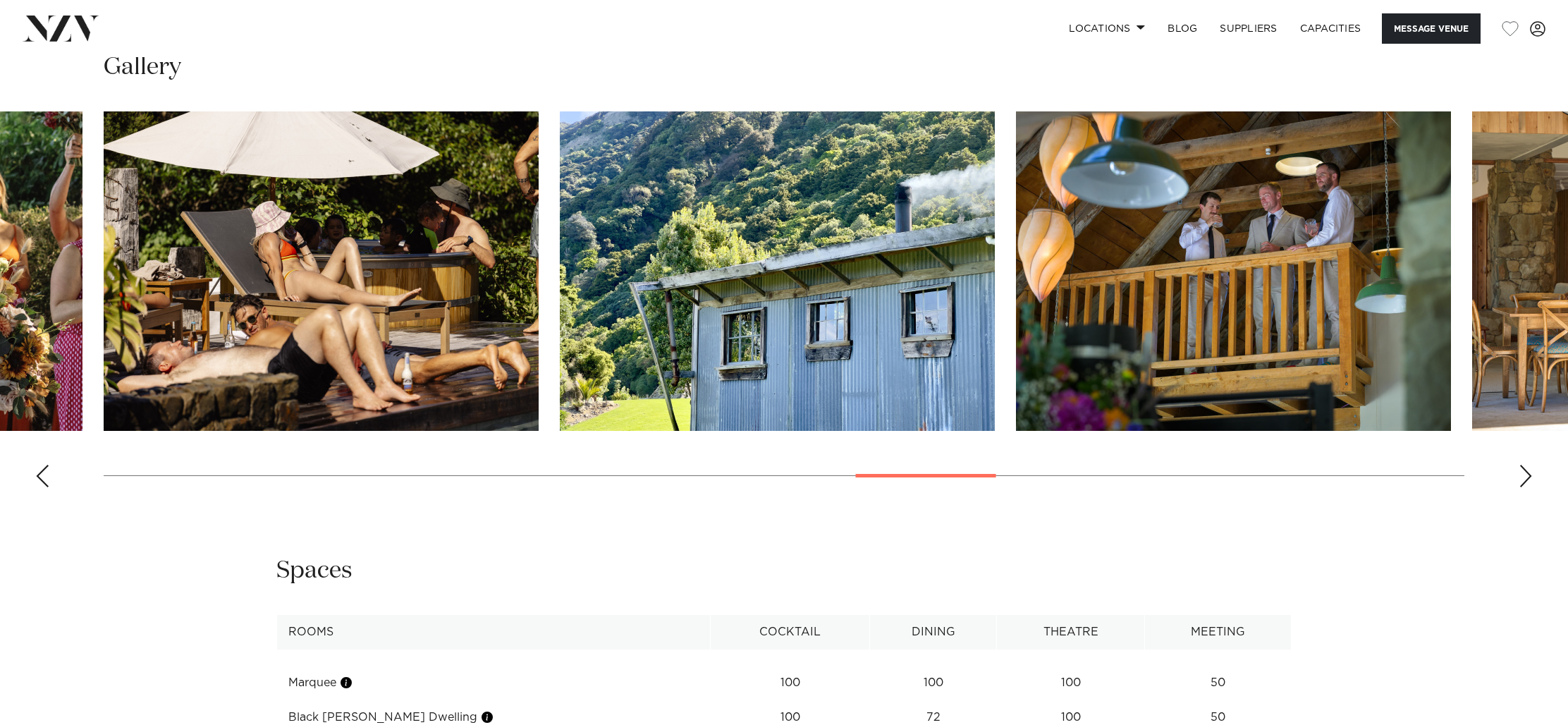
click at [1528, 473] on div "Next slide" at bounding box center [1525, 475] width 15 height 22
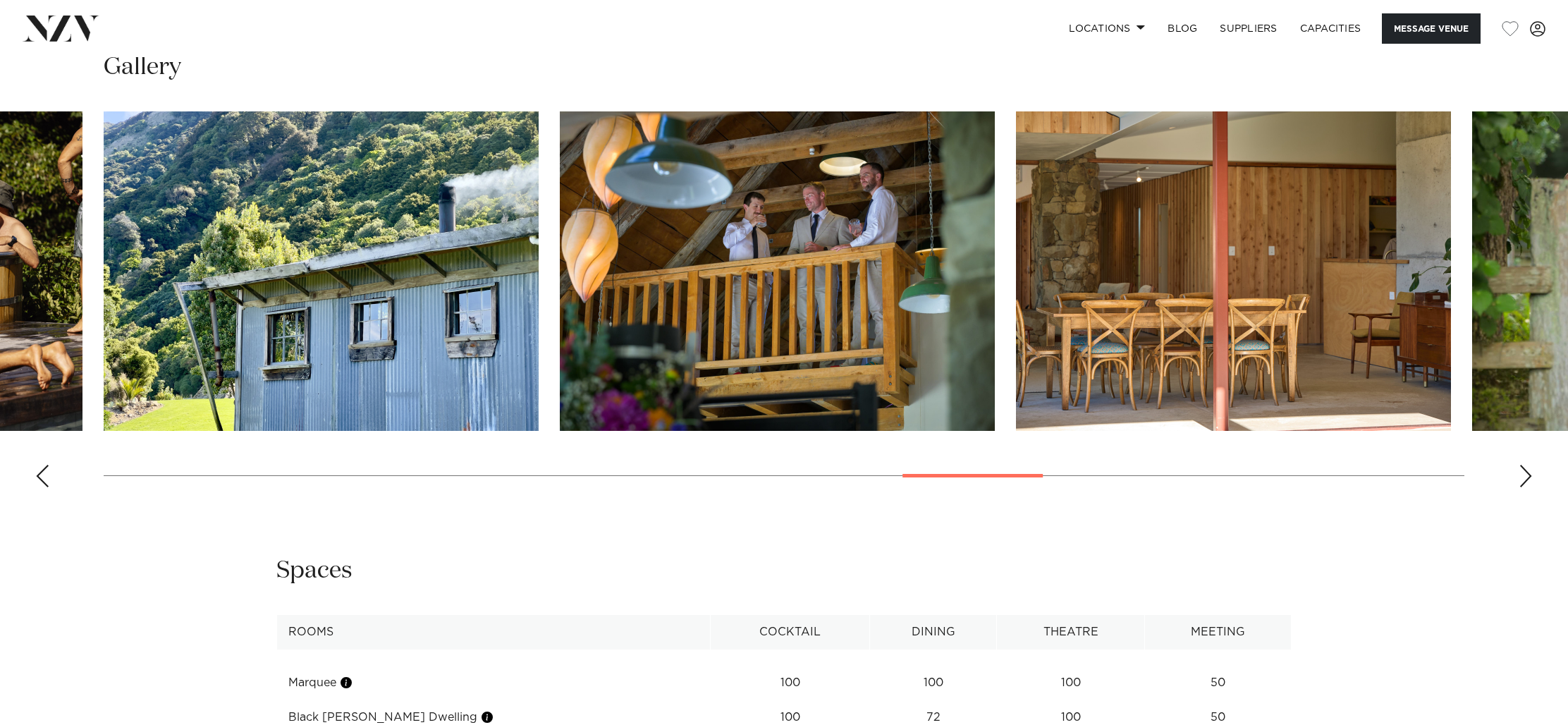
click at [1528, 473] on div "Next slide" at bounding box center [1525, 475] width 15 height 22
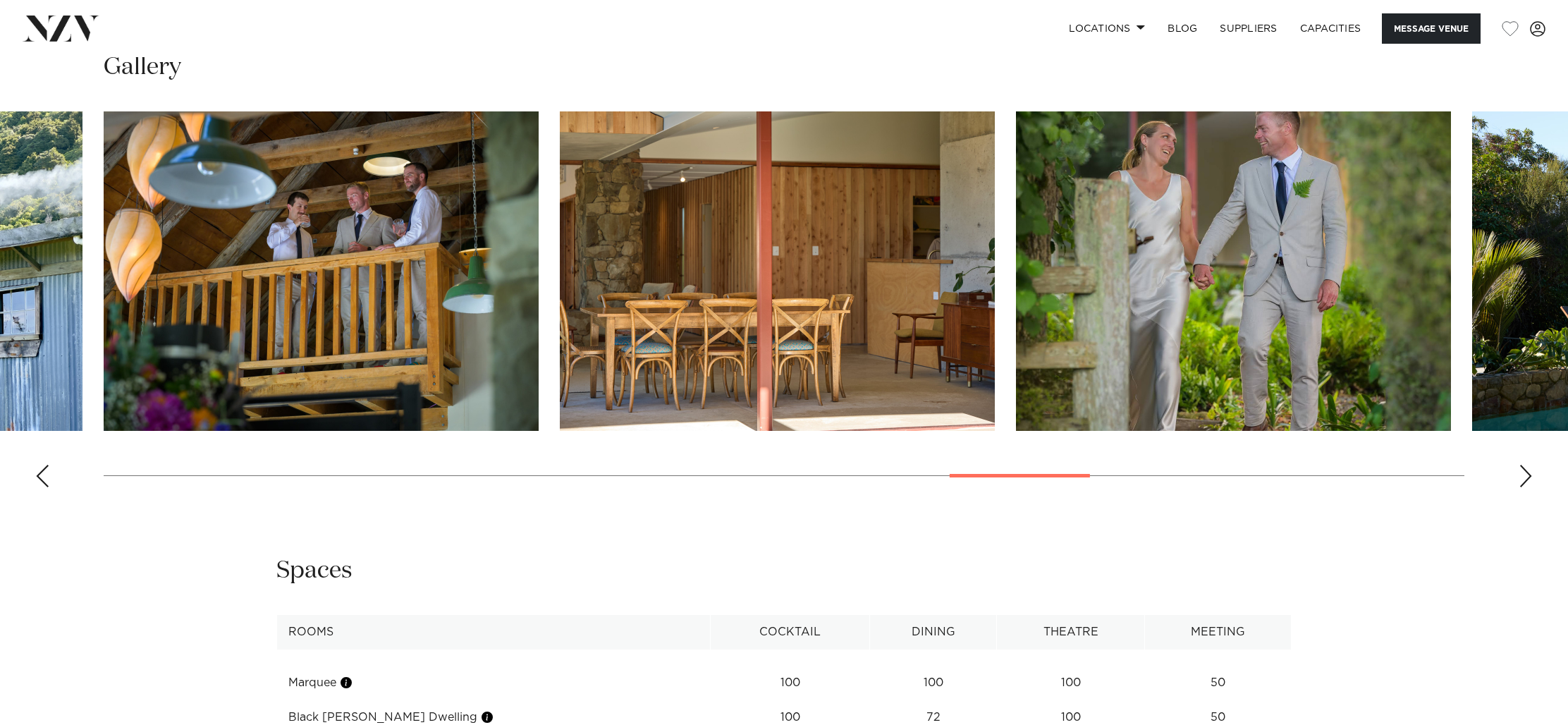
click at [1528, 473] on div "Next slide" at bounding box center [1525, 475] width 15 height 22
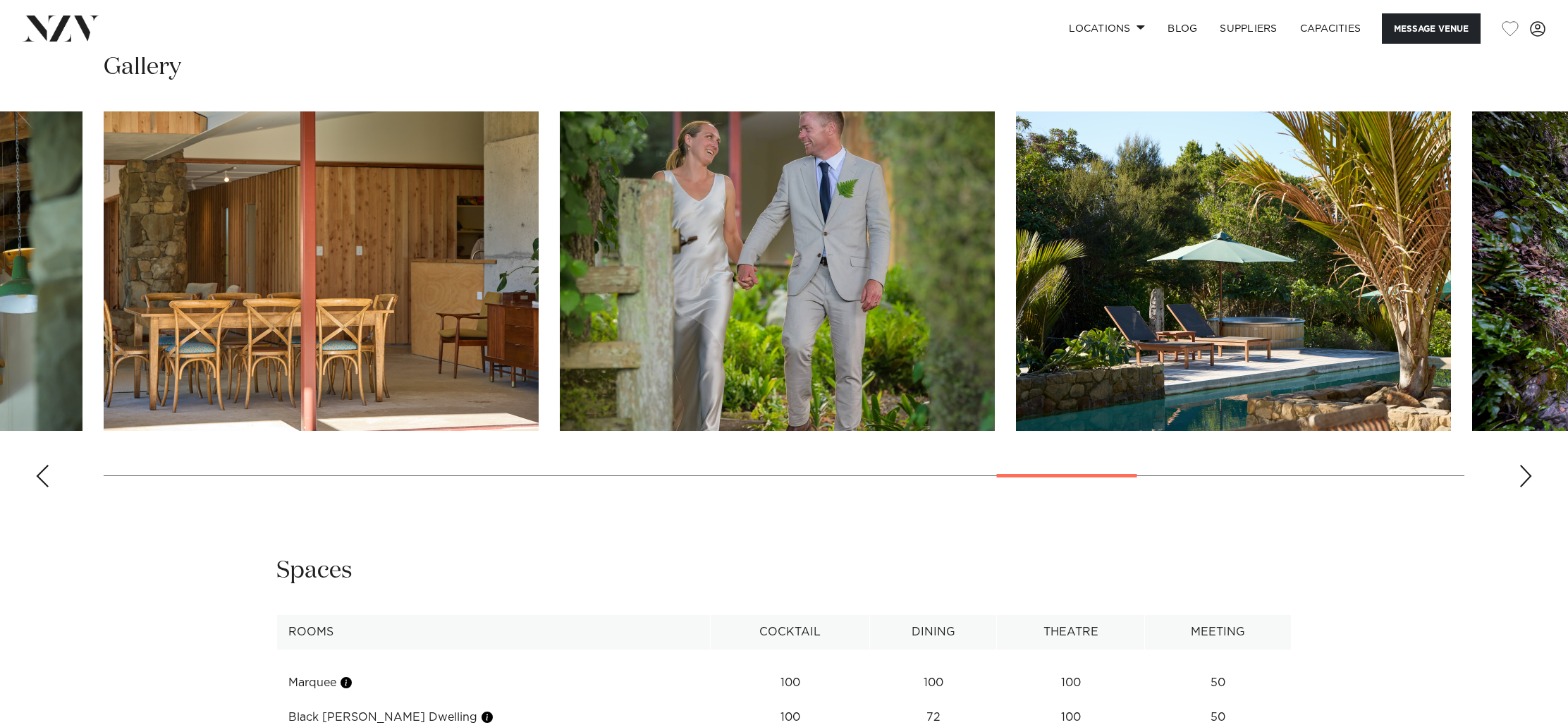
click at [1528, 473] on div "Next slide" at bounding box center [1525, 475] width 15 height 22
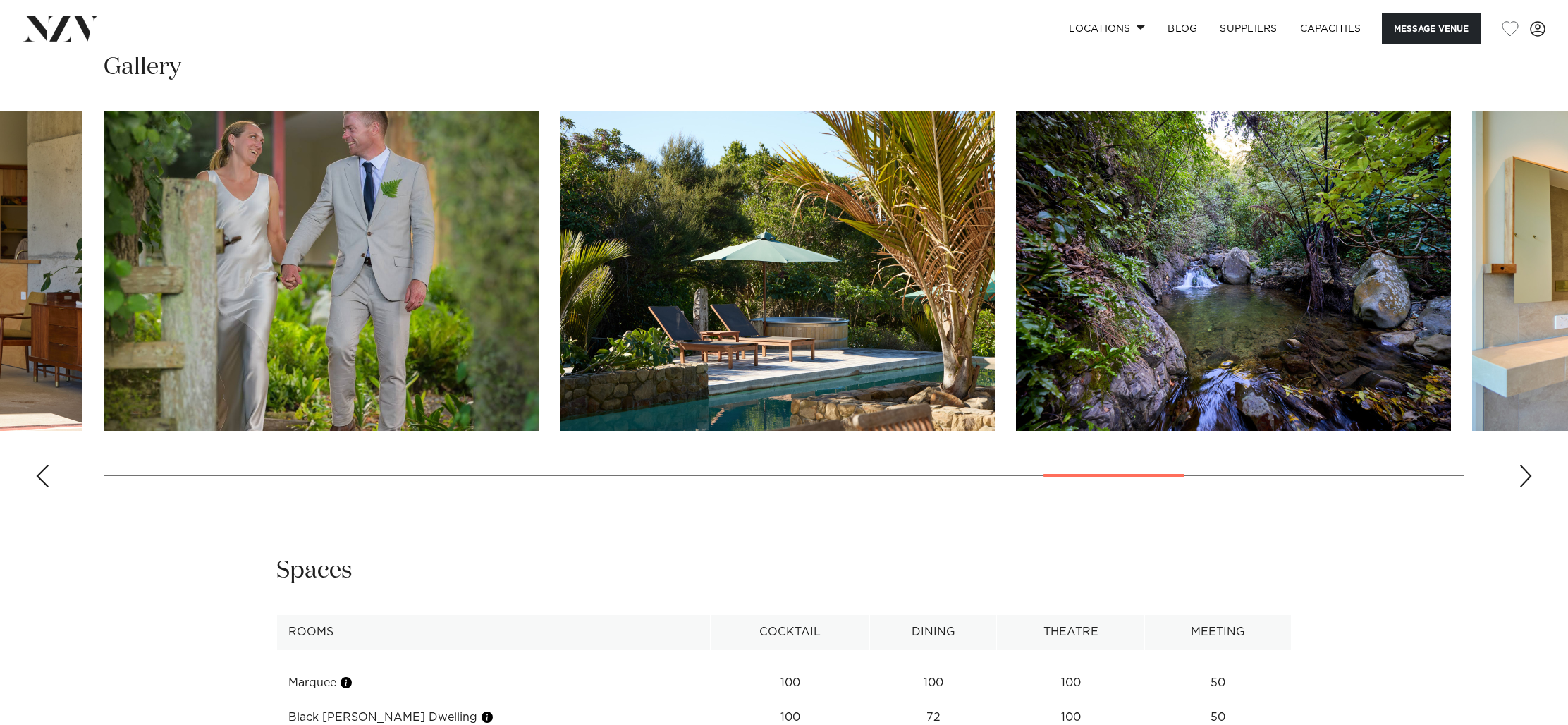
click at [1528, 473] on div "Next slide" at bounding box center [1525, 475] width 15 height 22
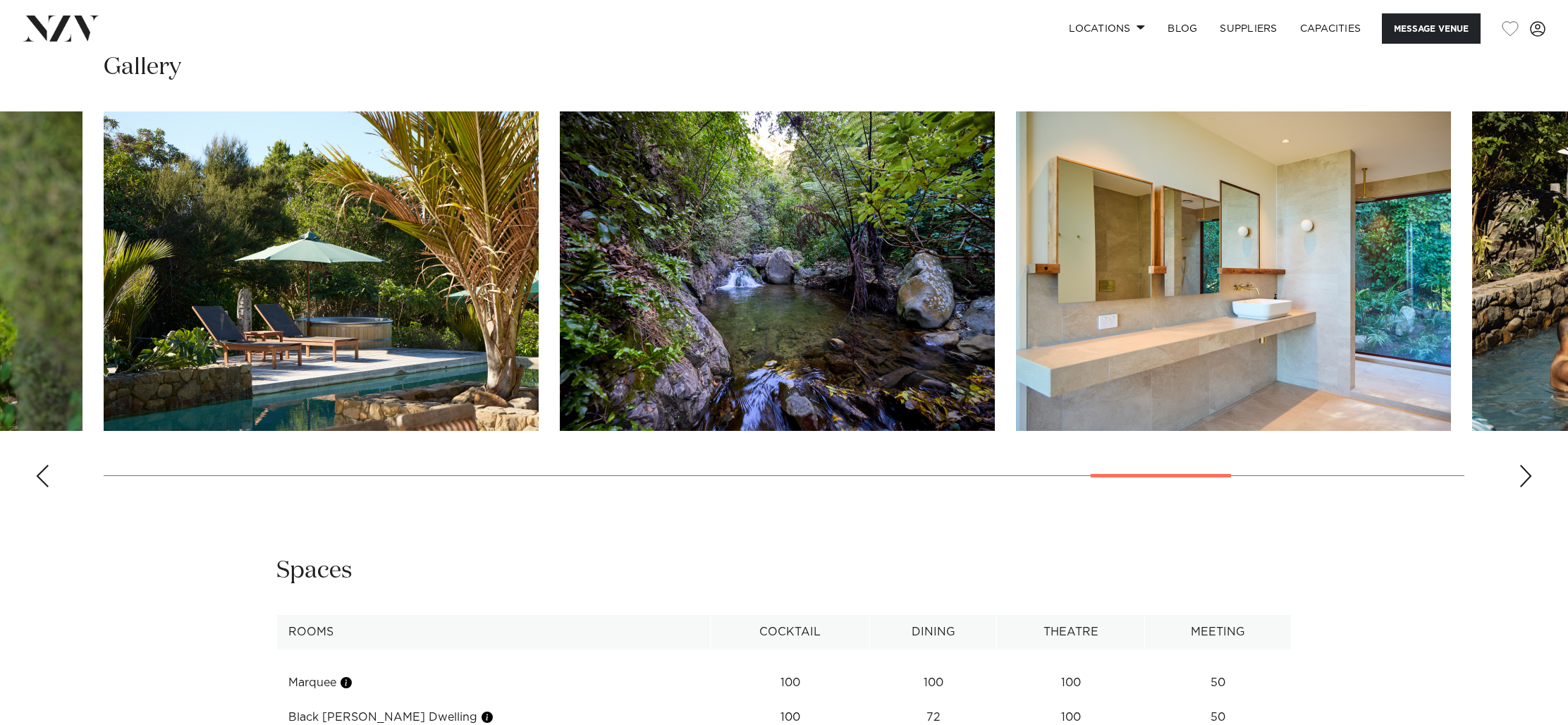
click at [1528, 473] on div "Next slide" at bounding box center [1525, 475] width 15 height 22
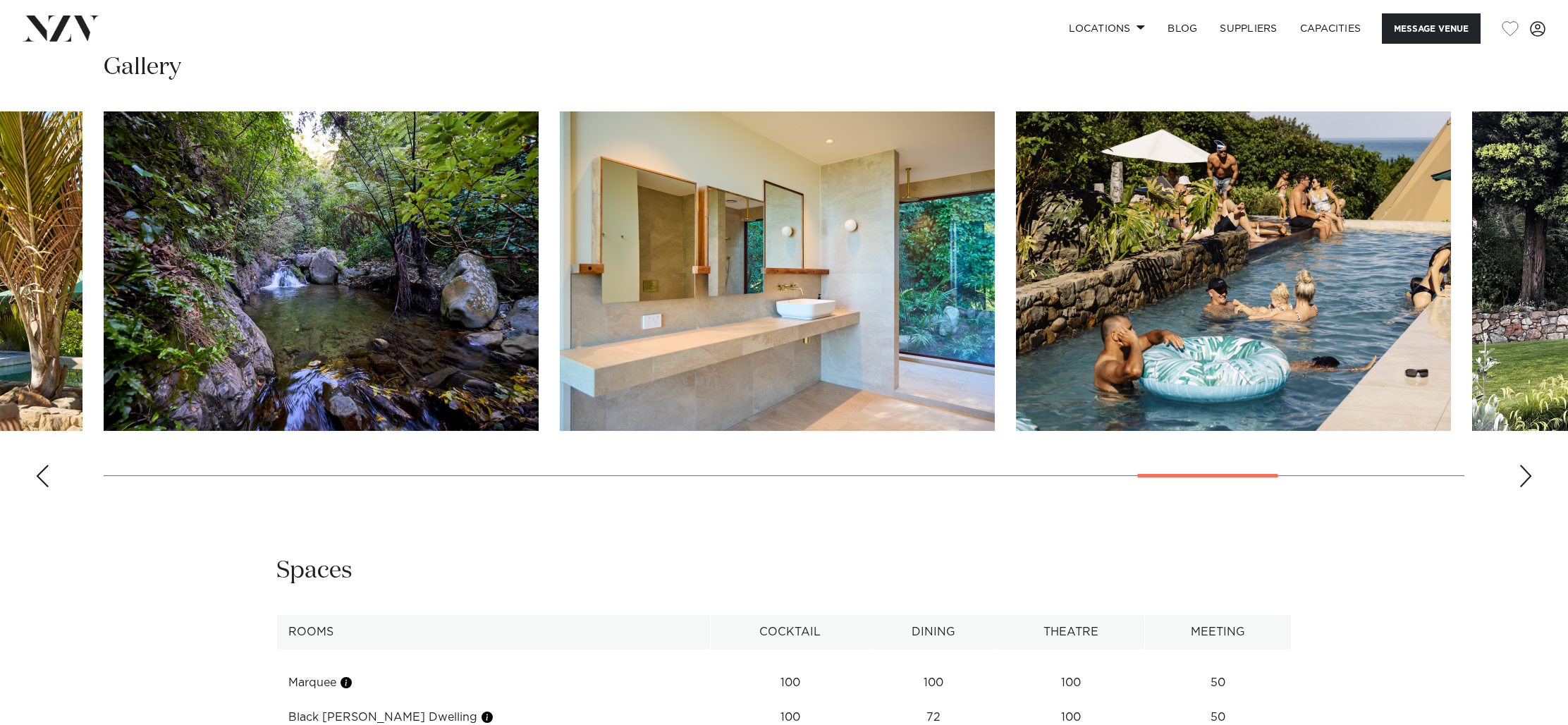
click at [1528, 473] on div "Next slide" at bounding box center [1525, 475] width 15 height 22
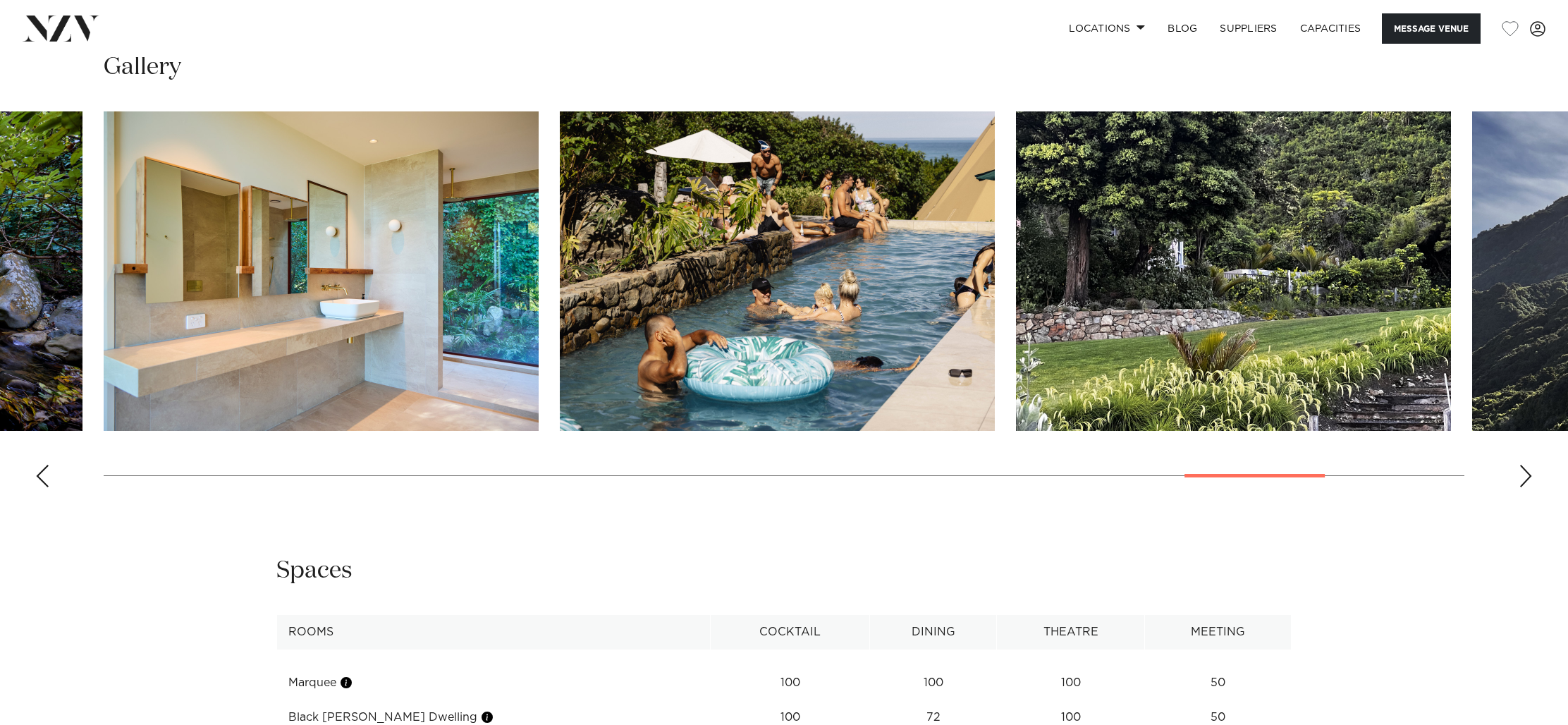
click at [1527, 478] on div "Next slide" at bounding box center [1525, 475] width 15 height 22
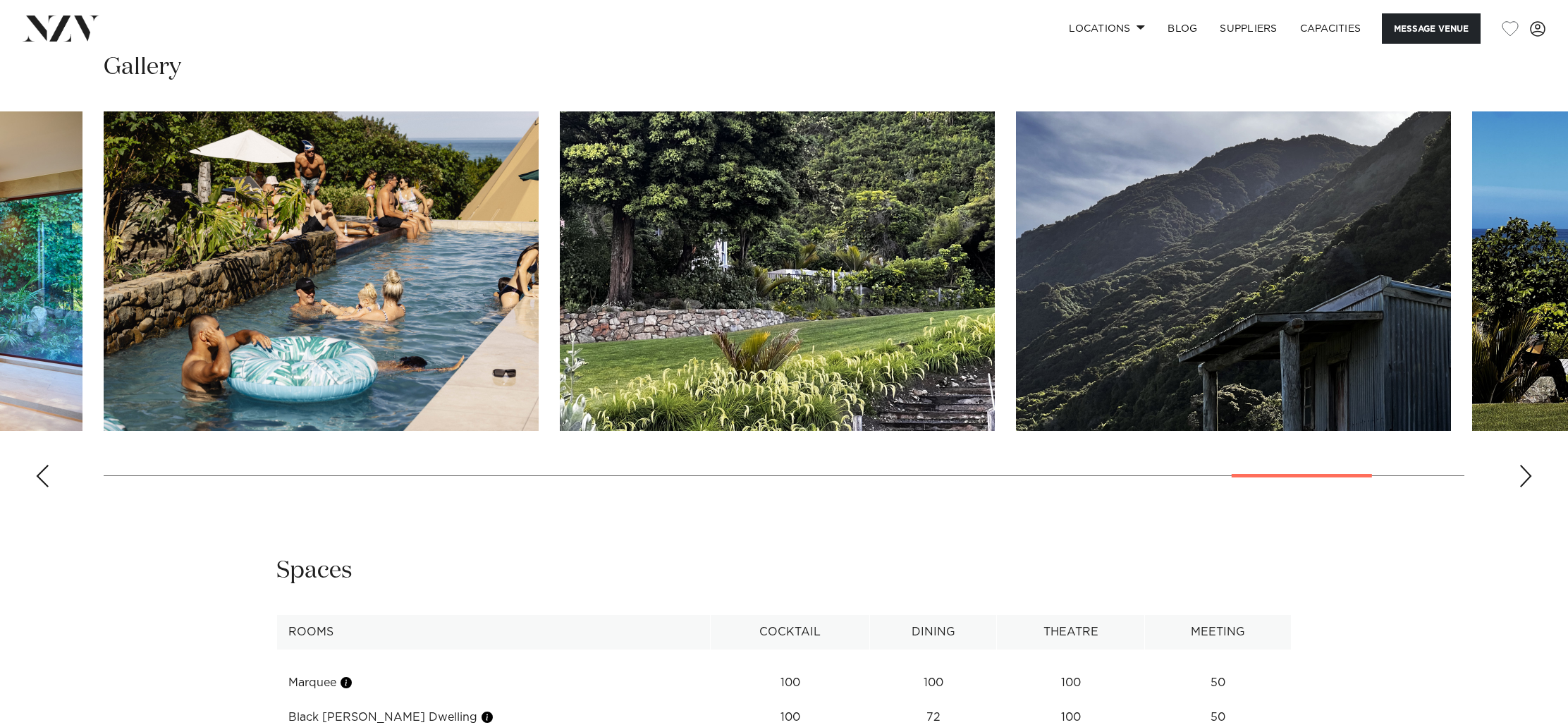
click at [1526, 478] on div "Next slide" at bounding box center [1525, 475] width 15 height 22
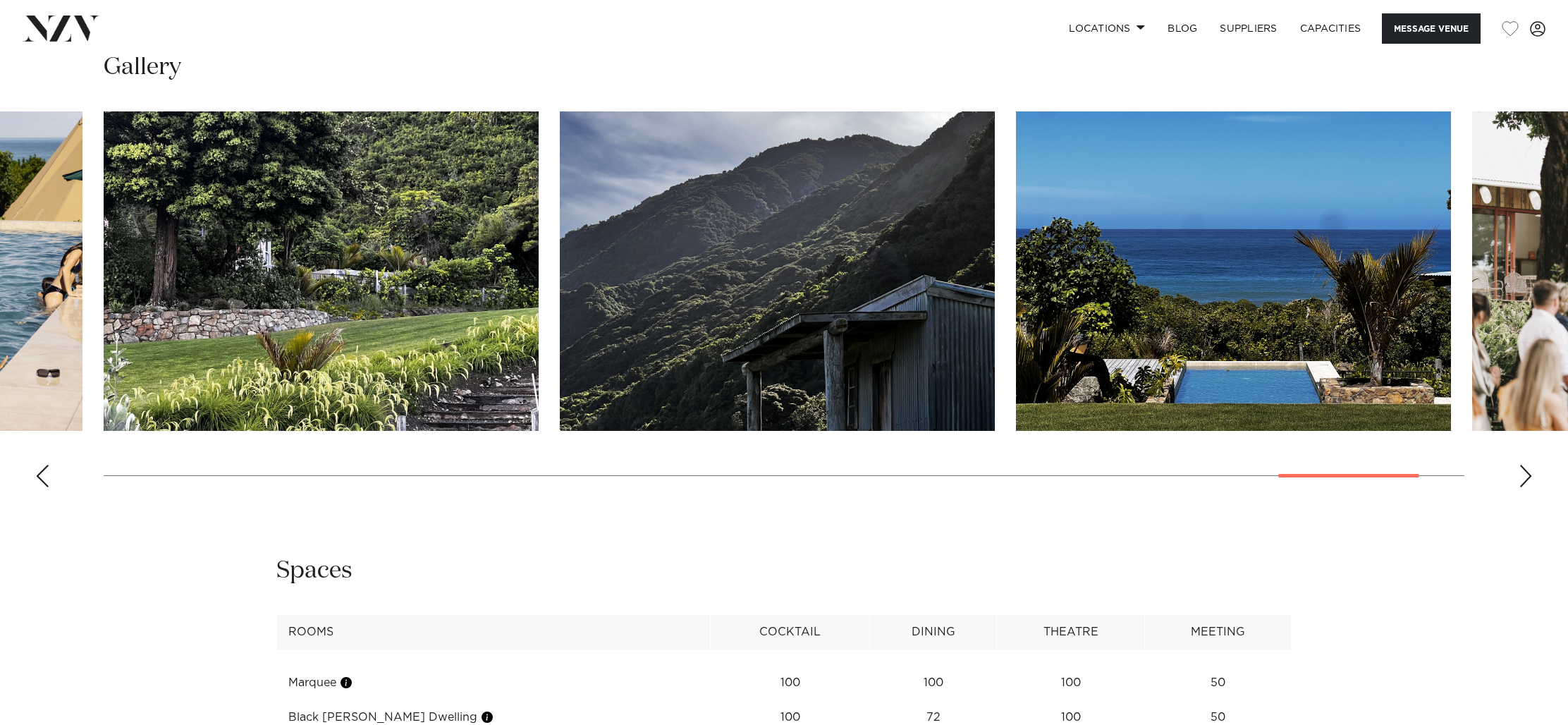
click at [1526, 478] on div "Next slide" at bounding box center [1525, 475] width 15 height 22
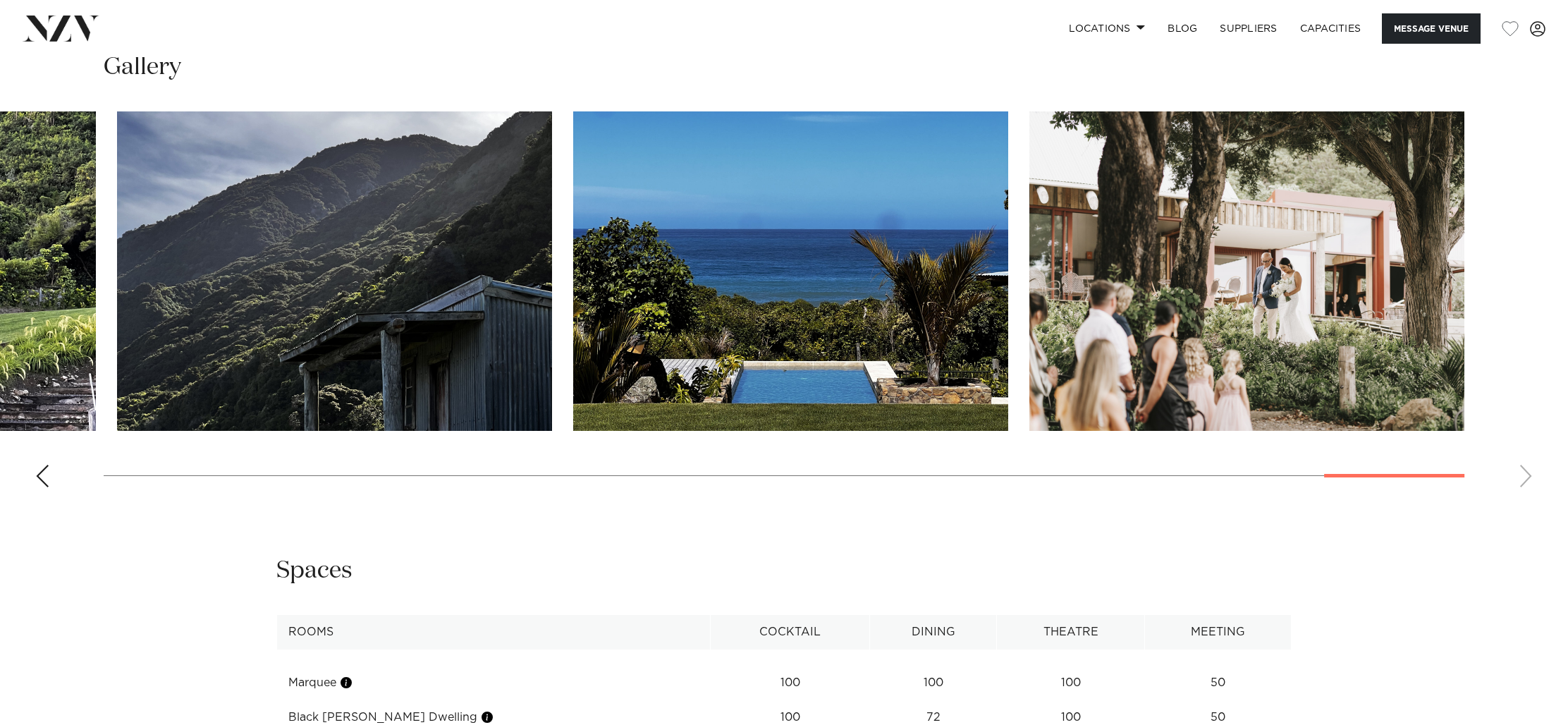
scroll to position [1468, 0]
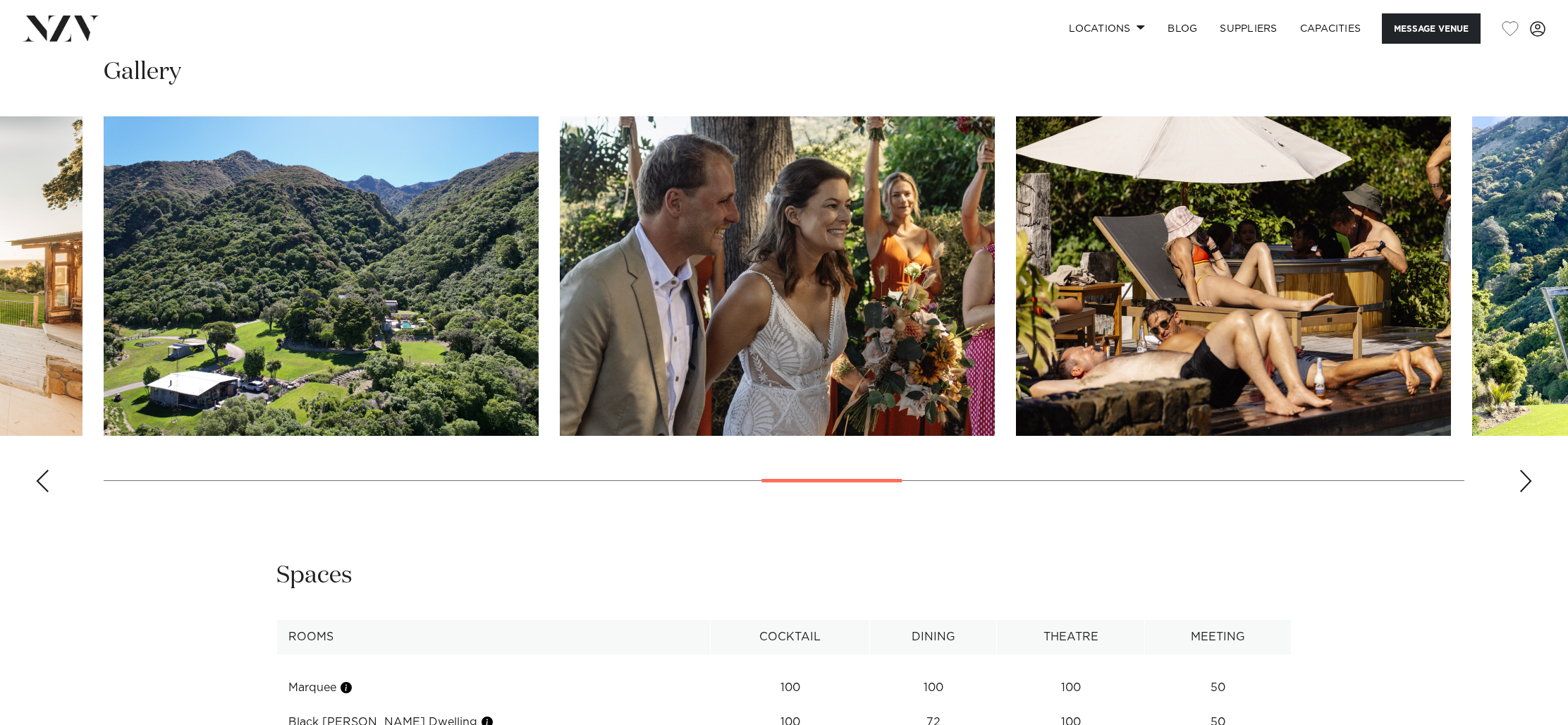
click at [48, 480] on div "Previous slide" at bounding box center [42, 480] width 15 height 22
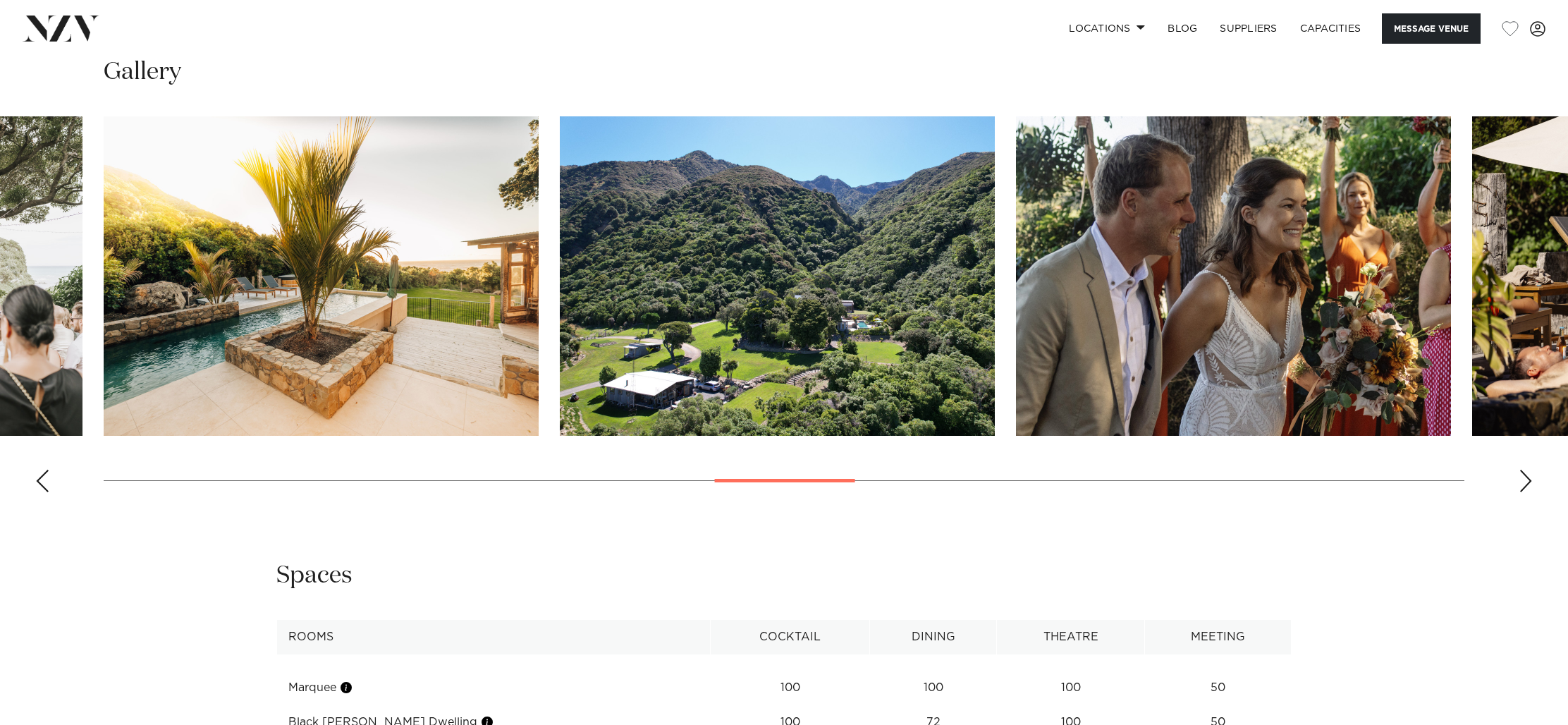
click at [48, 480] on div "Previous slide" at bounding box center [42, 480] width 15 height 22
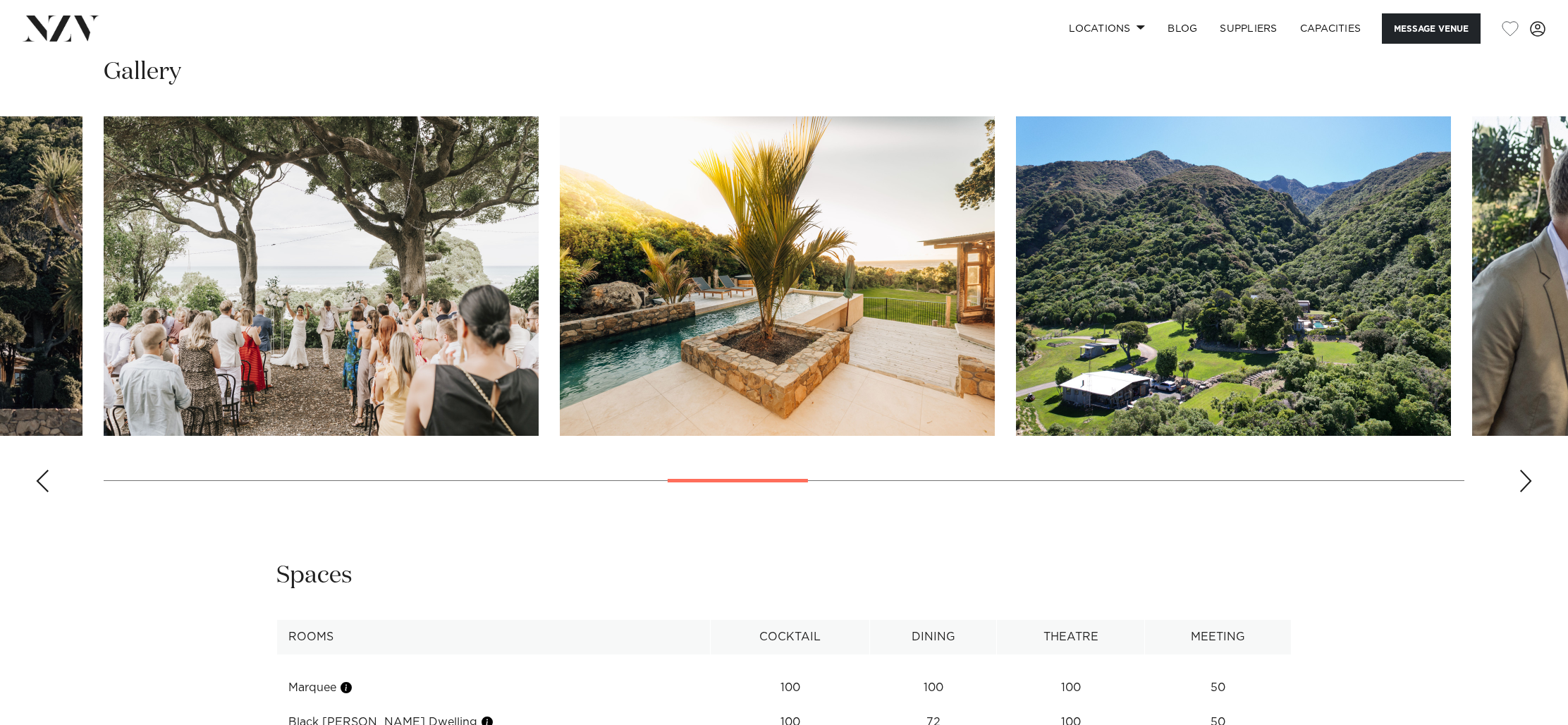
click at [48, 480] on div "Previous slide" at bounding box center [42, 480] width 15 height 22
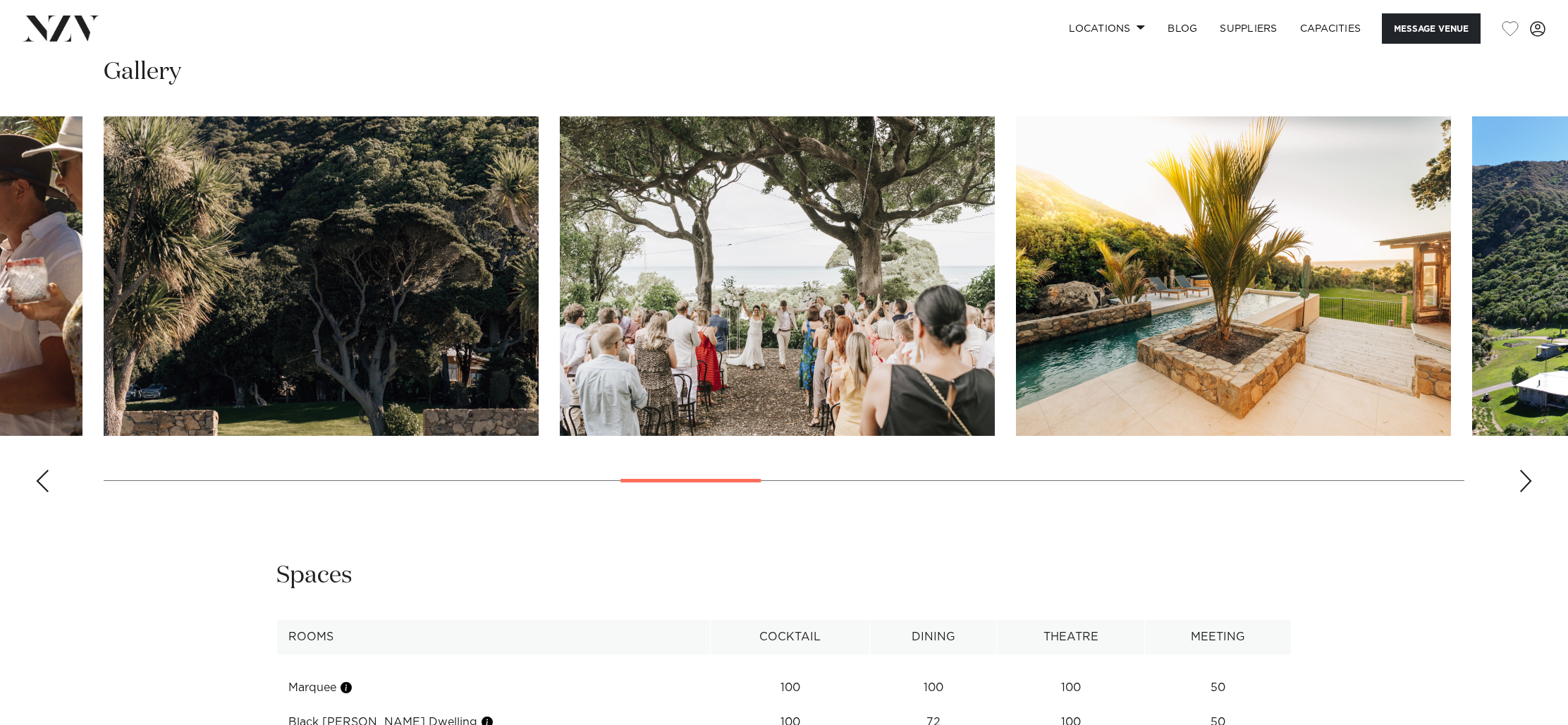
click at [48, 480] on div "Previous slide" at bounding box center [42, 480] width 15 height 22
